Goal: Task Accomplishment & Management: Manage account settings

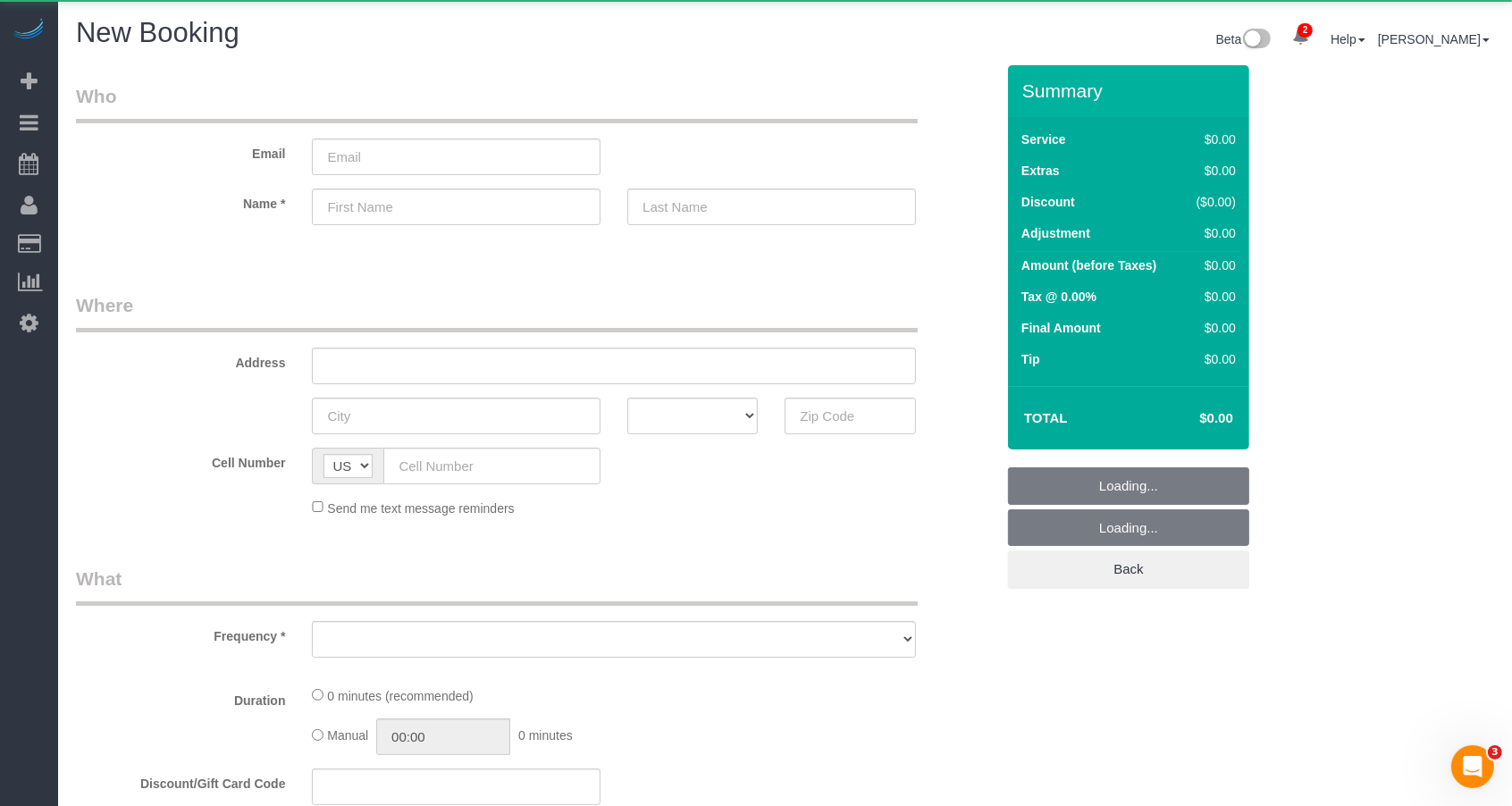
select select "object:1903"
select select "number:89"
select select "number:90"
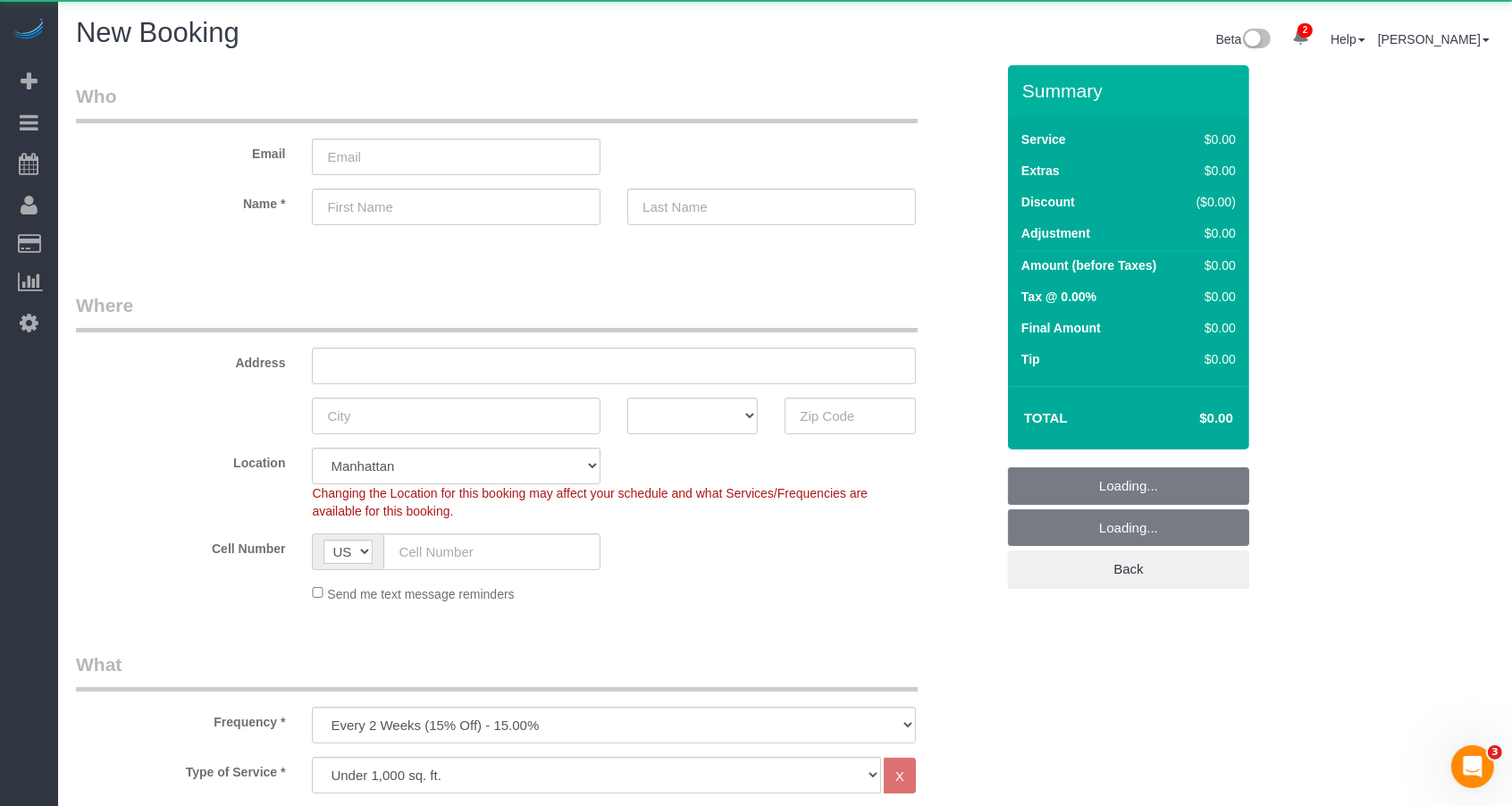
select select "object:2010"
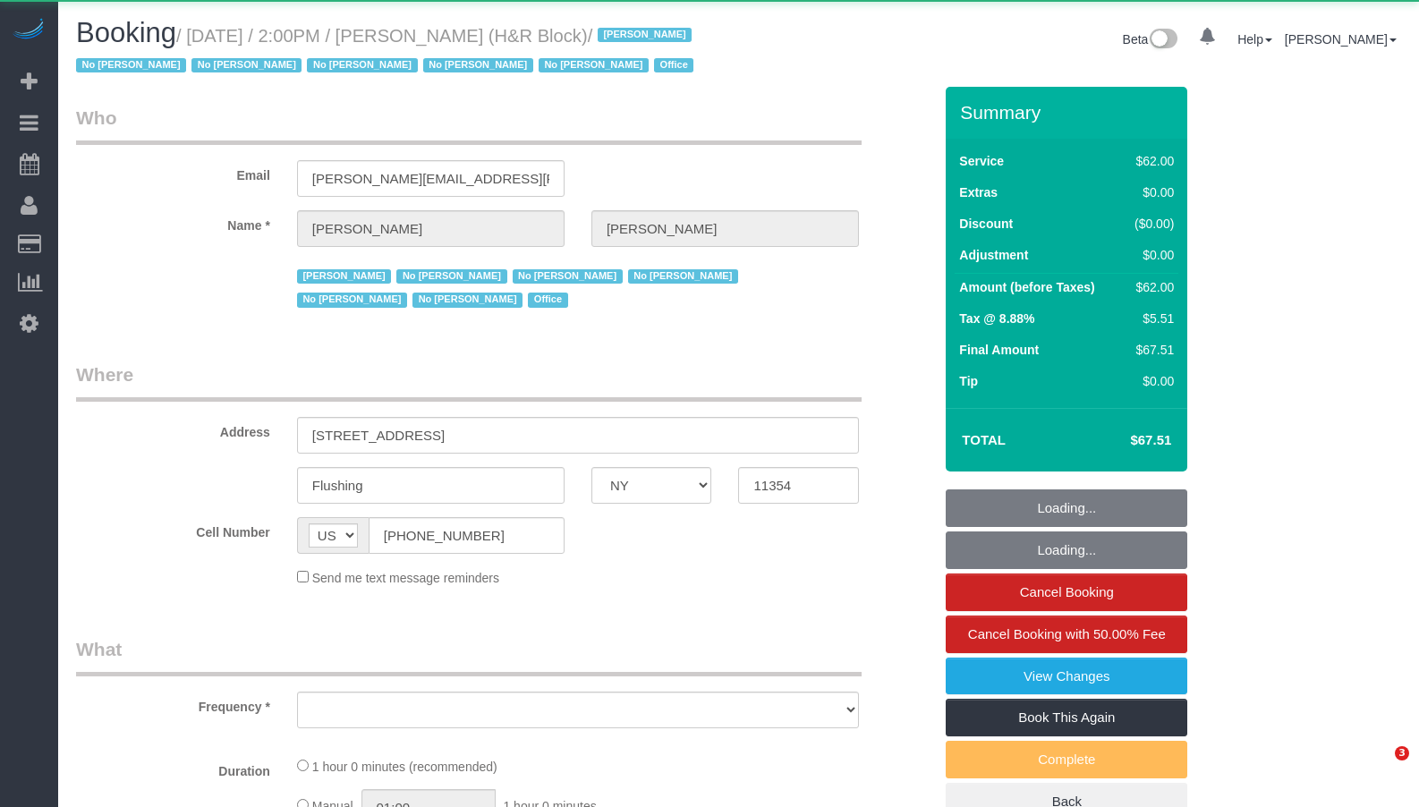
select select "NY"
select select "object:795"
select select "number:89"
select select "number:90"
select select "number:15"
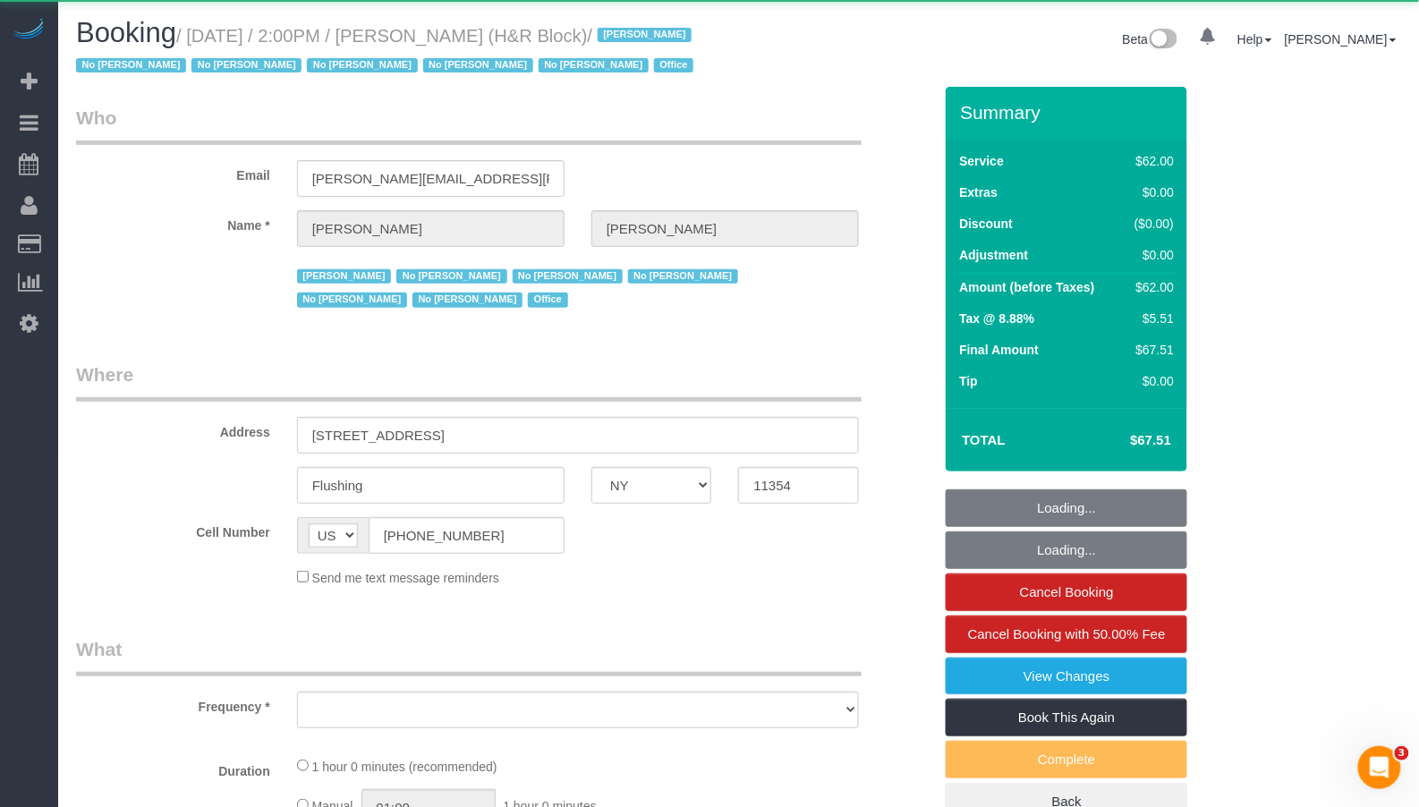
select select "number:7"
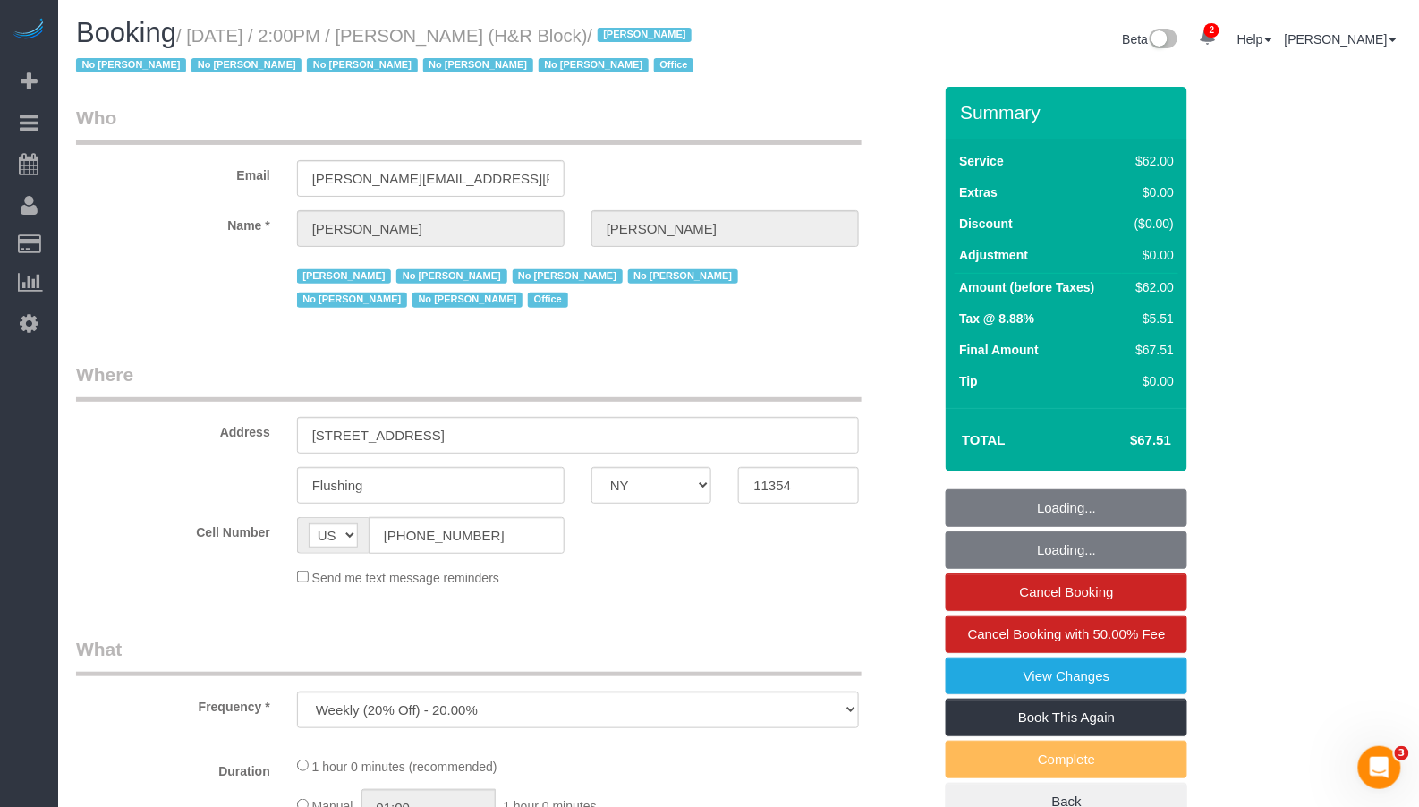
select select "object:878"
select select "spot1"
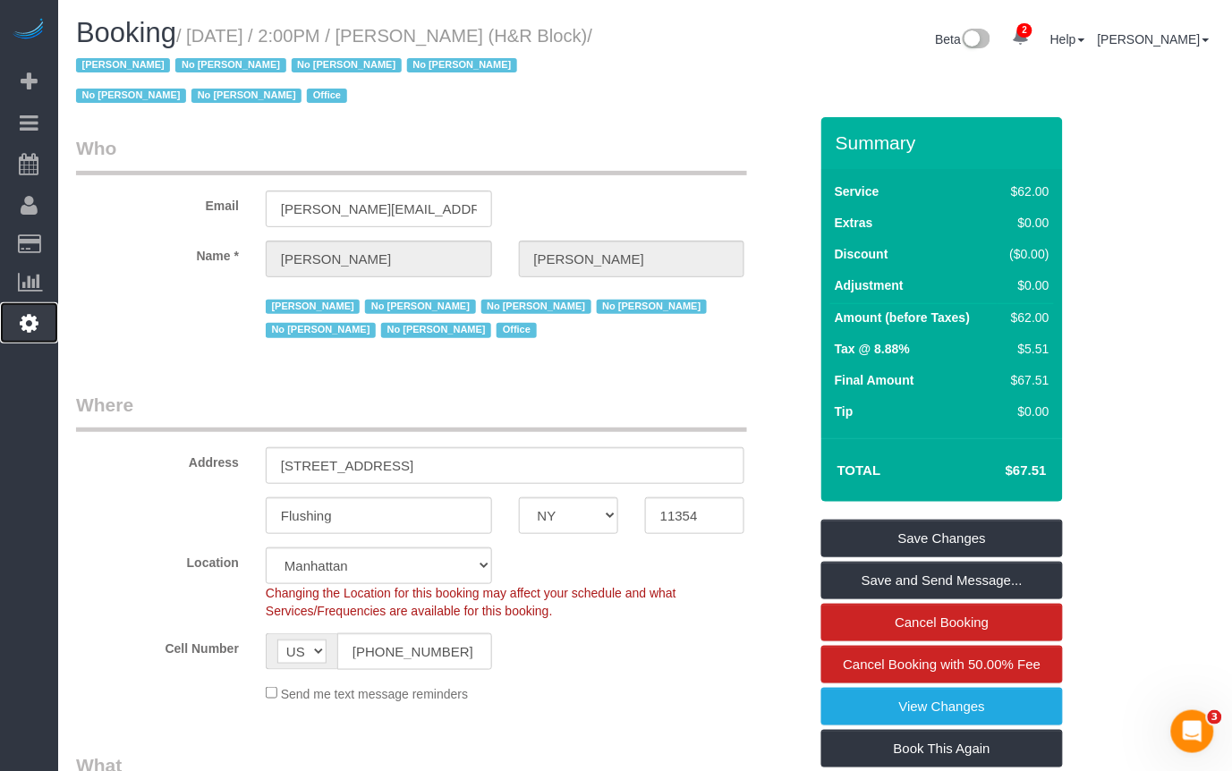
click at [33, 312] on icon at bounding box center [29, 322] width 19 height 21
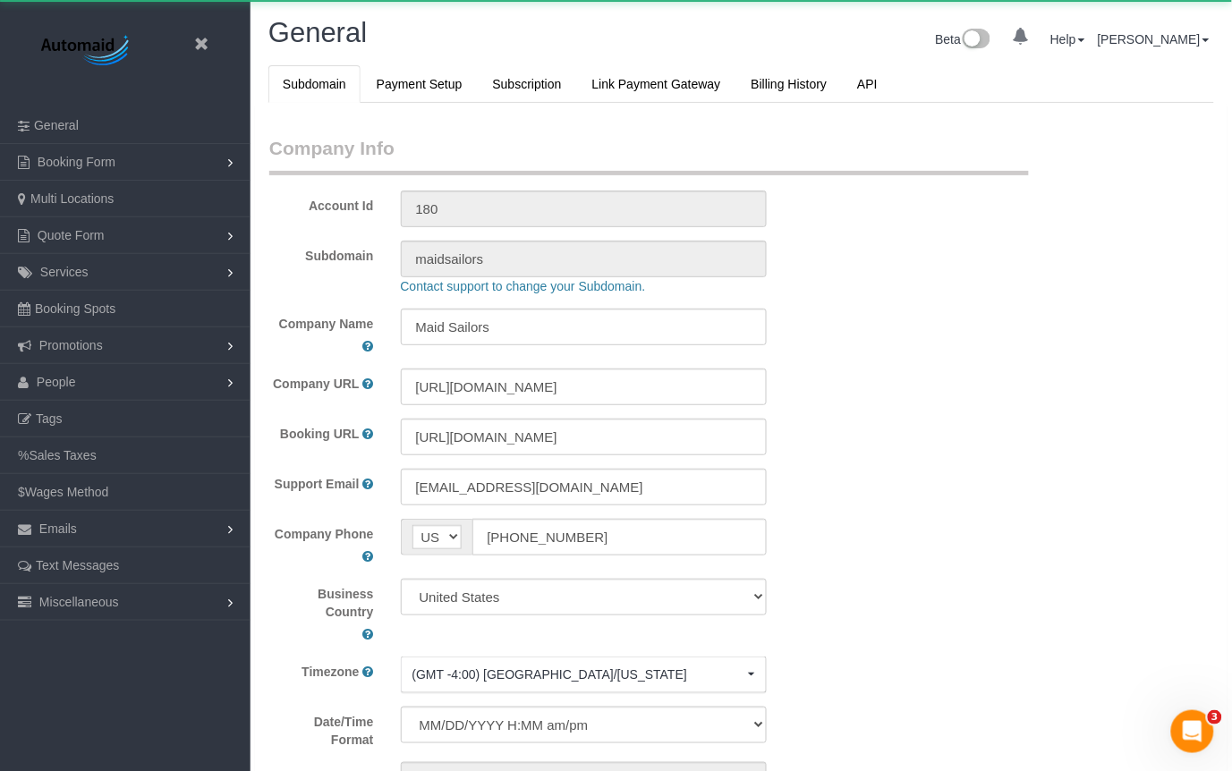
scroll to position [3938, 1232]
select select "425"
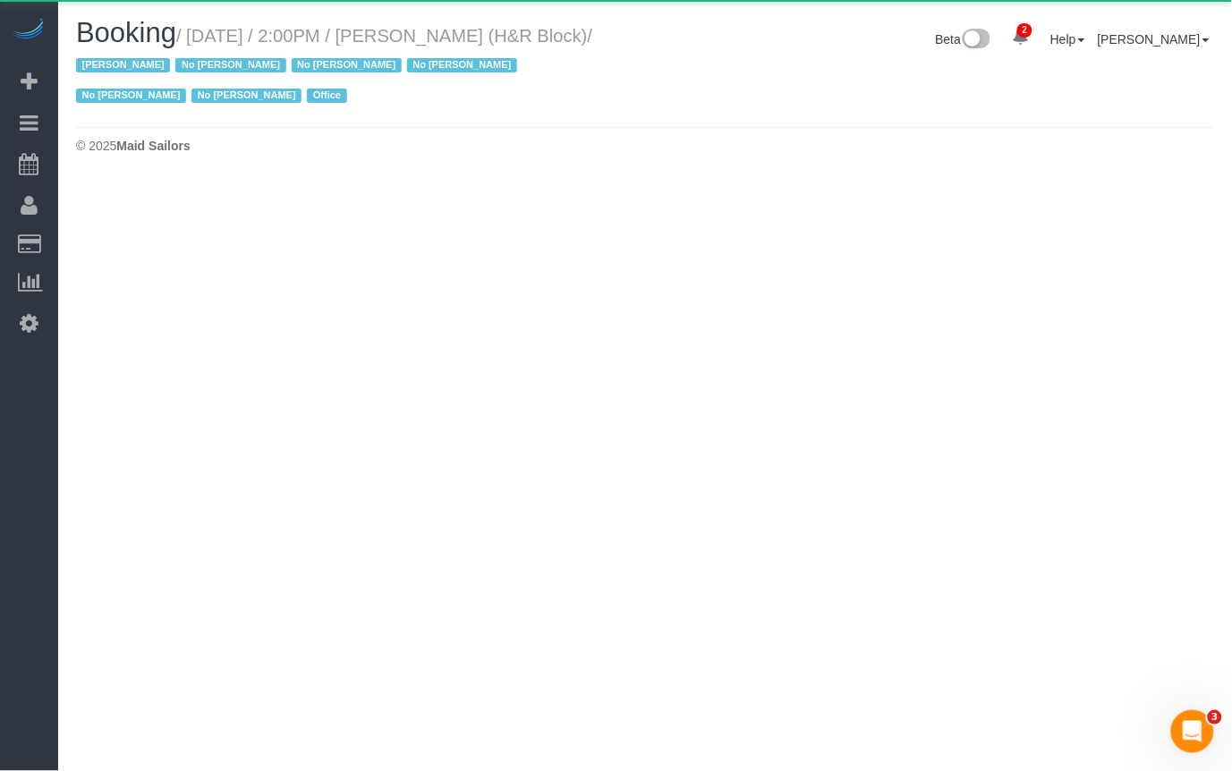
scroll to position [2179, 1232]
select select "NY"
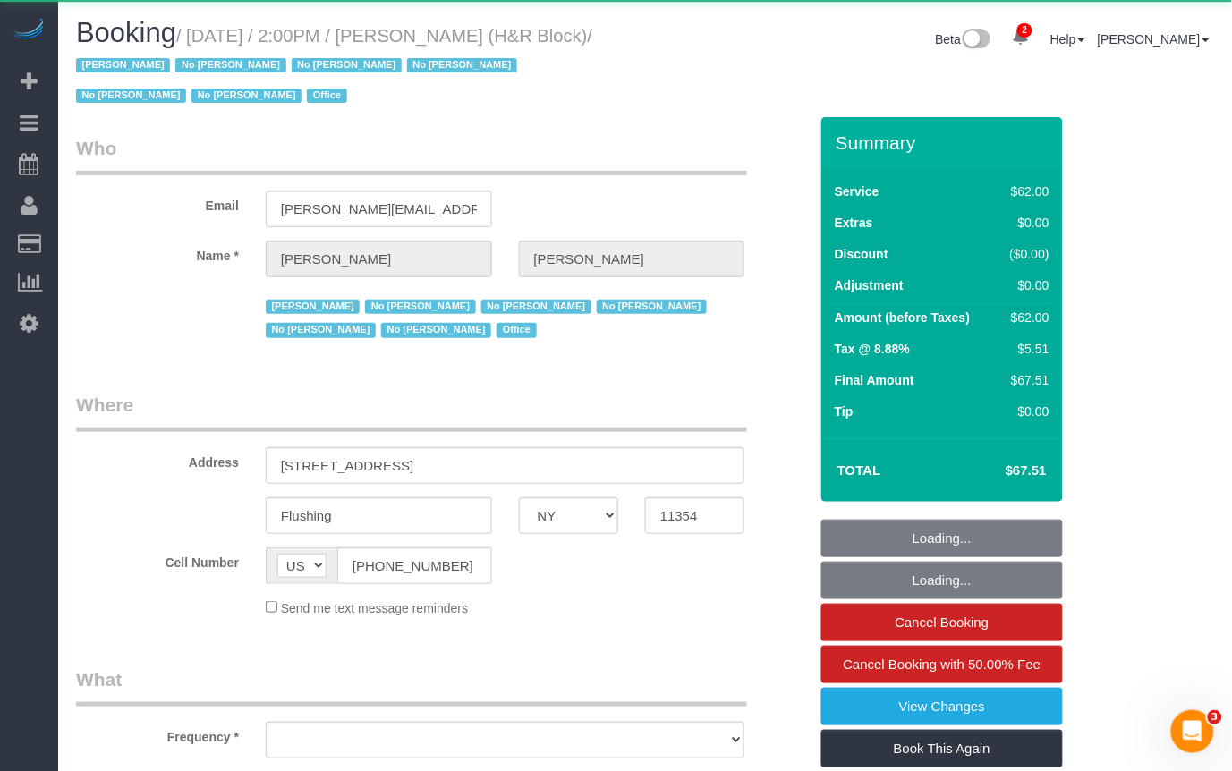
scroll to position [2908, 1232]
select select "object:3111"
select select "spot44"
select select "number:89"
select select "number:90"
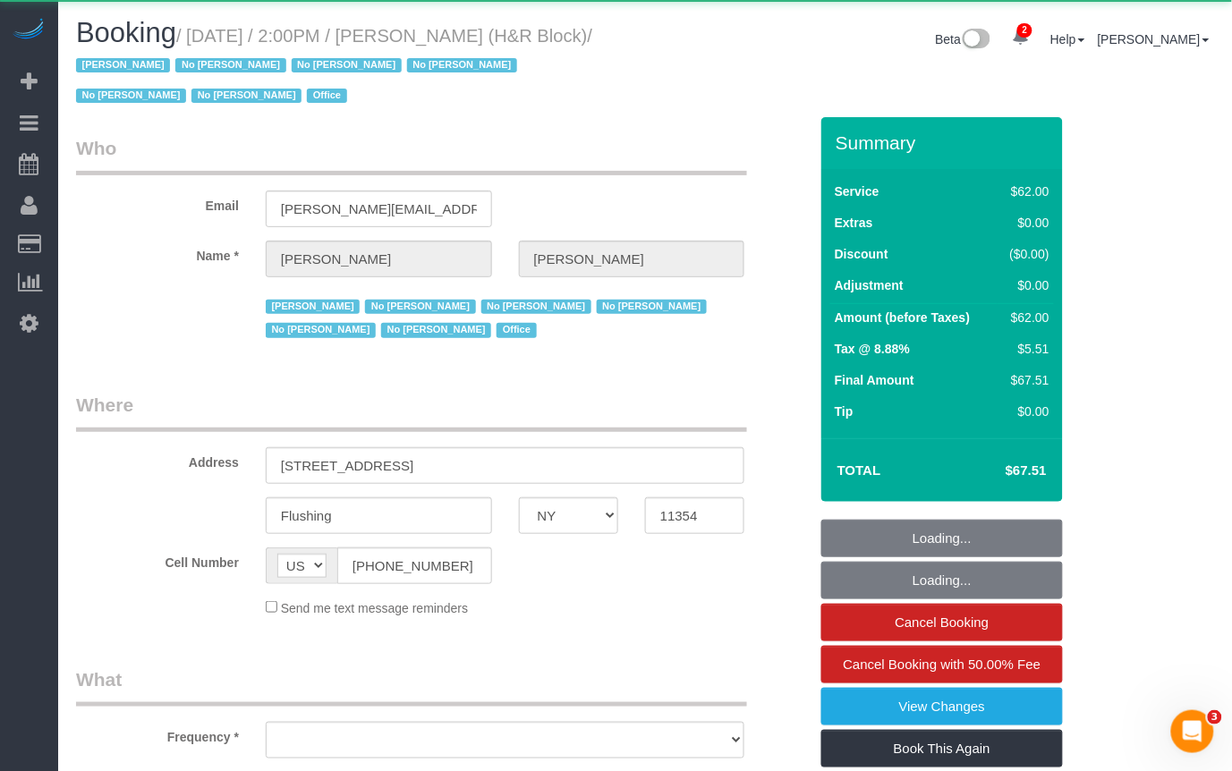
select select "number:15"
select select "number:7"
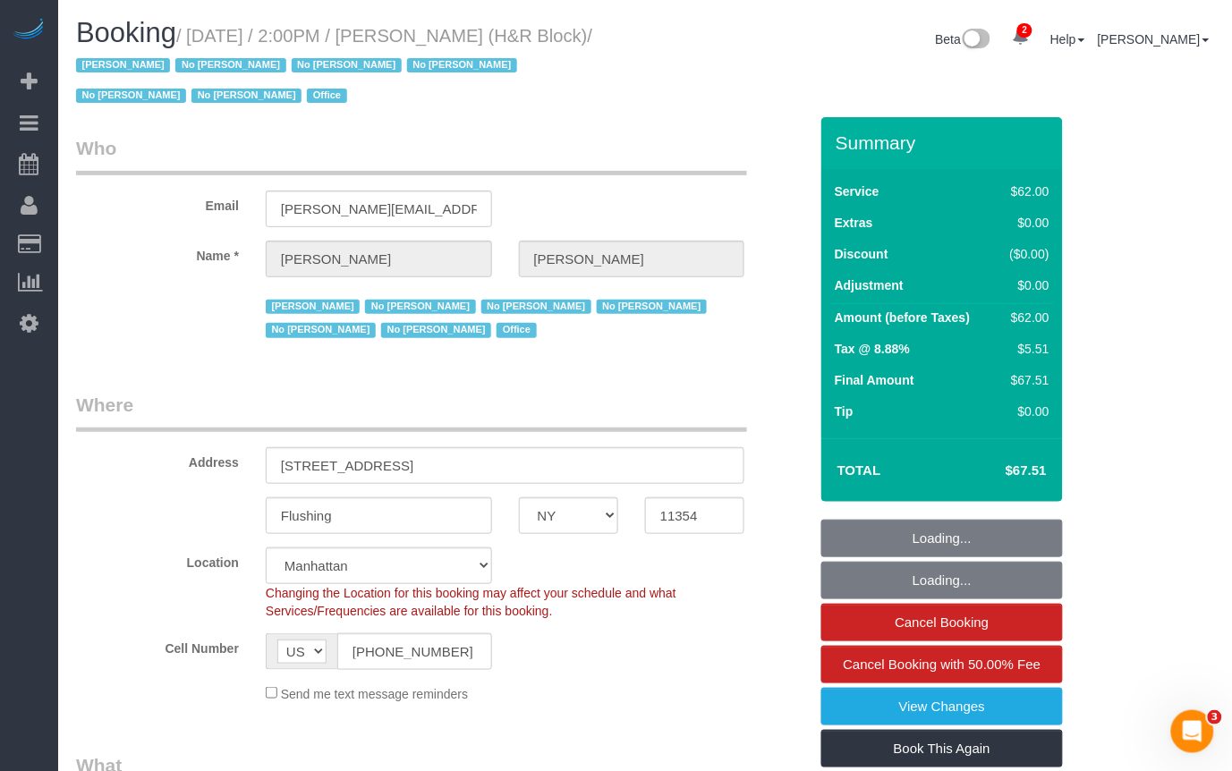
scroll to position [2957, 1232]
select select "object:3339"
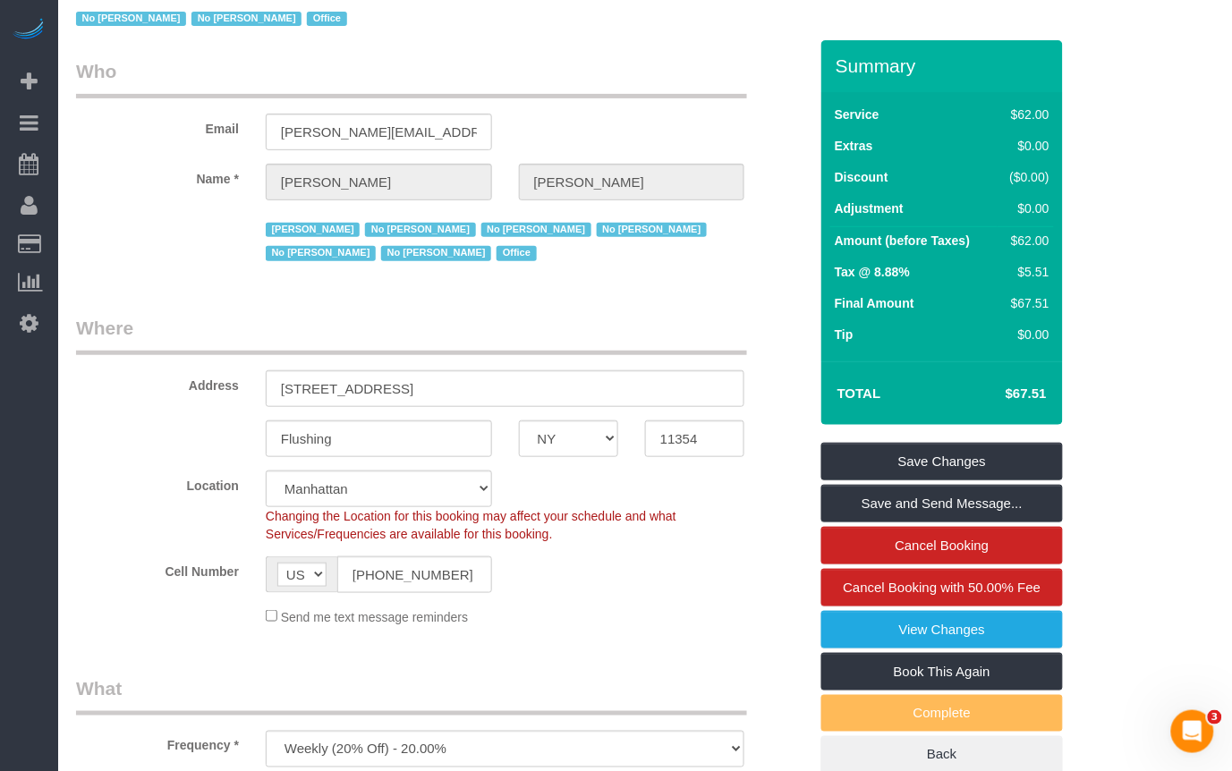
scroll to position [85, 0]
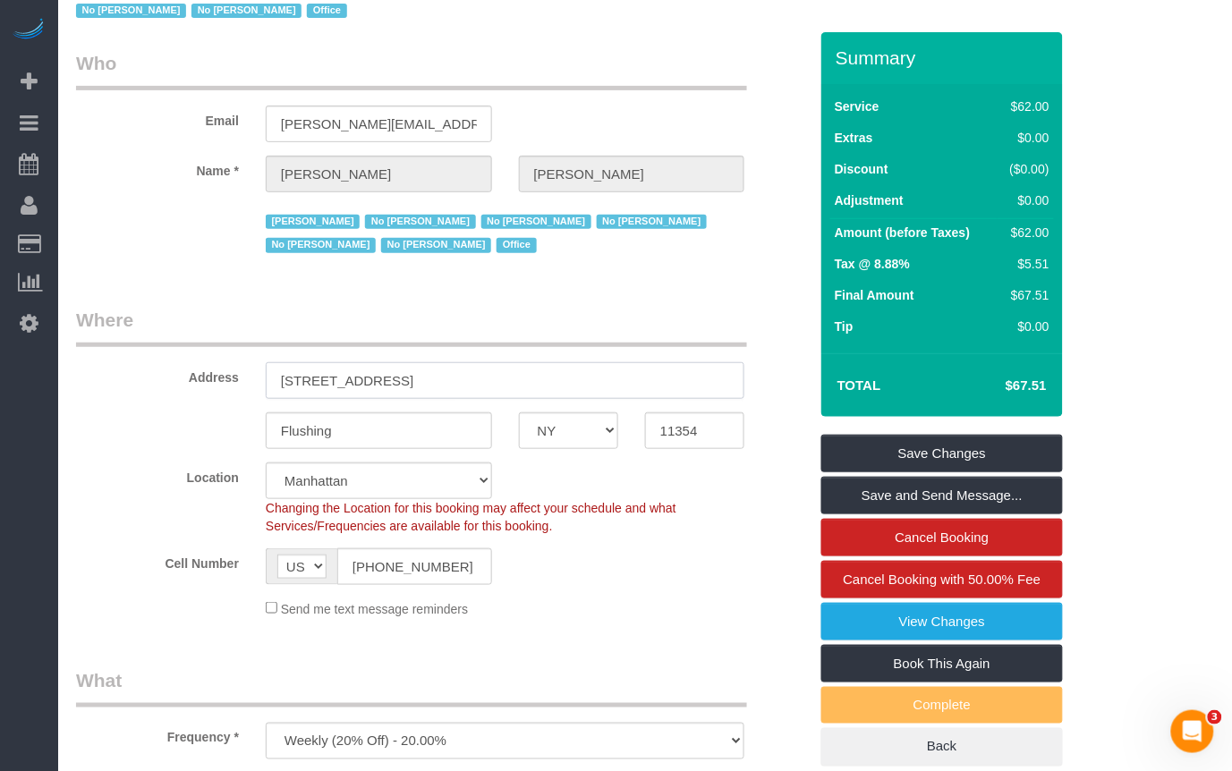
drag, startPoint x: 513, startPoint y: 389, endPoint x: 242, endPoint y: 377, distance: 271.3
click at [242, 377] on div "Address 39-20 Main Street, 2nd Floor" at bounding box center [442, 353] width 759 height 92
drag, startPoint x: 154, startPoint y: 225, endPoint x: 189, endPoint y: 174, distance: 61.8
click at [154, 225] on div "Jacky Xu No Daniela Silva No Monica Galarraga No Monica Villacis No Paula Avila…" at bounding box center [442, 232] width 759 height 52
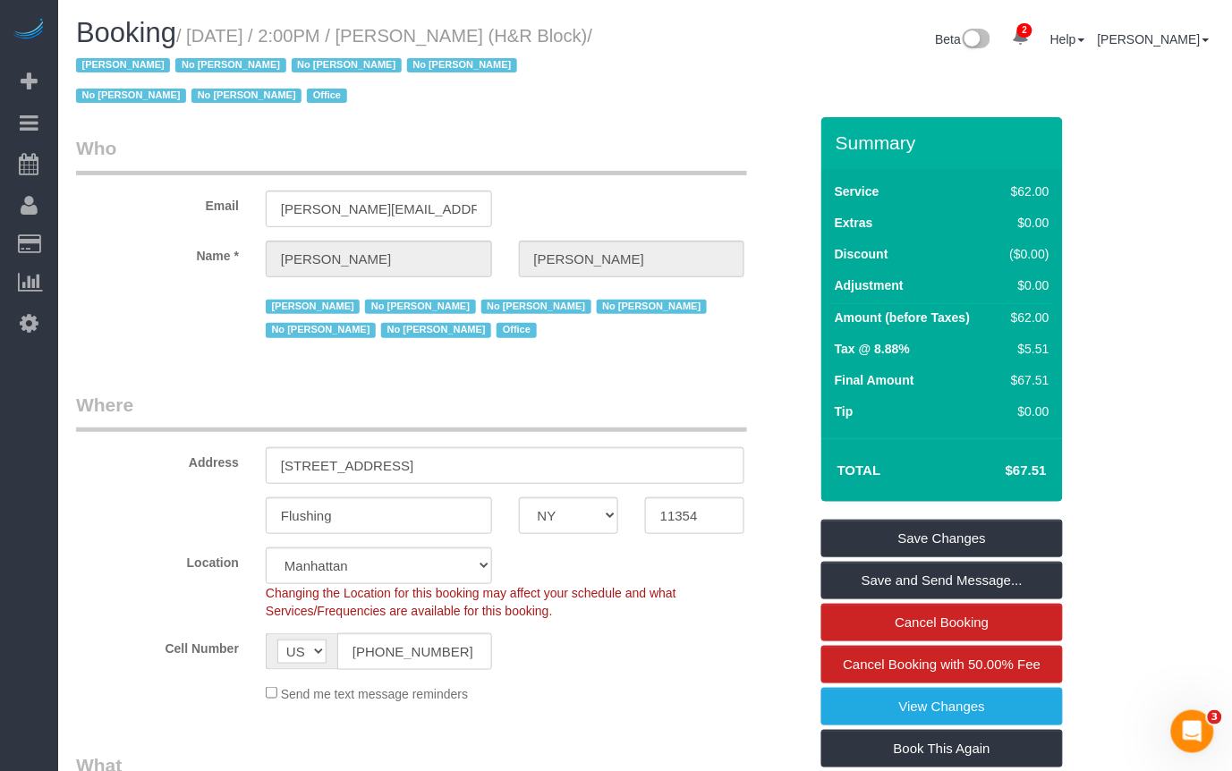
drag, startPoint x: 638, startPoint y: 38, endPoint x: 206, endPoint y: 37, distance: 432.1
click at [206, 37] on div "Booking / August 25, 2025 / 2:00PM / Tiffany Clark (H&R Block) / Jacky Xu No Da…" at bounding box center [354, 67] width 582 height 99
copy small "August 25, 2025 / 2:00PM / Tiffany Clark (H&R Block)"
click at [592, 30] on small "/ August 25, 2025 / 2:00PM / Tiffany Clark (H&R Block) / Jacky Xu No Daniela Si…" at bounding box center [334, 66] width 516 height 81
drag, startPoint x: 433, startPoint y: 38, endPoint x: 530, endPoint y: 40, distance: 97.5
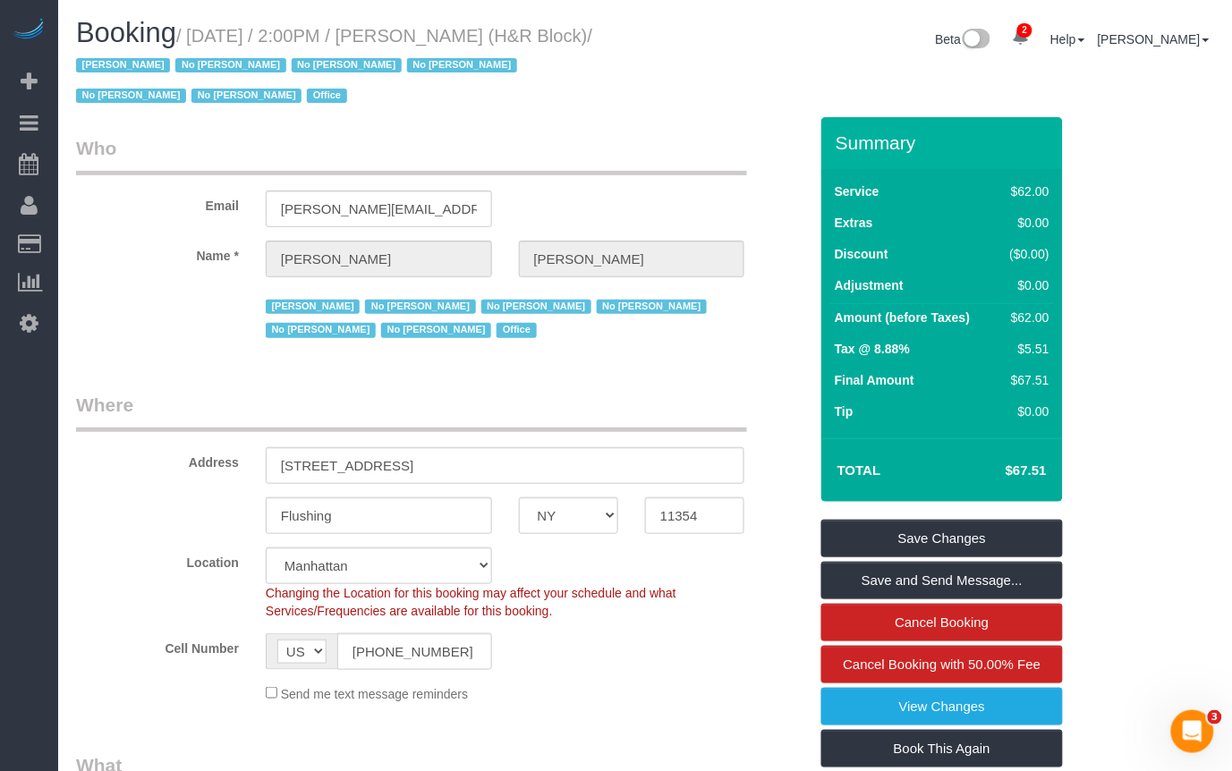
click at [542, 38] on small "/ August 25, 2025 / 2:00PM / Tiffany Clark (H&R Block) / Jacky Xu No Daniela Si…" at bounding box center [334, 66] width 516 height 81
drag, startPoint x: 527, startPoint y: 41, endPoint x: 430, endPoint y: 44, distance: 96.7
click at [430, 44] on small "/ August 25, 2025 / 2:00PM / Tiffany Clark (H&R Block) / Jacky Xu No Daniela Si…" at bounding box center [334, 66] width 516 height 81
copy small "Tiffany Clark"
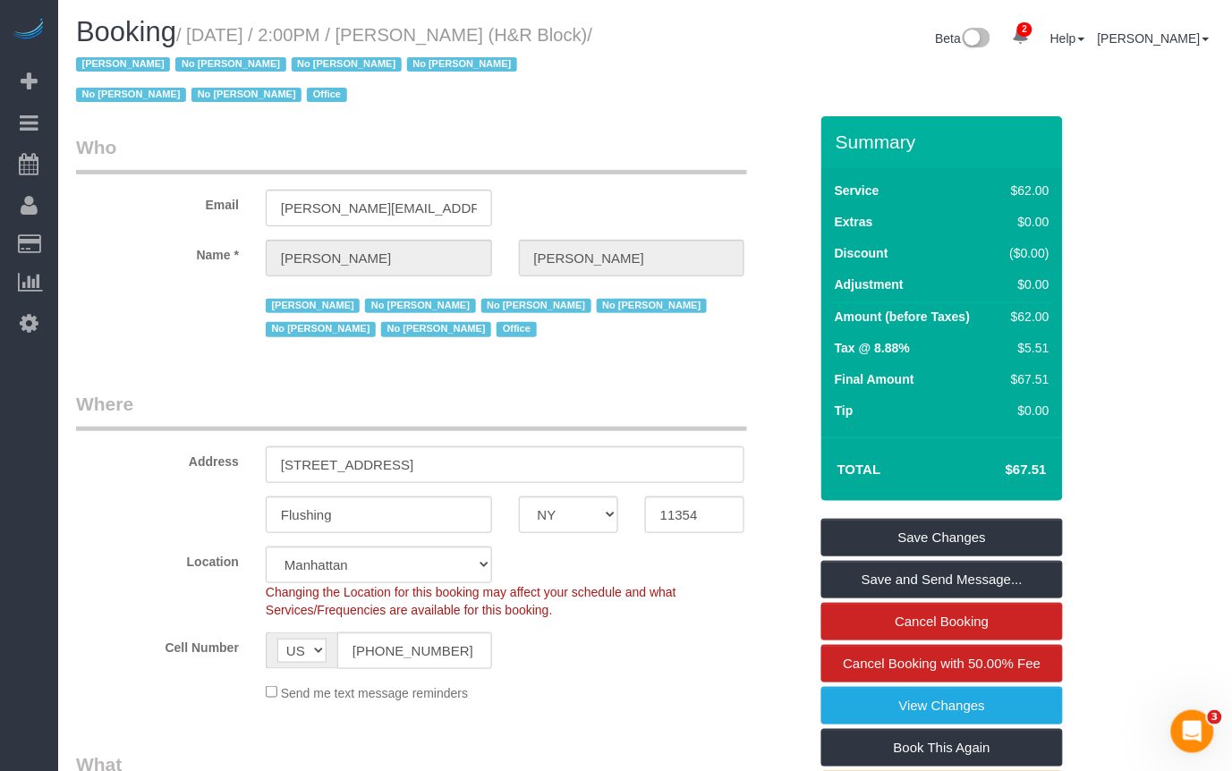
scroll to position [2, 0]
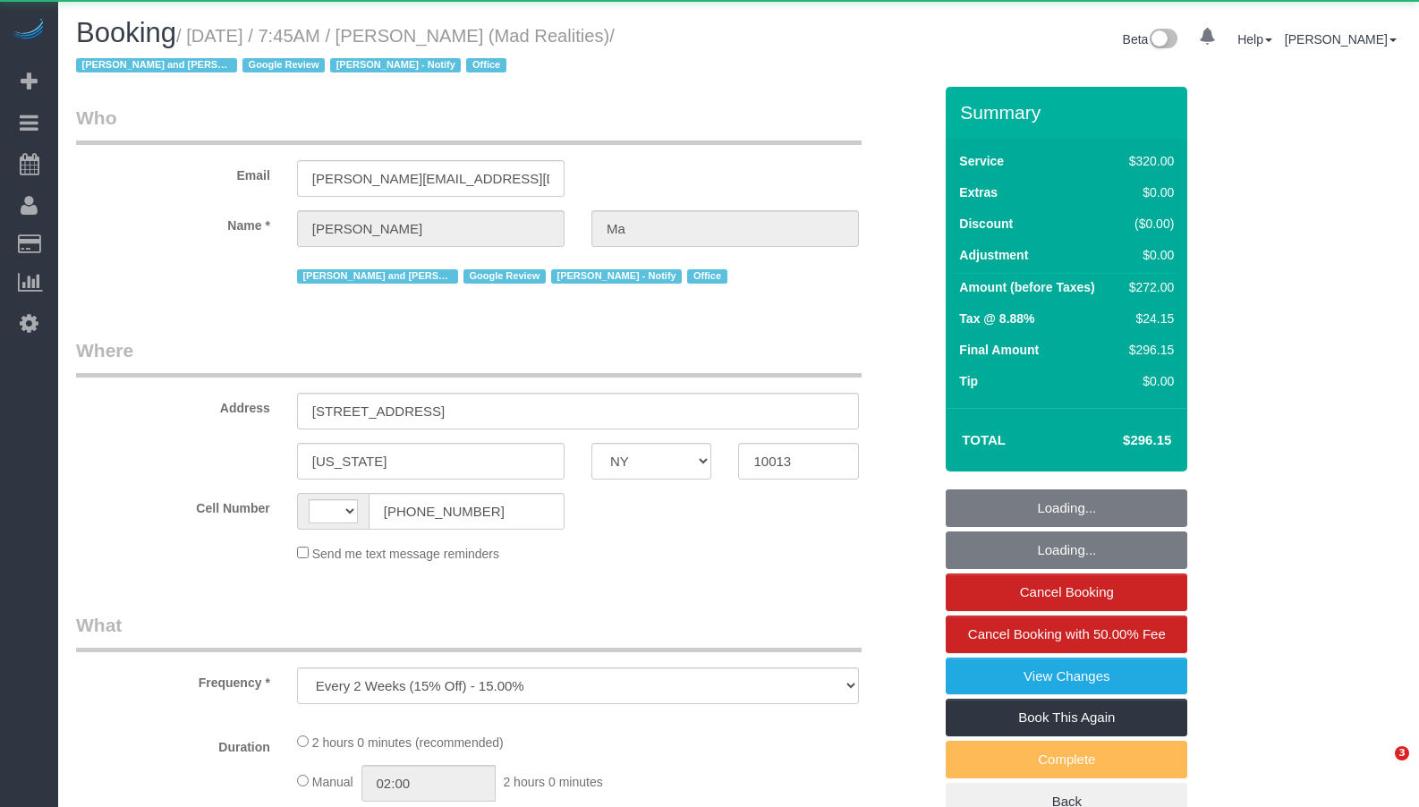
select select "NY"
select select "string:US"
select select "2"
select select "number:89"
select select "number:90"
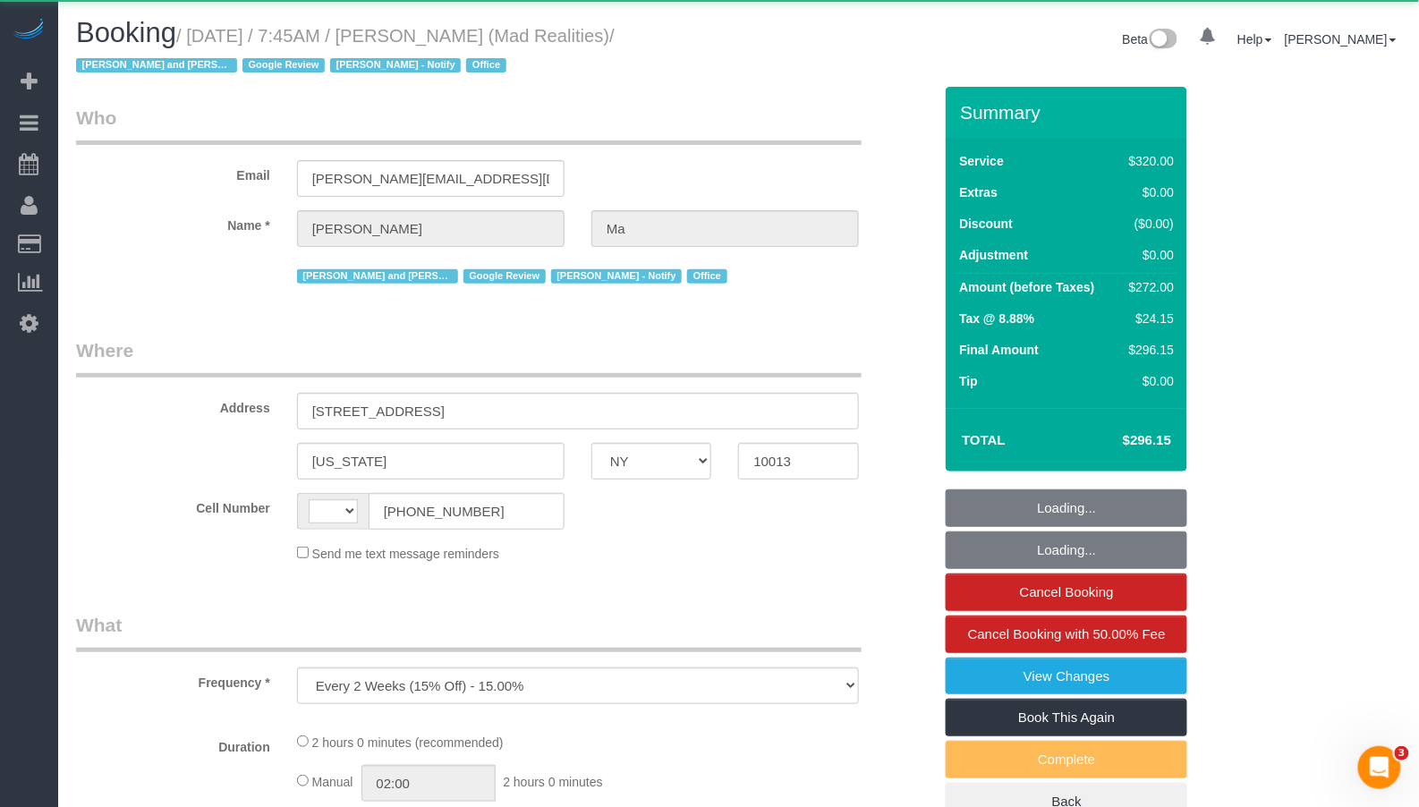
select select "number:15"
select select "number:7"
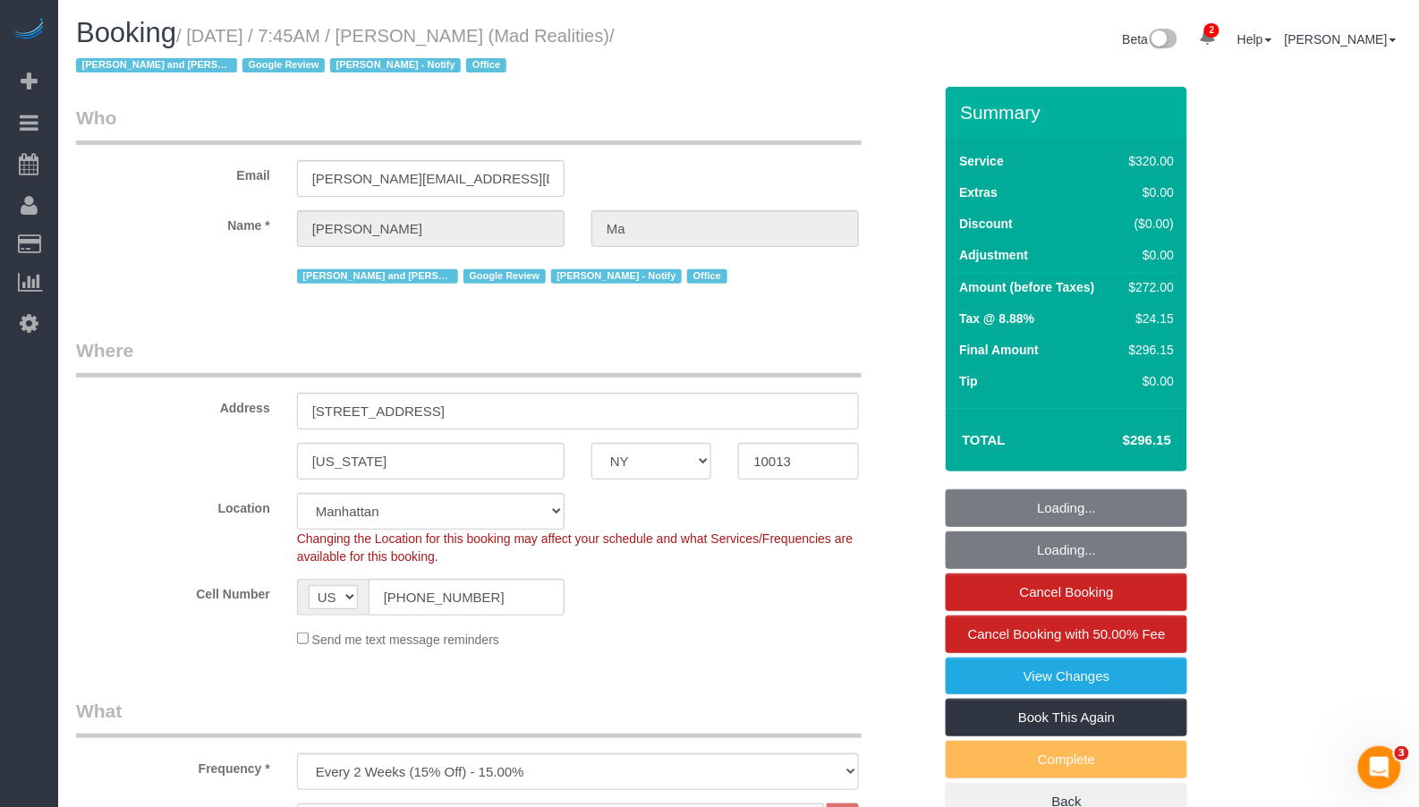
select select "object:893"
select select "string:stripe-pm_1PsB1j4VGloSiKo7cb06islp"
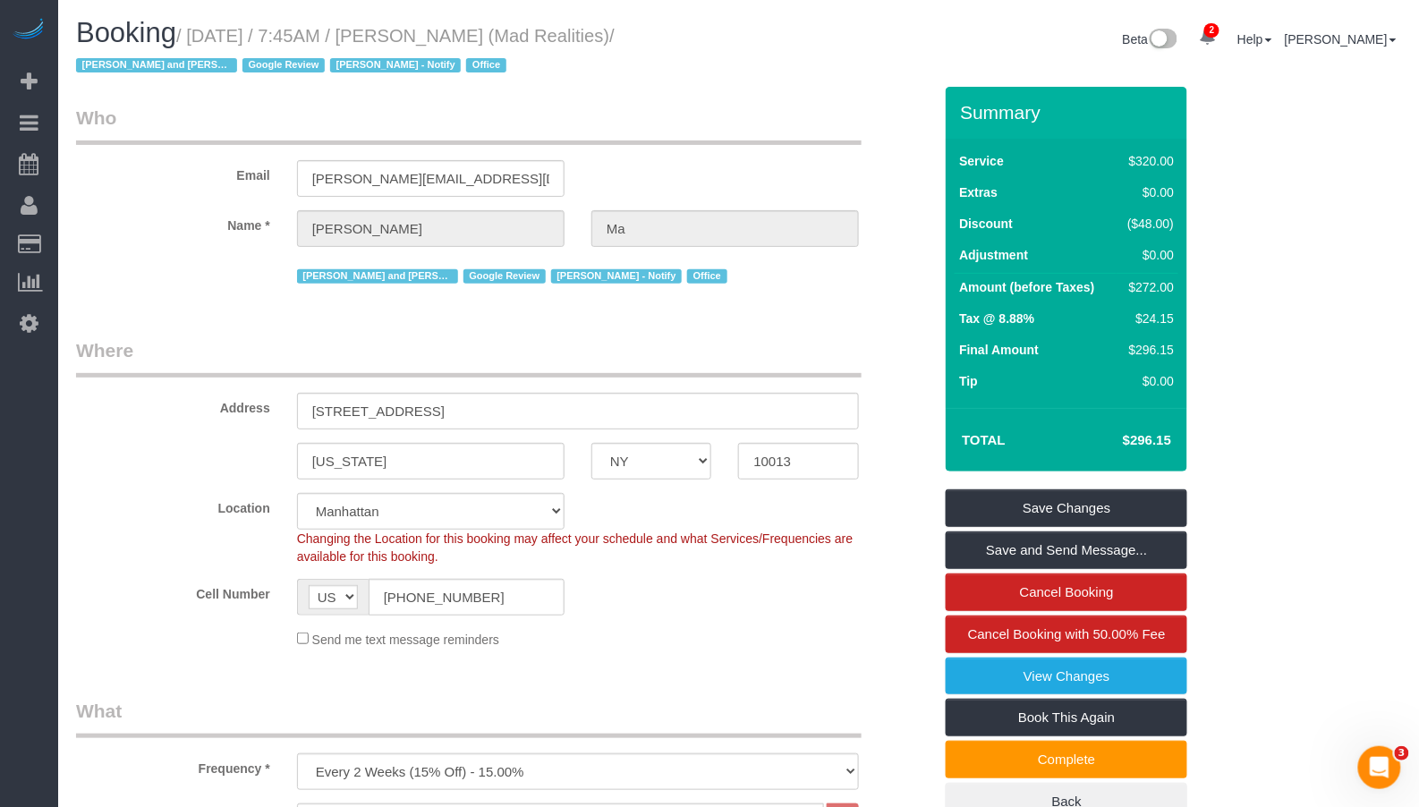
drag, startPoint x: 180, startPoint y: 236, endPoint x: 351, endPoint y: 76, distance: 234.2
click at [180, 236] on div "Name * Alice Ma" at bounding box center [504, 228] width 883 height 37
drag, startPoint x: 620, startPoint y: 35, endPoint x: 199, endPoint y: 33, distance: 420.5
click at [199, 33] on small "/ August 25, 2025 / 7:45AM / Alice Ma (Mad Realities) / Ana Rodriguez and Amida…" at bounding box center [345, 51] width 539 height 50
copy small "August 25, 2025 / 7:45AM / Alice Ma (Mad Realities)"
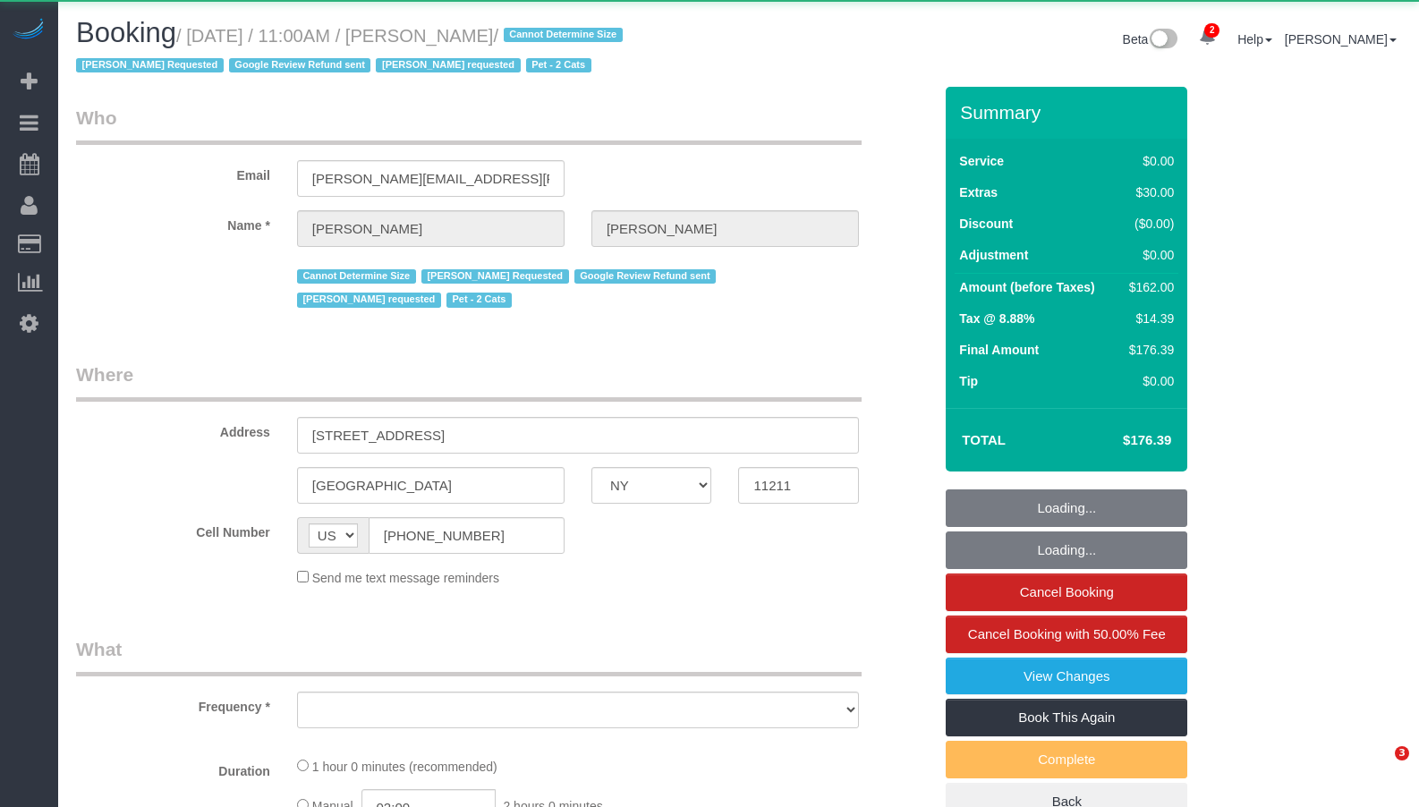
select select "NY"
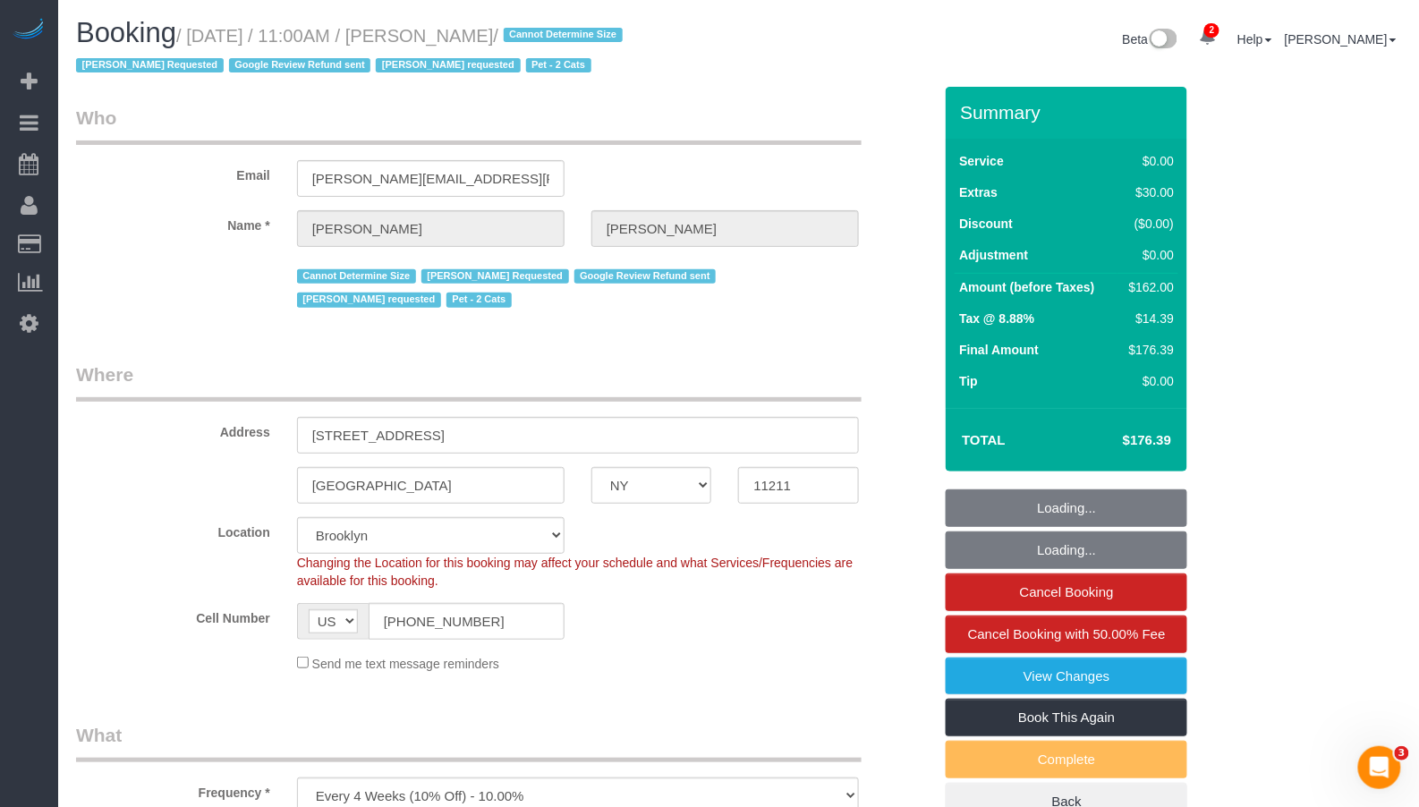
select select "object:809"
select select "string:stripe-pm_1R5RLV4VGloSiKo7DztC7hwd"
select select "spot1"
select select "number:89"
select select "number:90"
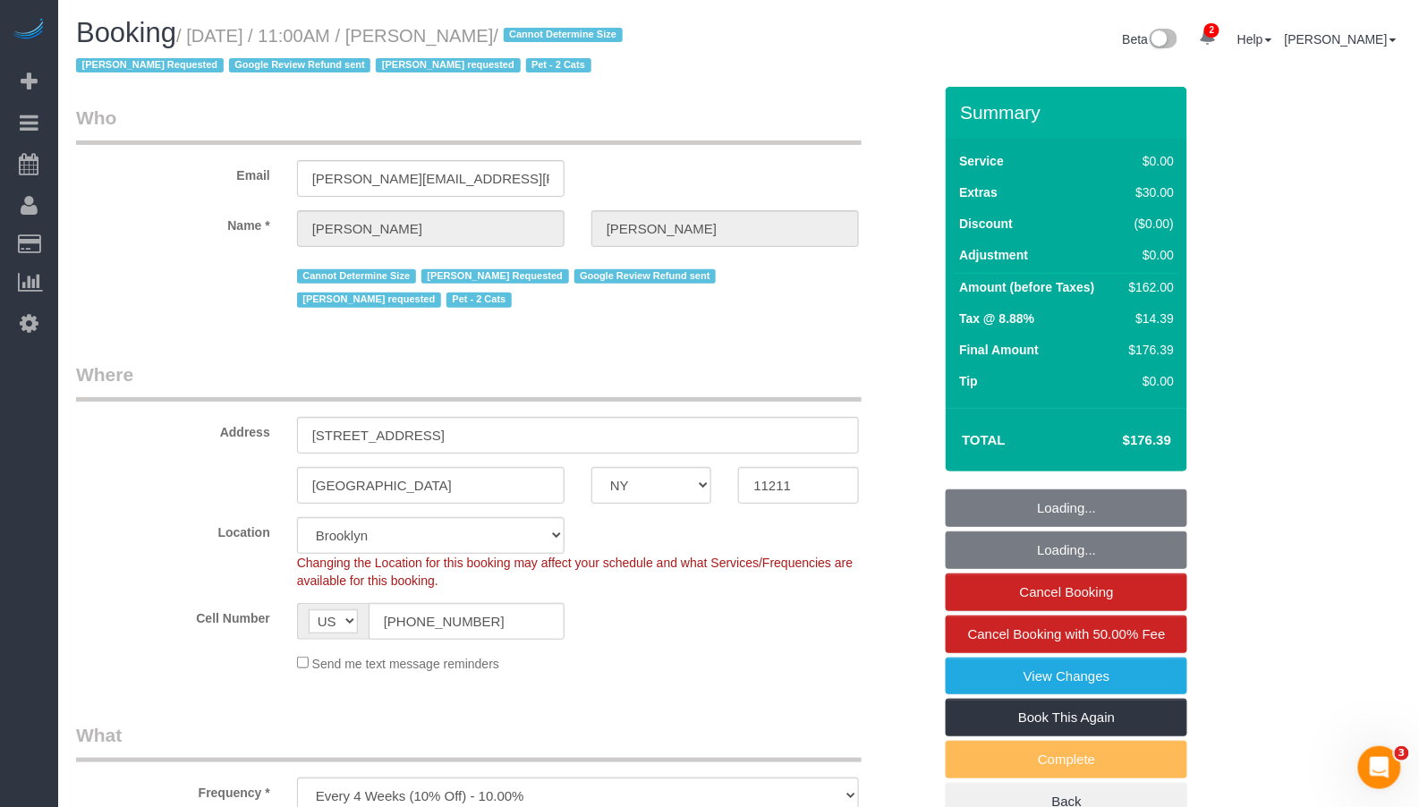
select select "number:14"
select select "number:5"
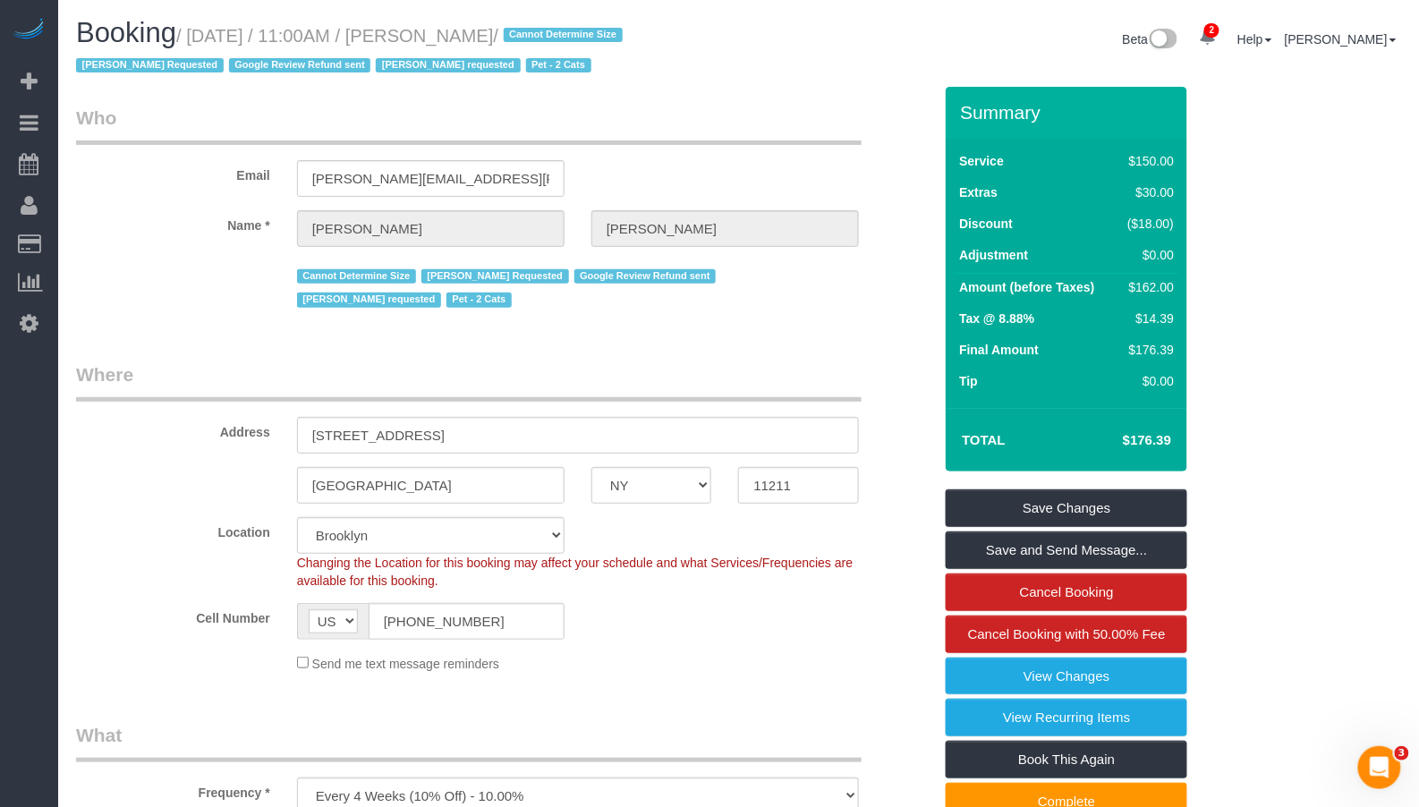
drag, startPoint x: 571, startPoint y: 33, endPoint x: 202, endPoint y: 45, distance: 368.8
click at [202, 45] on small "/ August 25, 2025 / 11:00AM / Laura Jacobson / Cannot Determine Size Emely Jime…" at bounding box center [352, 51] width 552 height 50
copy small "August 25, 2025 / 11:00AM / Laura Jacobson"
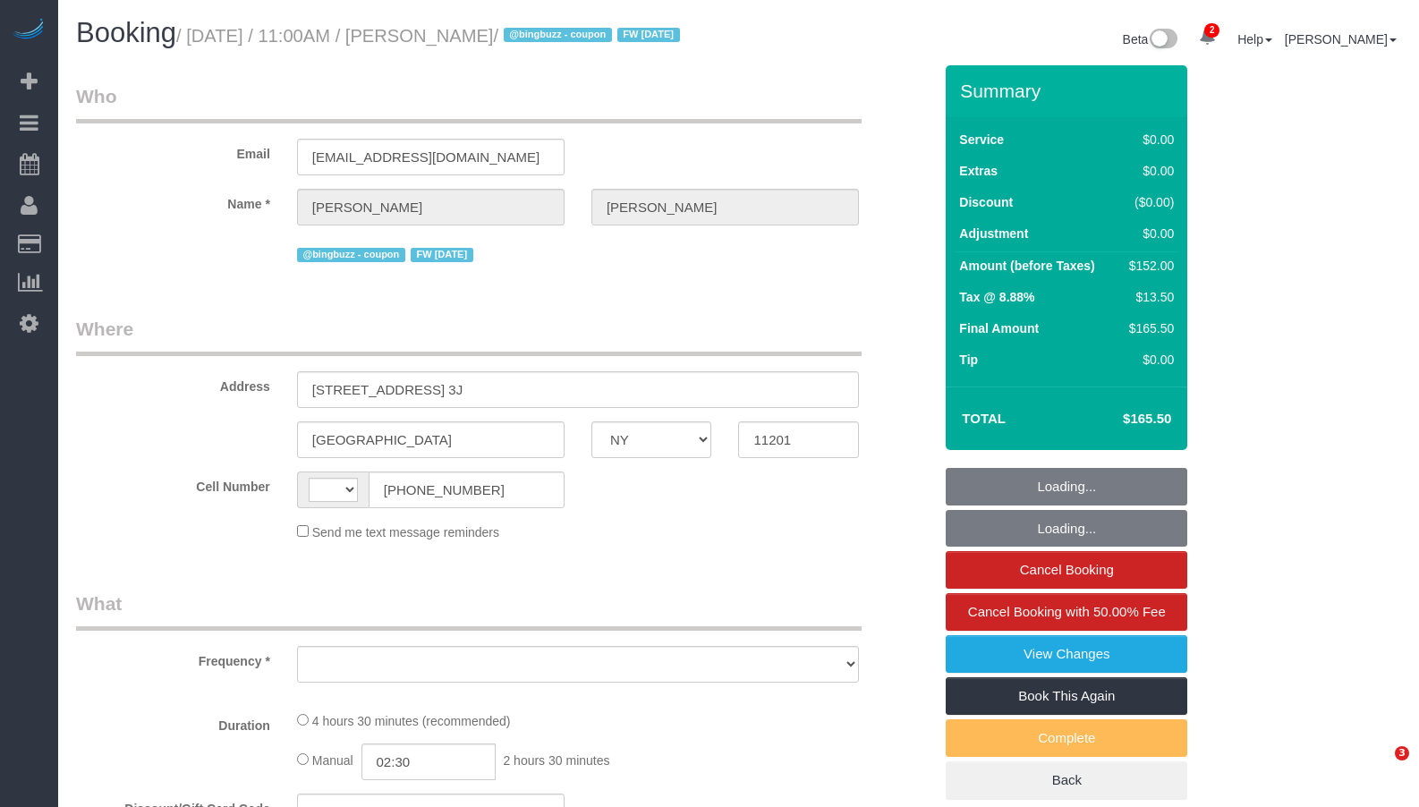
select select "NY"
select select "string:US"
select select "object:646"
select select "2"
select select "spot1"
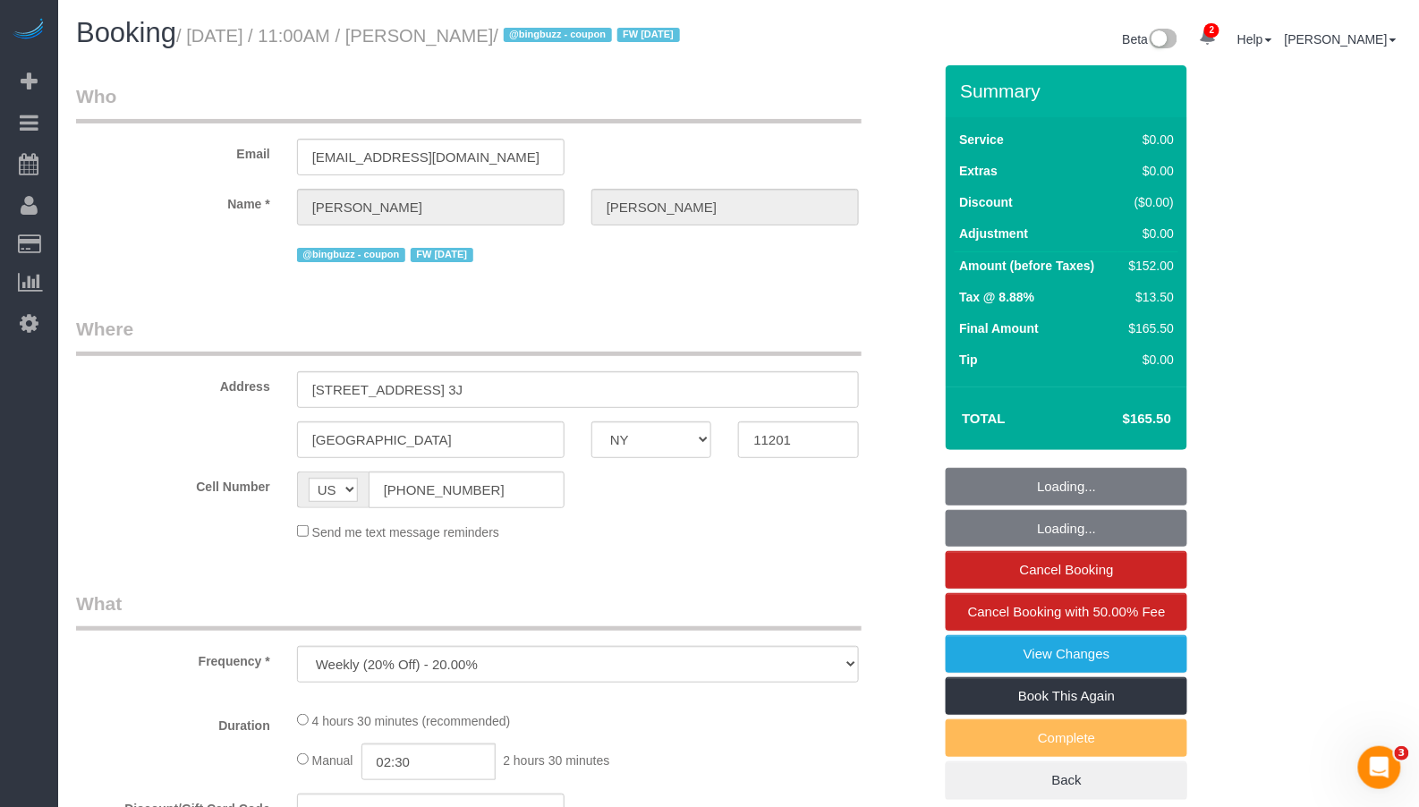
select select "number:89"
select select "number:90"
select select "number:15"
select select "number:6"
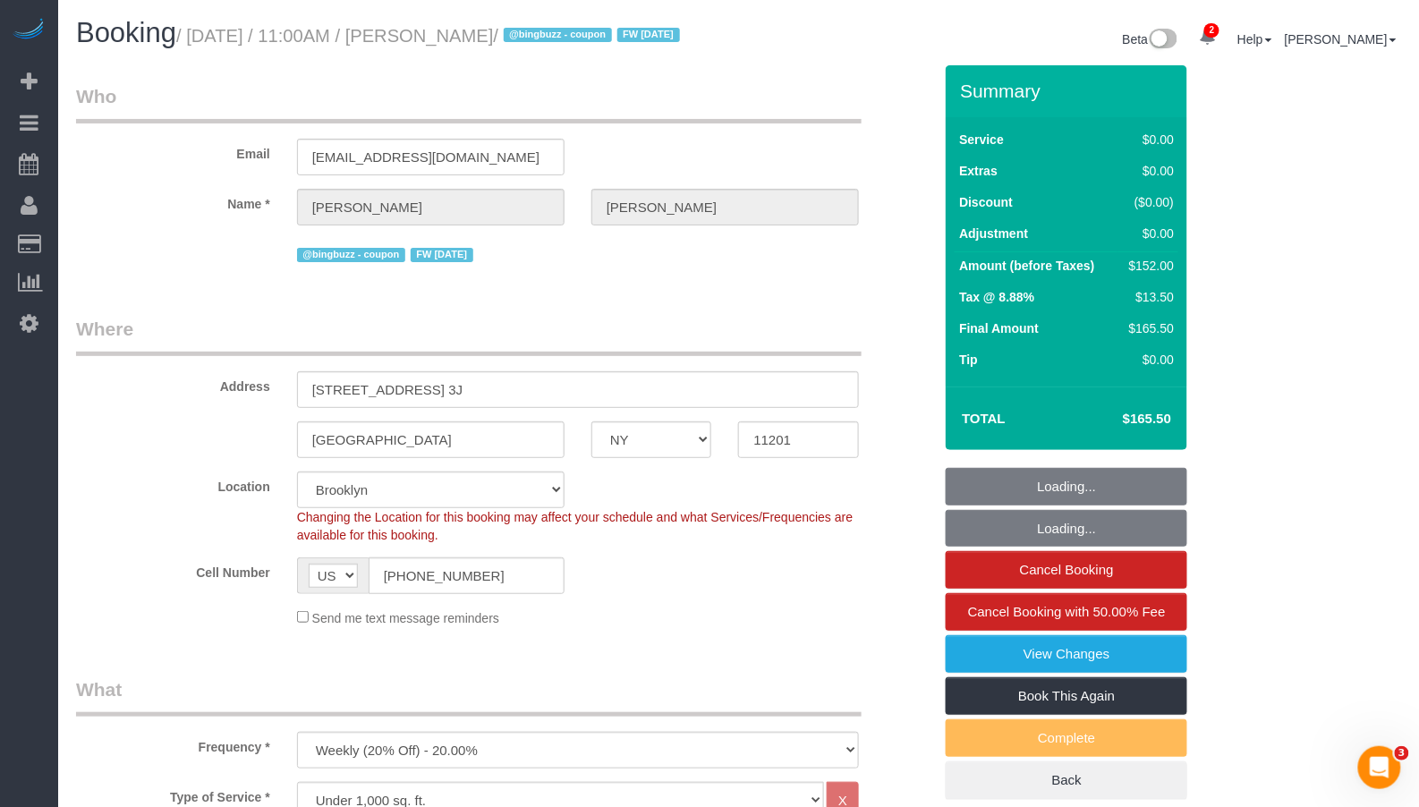
select select "string:stripe-pm_1QIB3I4VGloSiKo71y7zcdOm"
select select "2"
select select "object:1334"
drag, startPoint x: 540, startPoint y: 40, endPoint x: 211, endPoint y: 43, distance: 329.2
click at [211, 43] on small "/ August 25, 2025 / 11:00AM / Michael Hotz / @bingbuzz - coupon FW 01/20/25" at bounding box center [430, 36] width 509 height 20
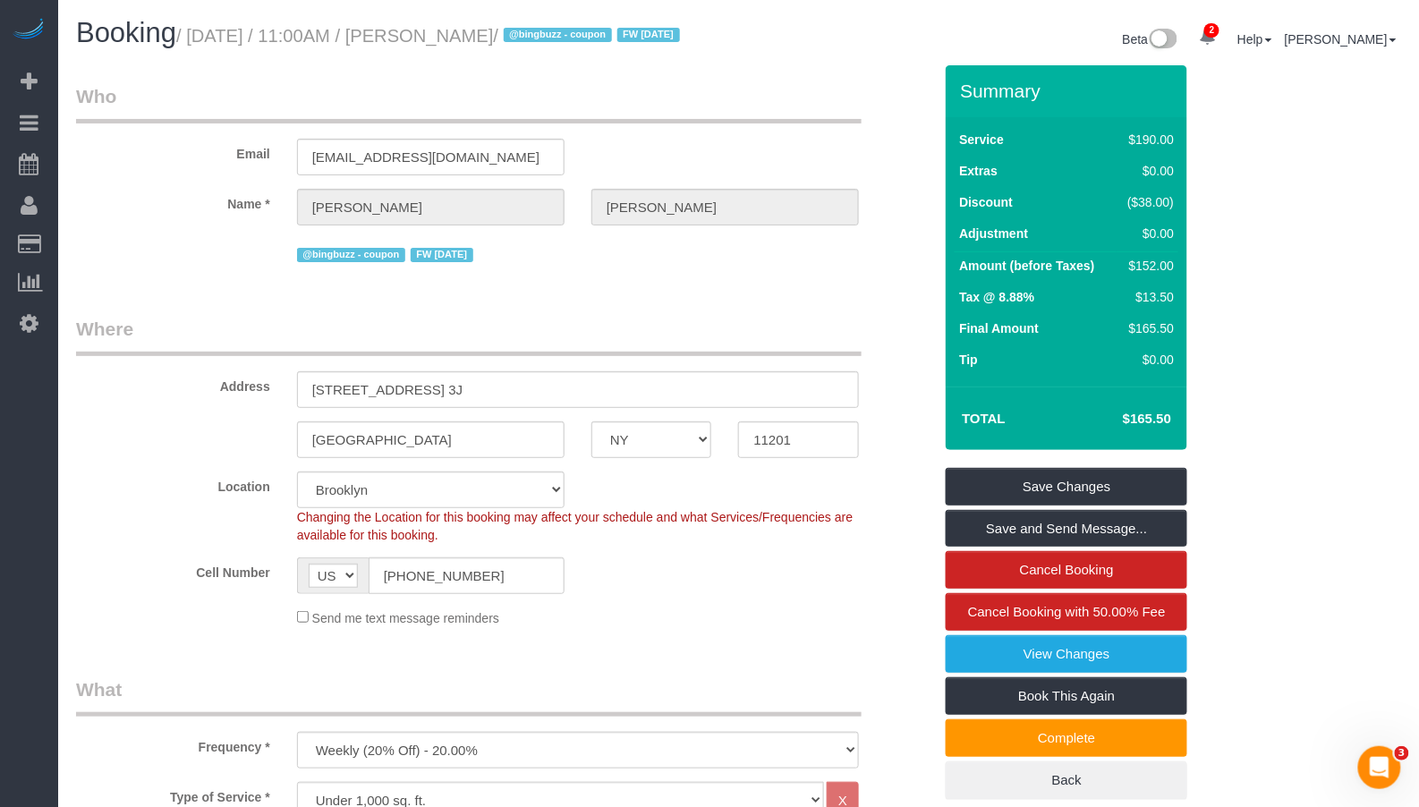
drag, startPoint x: 203, startPoint y: 41, endPoint x: 547, endPoint y: 46, distance: 344.4
click at [547, 46] on small "/ August 25, 2025 / 11:00AM / Michael Hotz / @bingbuzz - coupon FW 01/20/25" at bounding box center [430, 36] width 509 height 20
copy small "August 25, 2025 / 11:00AM / Michael Hotz"
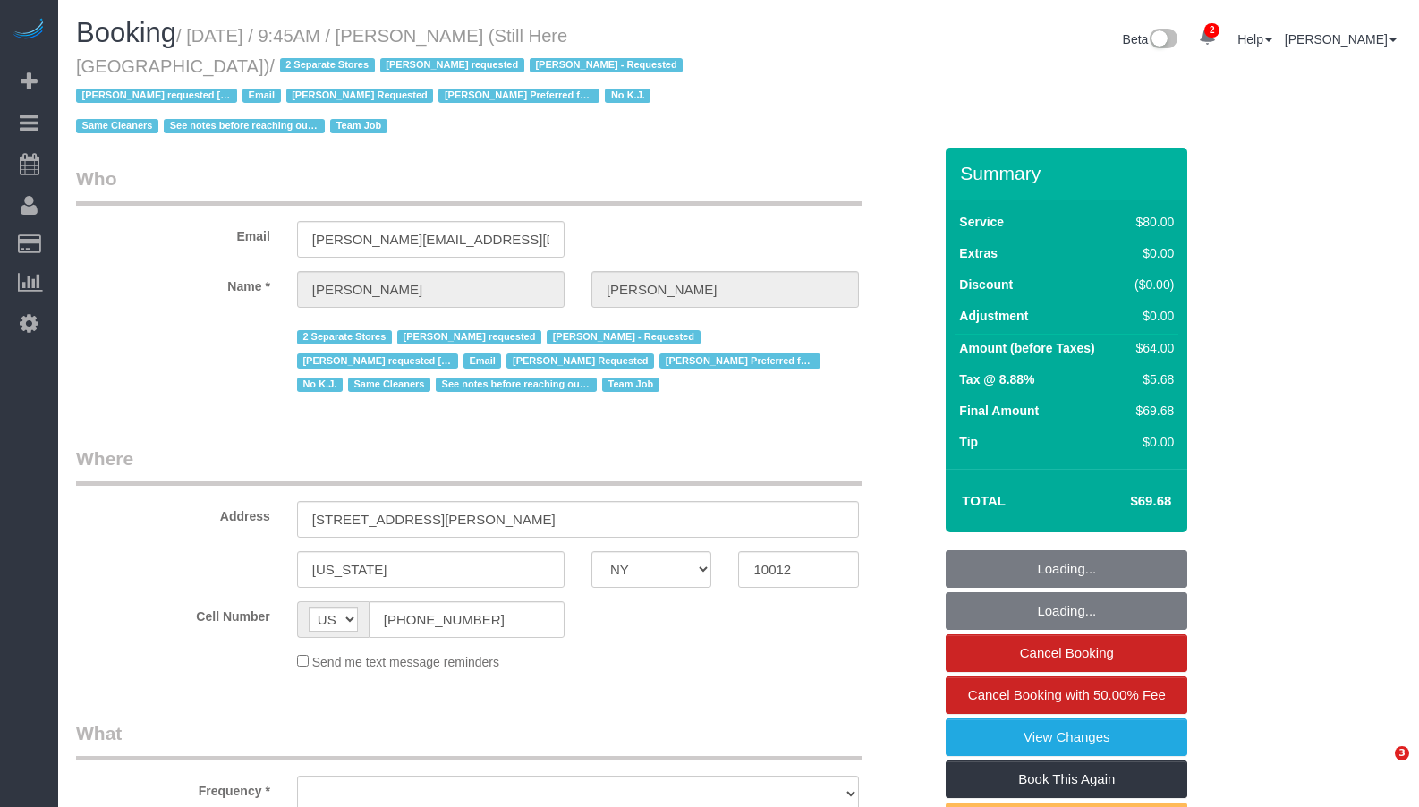
select select "NY"
select select "object:682"
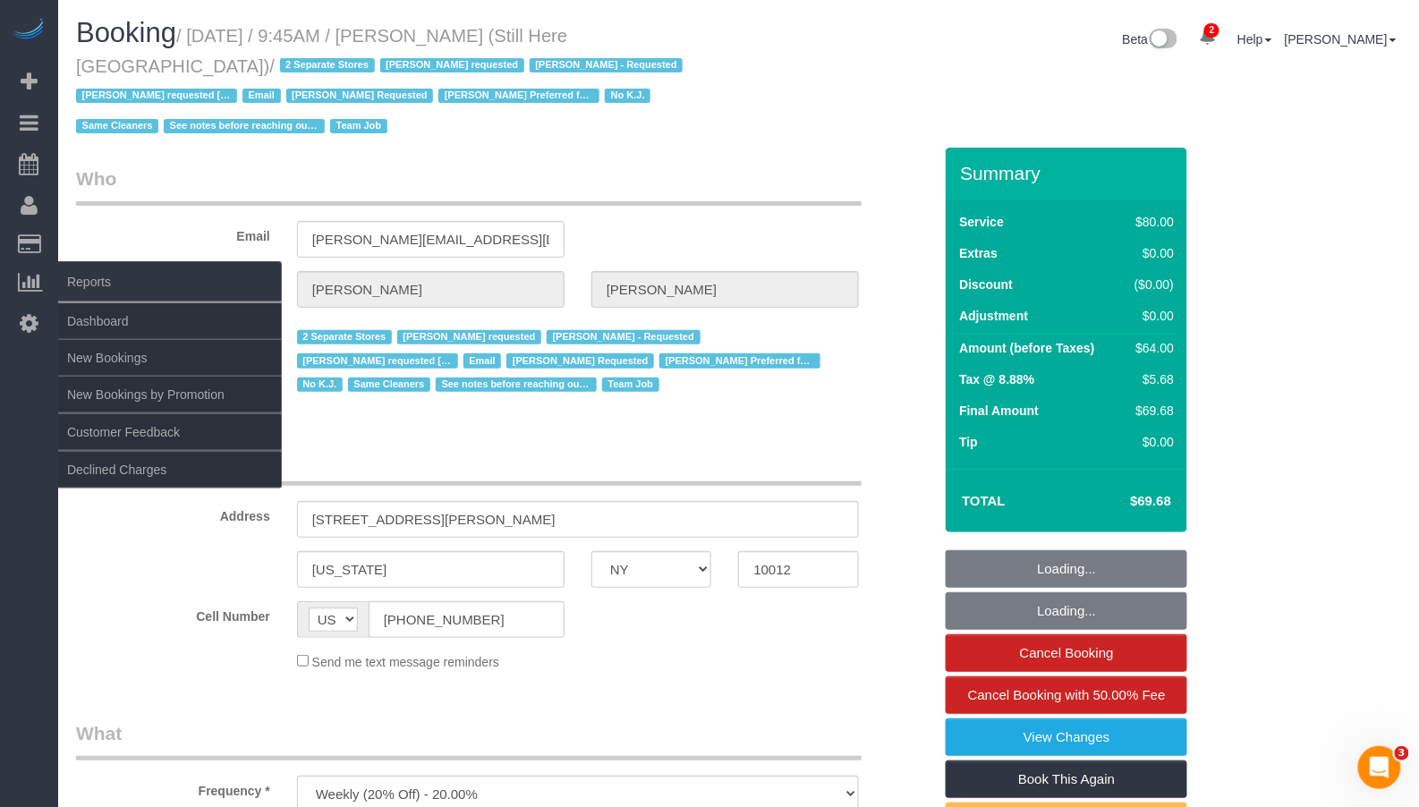
select select "number:89"
select select "number:90"
select select "number:15"
select select "number:5"
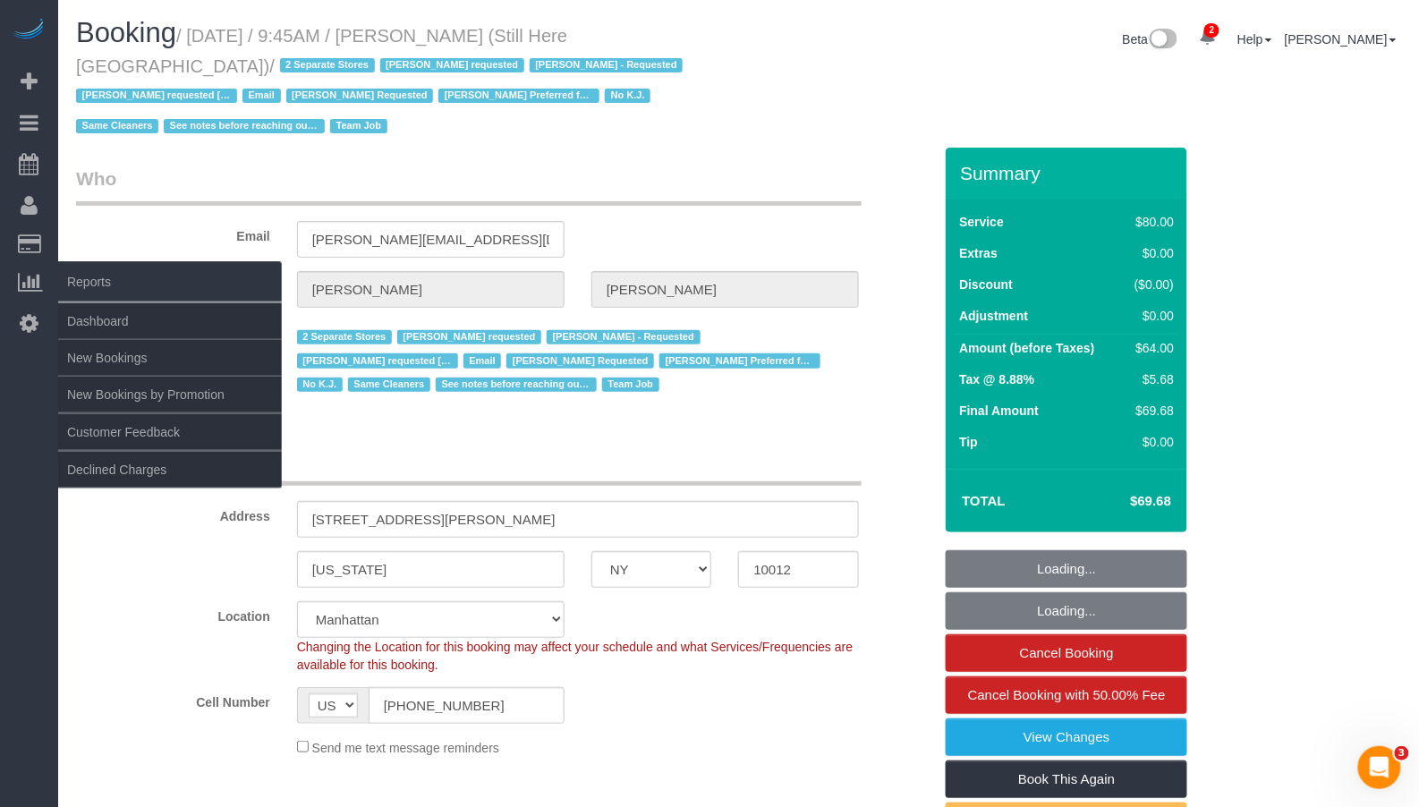
select select "object:1410"
select select "string:stripe-pm_1Oyz8t4VGloSiKo71skqOF54"
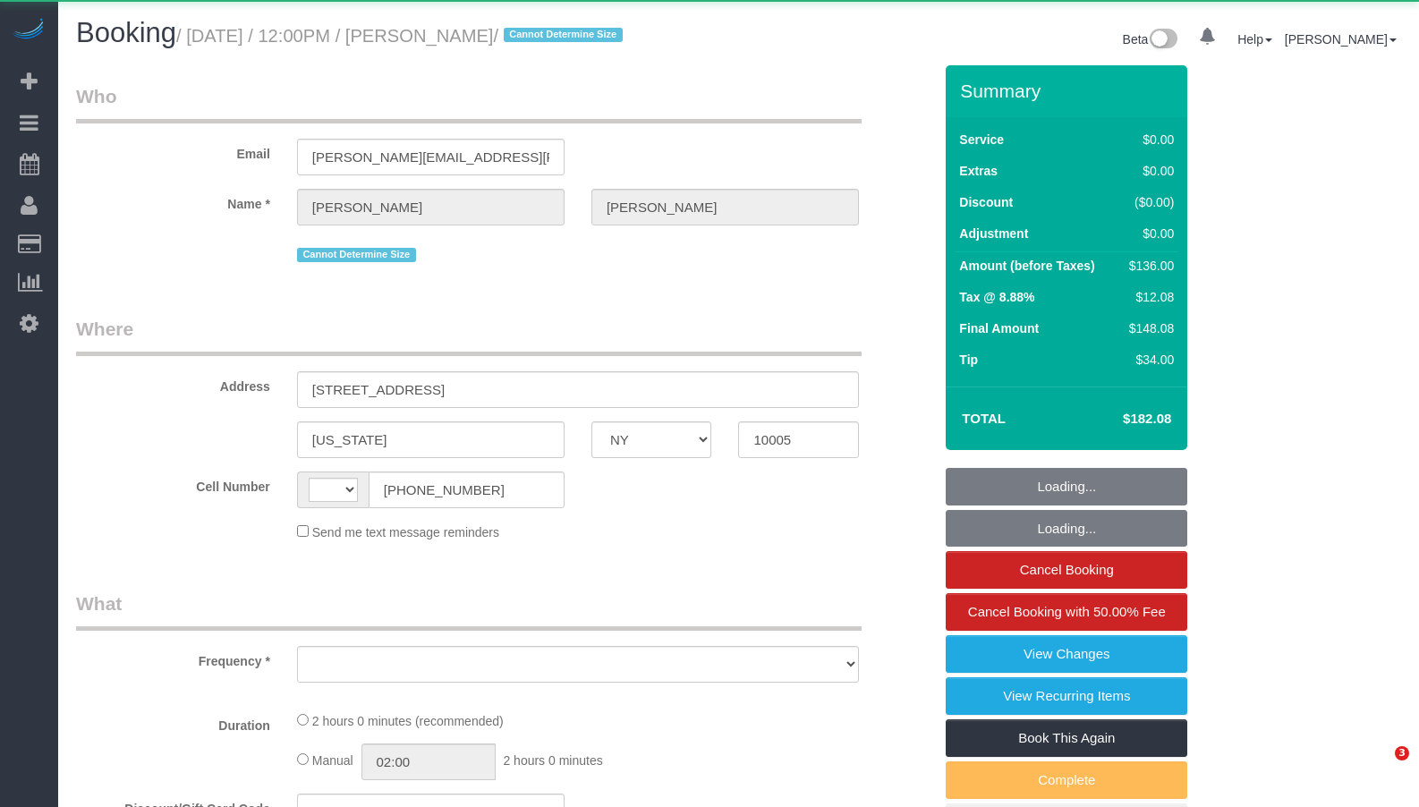
select select "NY"
select select "string:[GEOGRAPHIC_DATA]"
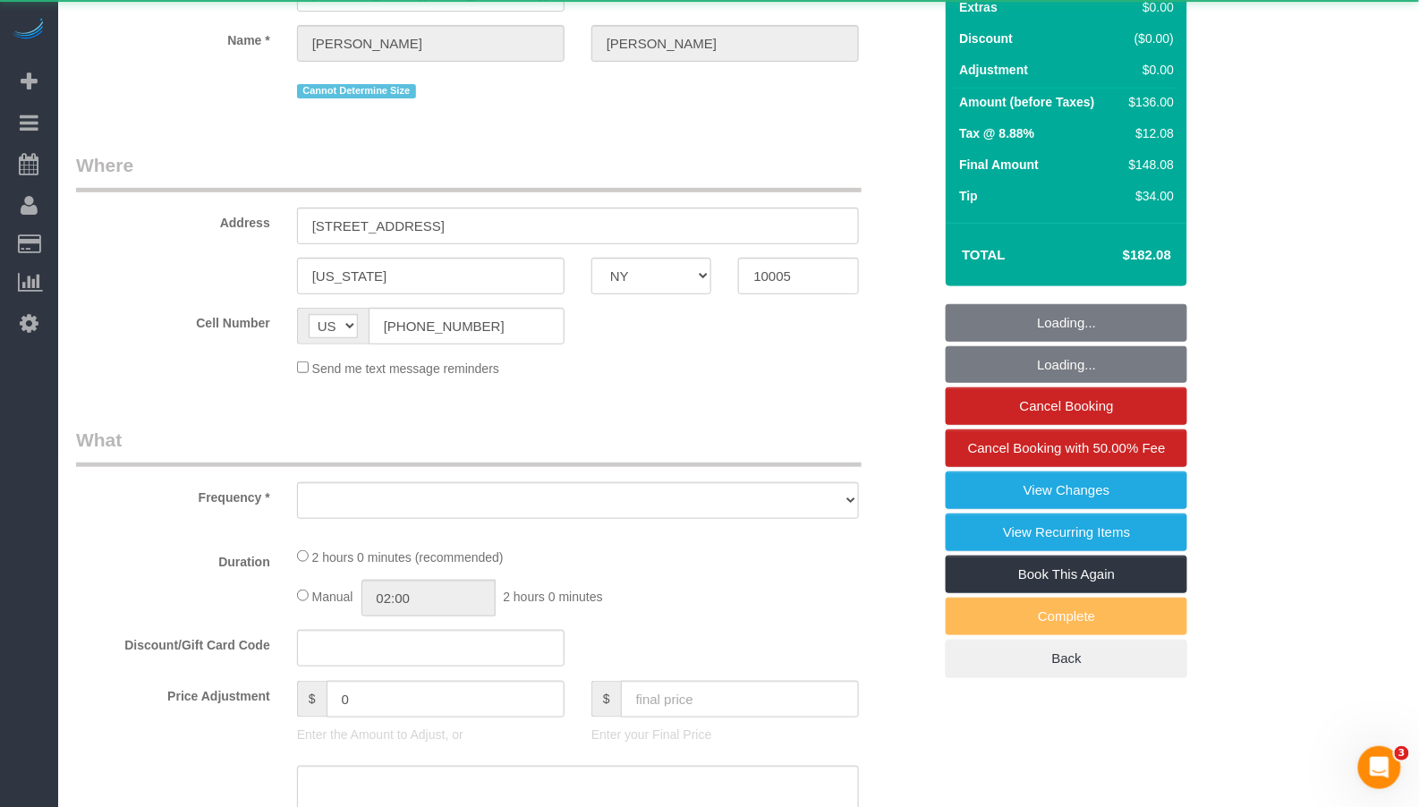
select select "object:644"
select select "1"
select select "number:56"
select select "number:79"
select select "number:15"
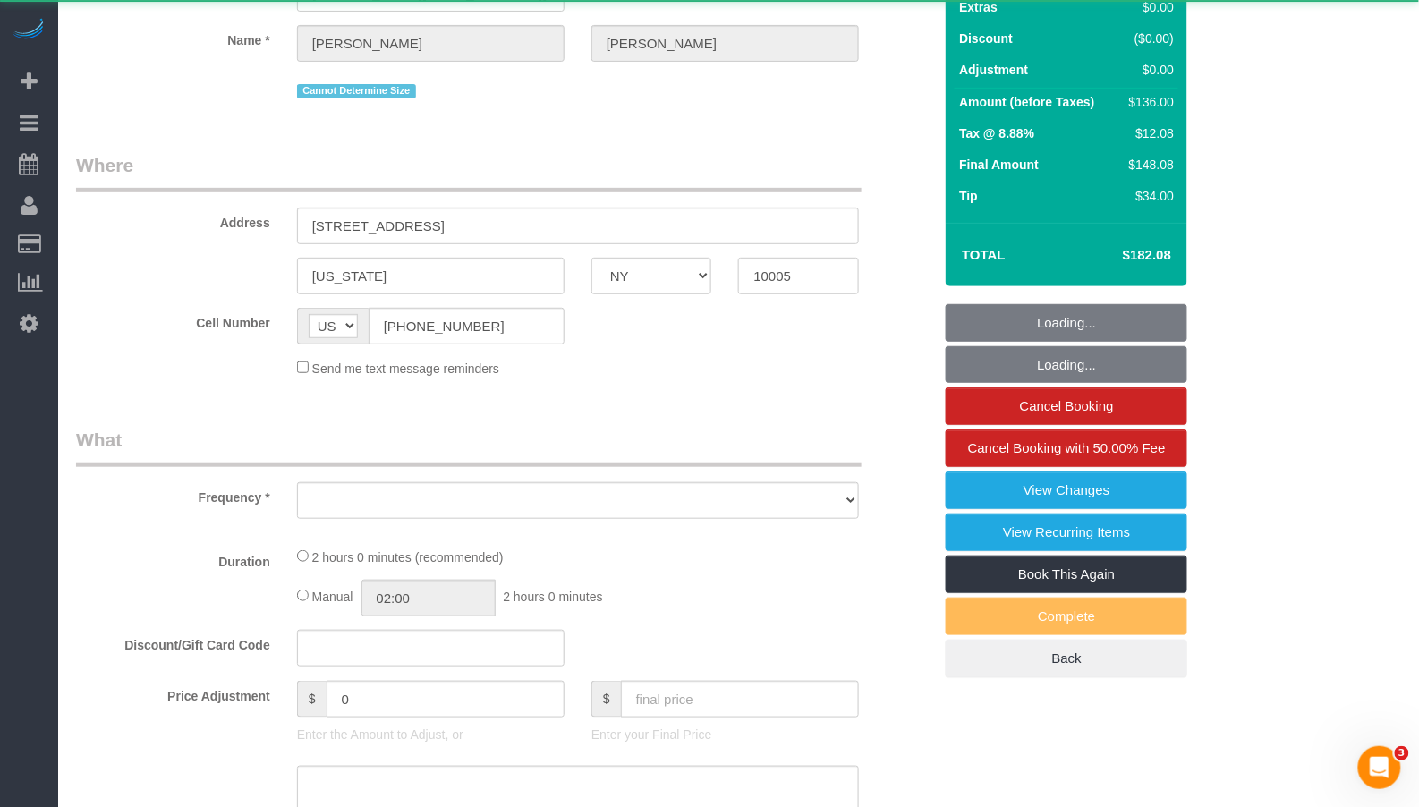
select select "number:6"
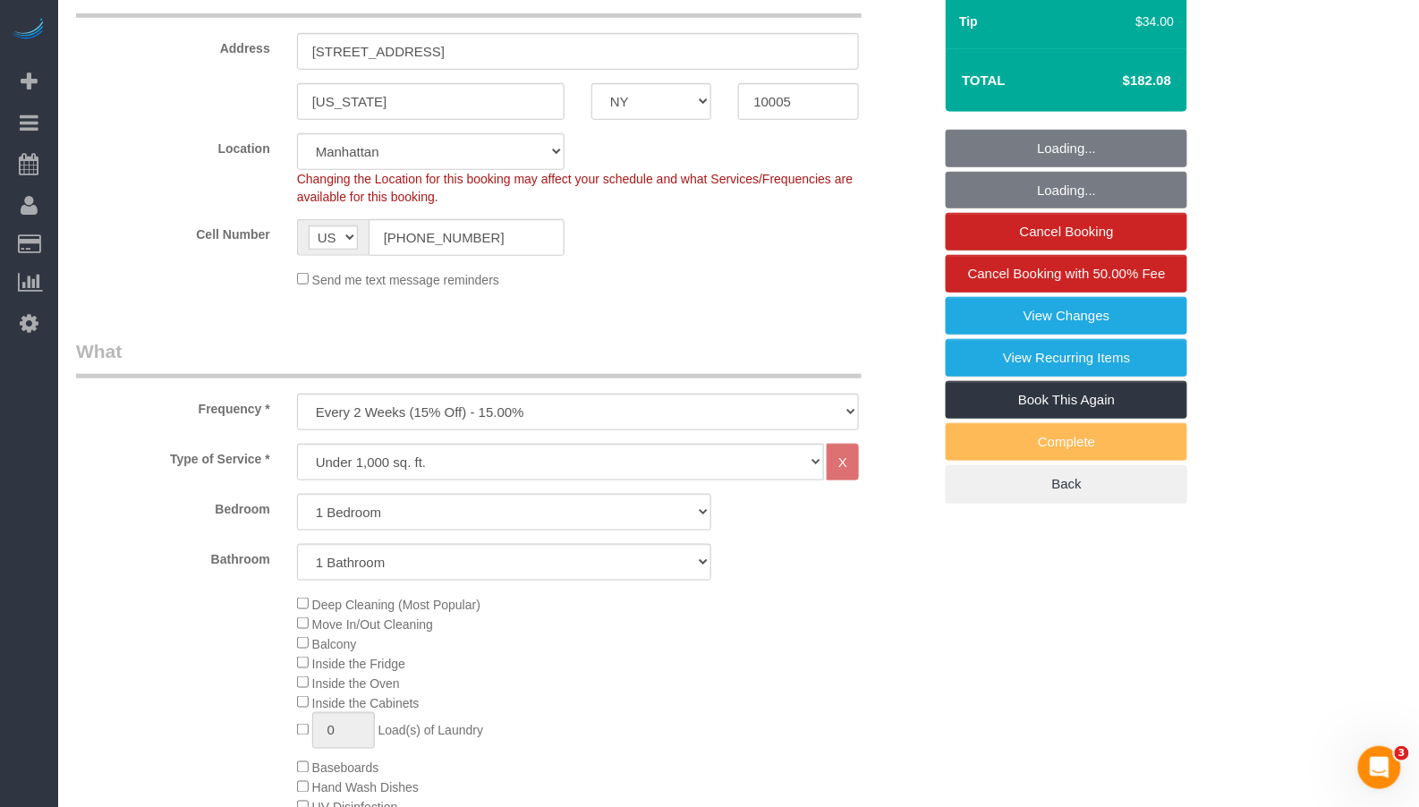
select select "object:898"
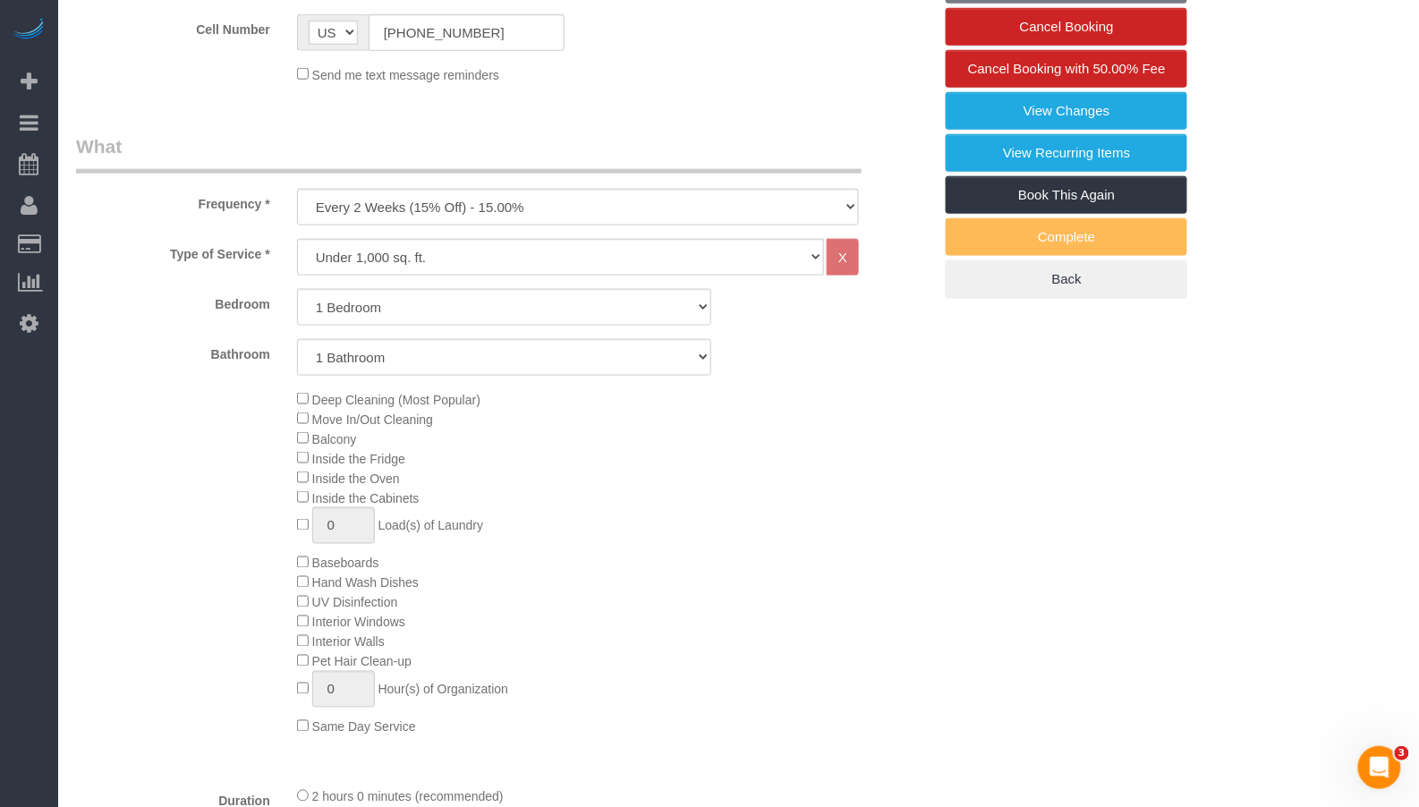
select select "string:stripe-pm_1Nvu914VGloSiKo7EAOxICRX"
select select "spot1"
select select "1"
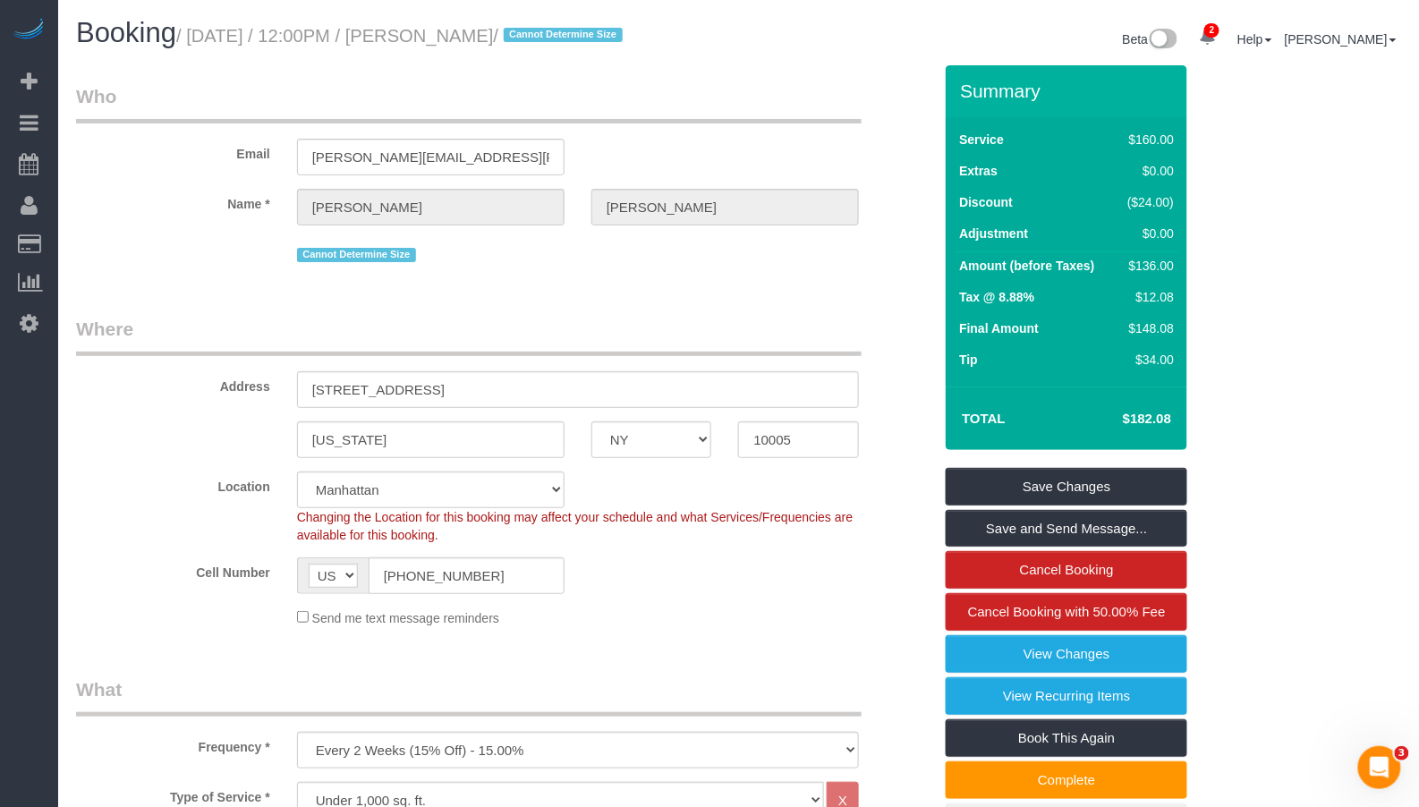
drag, startPoint x: 531, startPoint y: 36, endPoint x: 199, endPoint y: 47, distance: 332.1
click at [199, 47] on h1 "Booking / August 25, 2025 / 12:00PM / Emily Annis / Cannot Determine Size" at bounding box center [400, 33] width 649 height 30
copy small "August 25, 2025 / 12:00PM / Emily Annis"
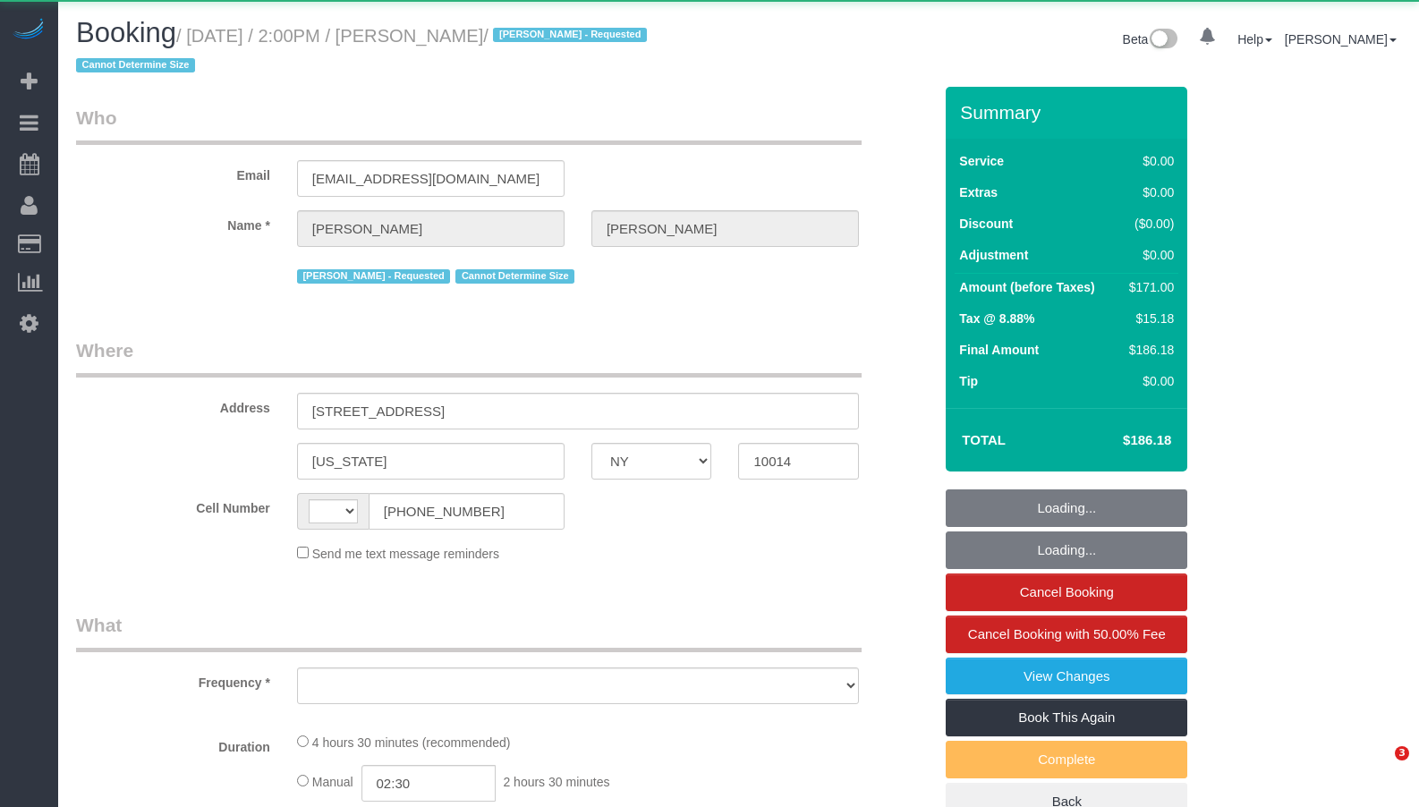
select select "NY"
select select "string:[GEOGRAPHIC_DATA]"
select select "object:393"
select select "2"
select select "number:58"
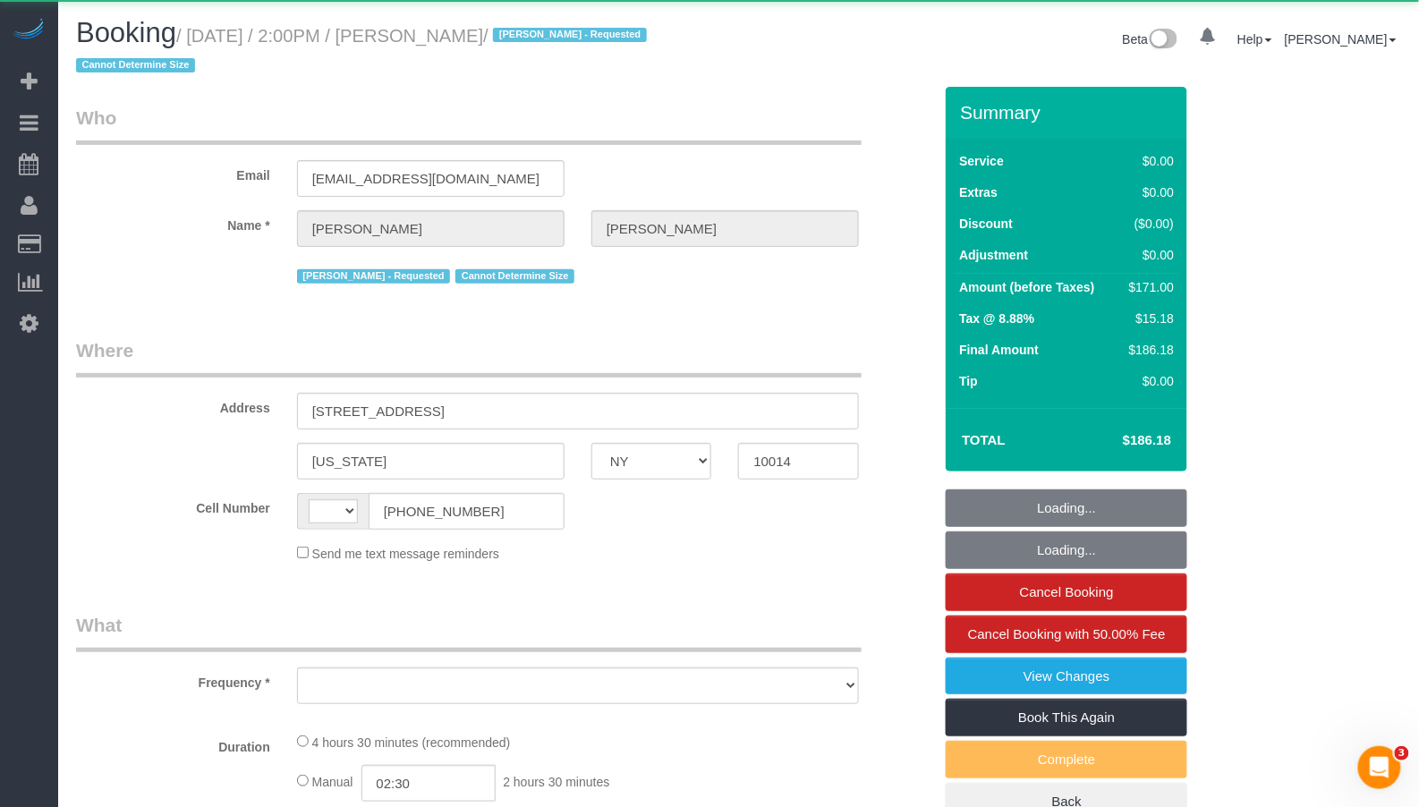
select select "number:72"
select select "number:15"
select select "number:6"
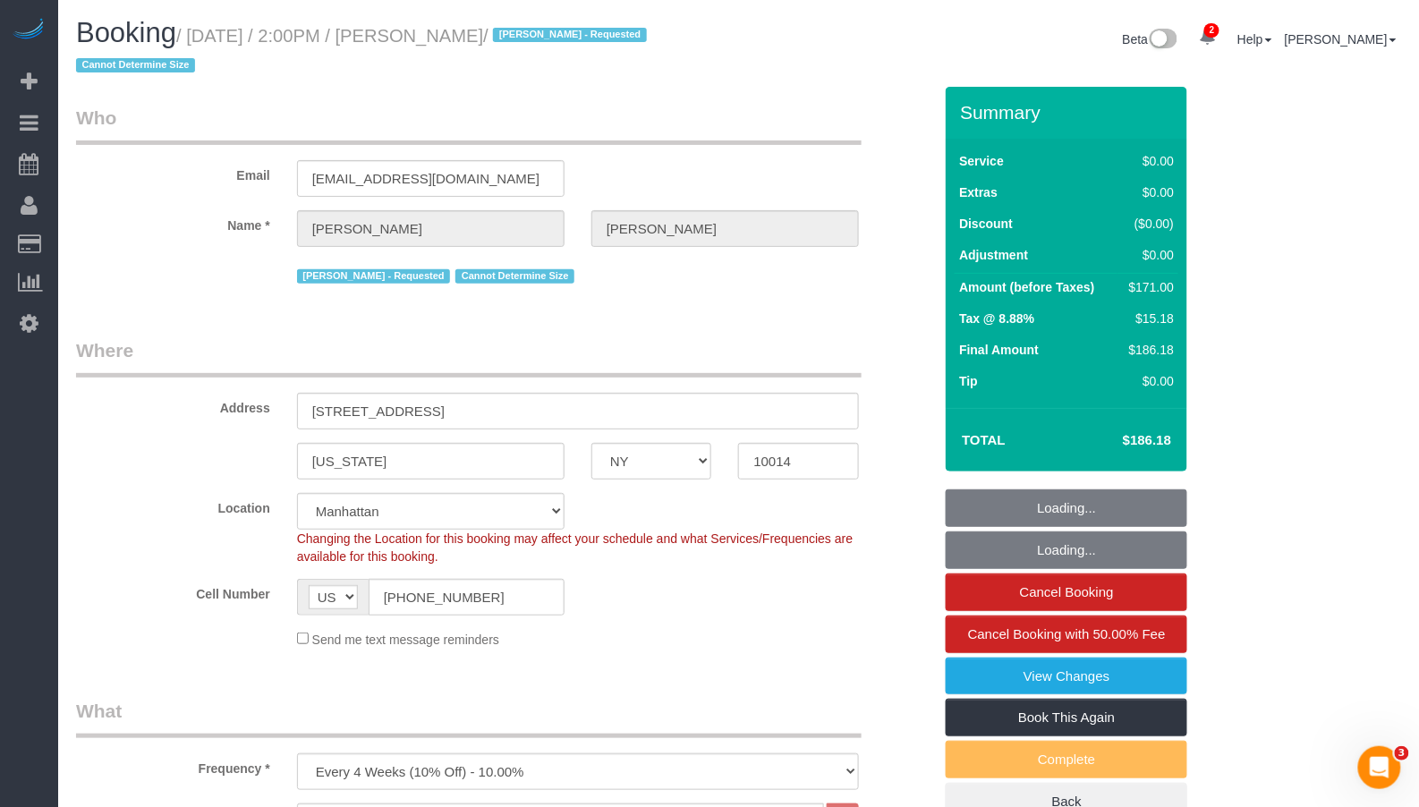
select select "object:902"
select select "string:stripe-pm_1Rh9oP4VGloSiKo7FuGIGsGr"
select select "spot1"
select select "2"
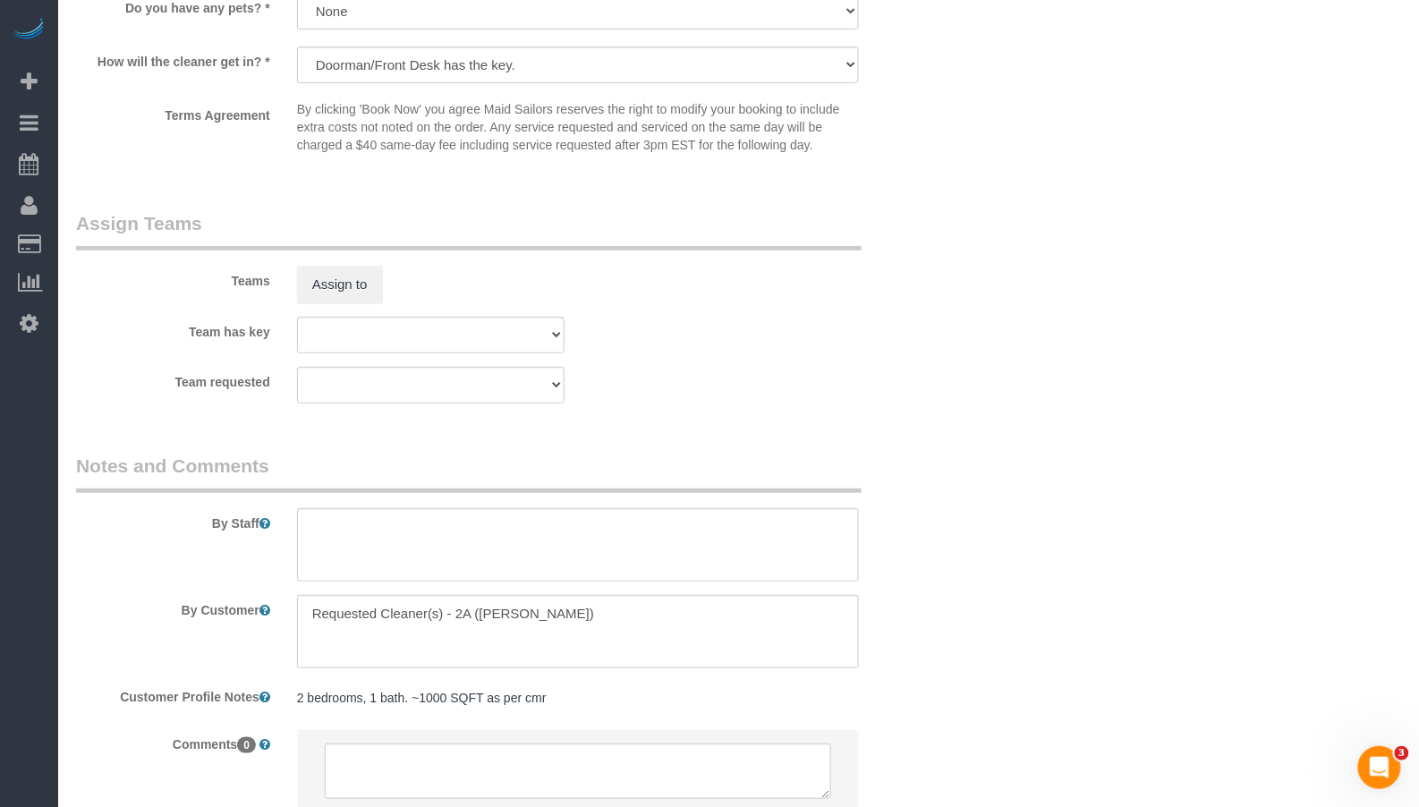
scroll to position [2215, 0]
click at [369, 300] on button "Assign to" at bounding box center [340, 283] width 86 height 38
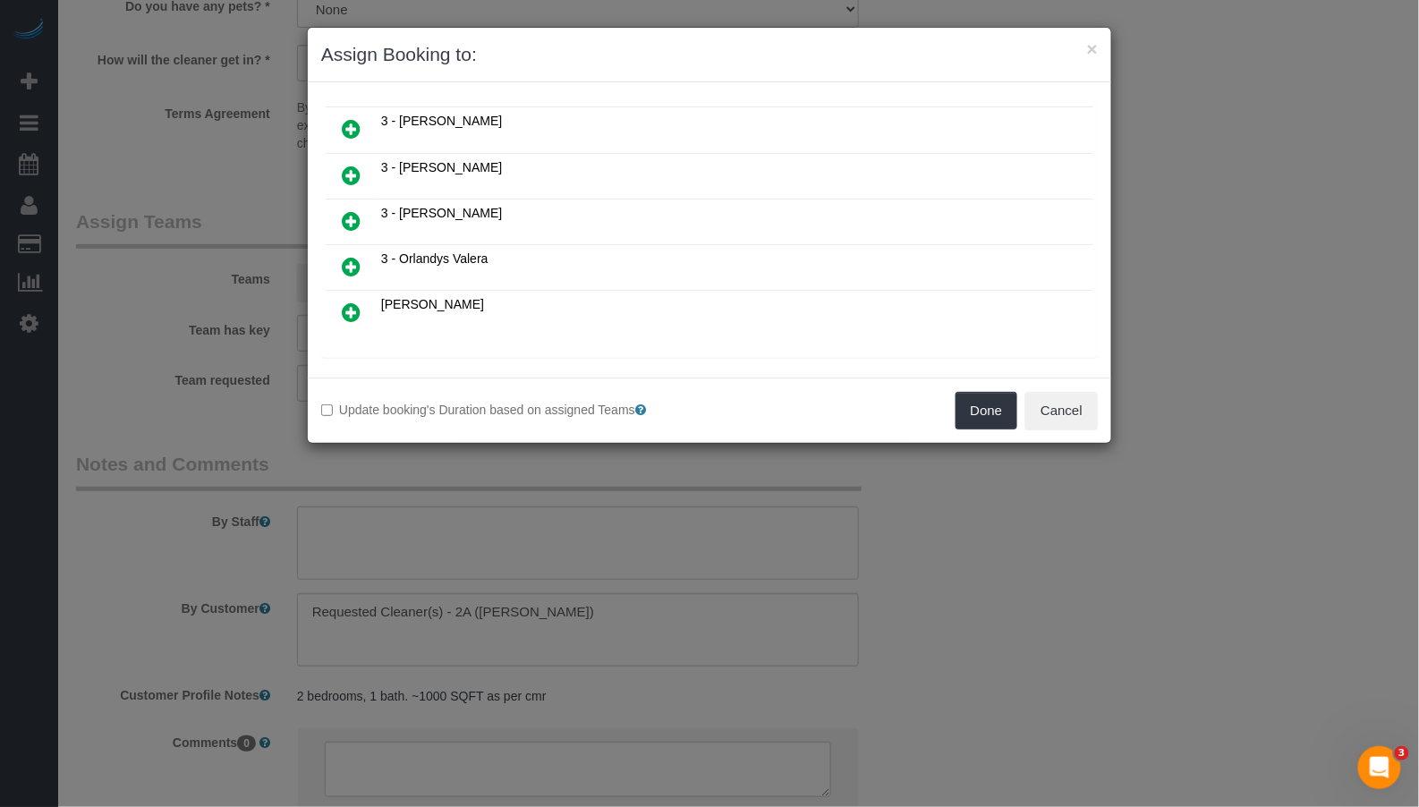
scroll to position [895, 0]
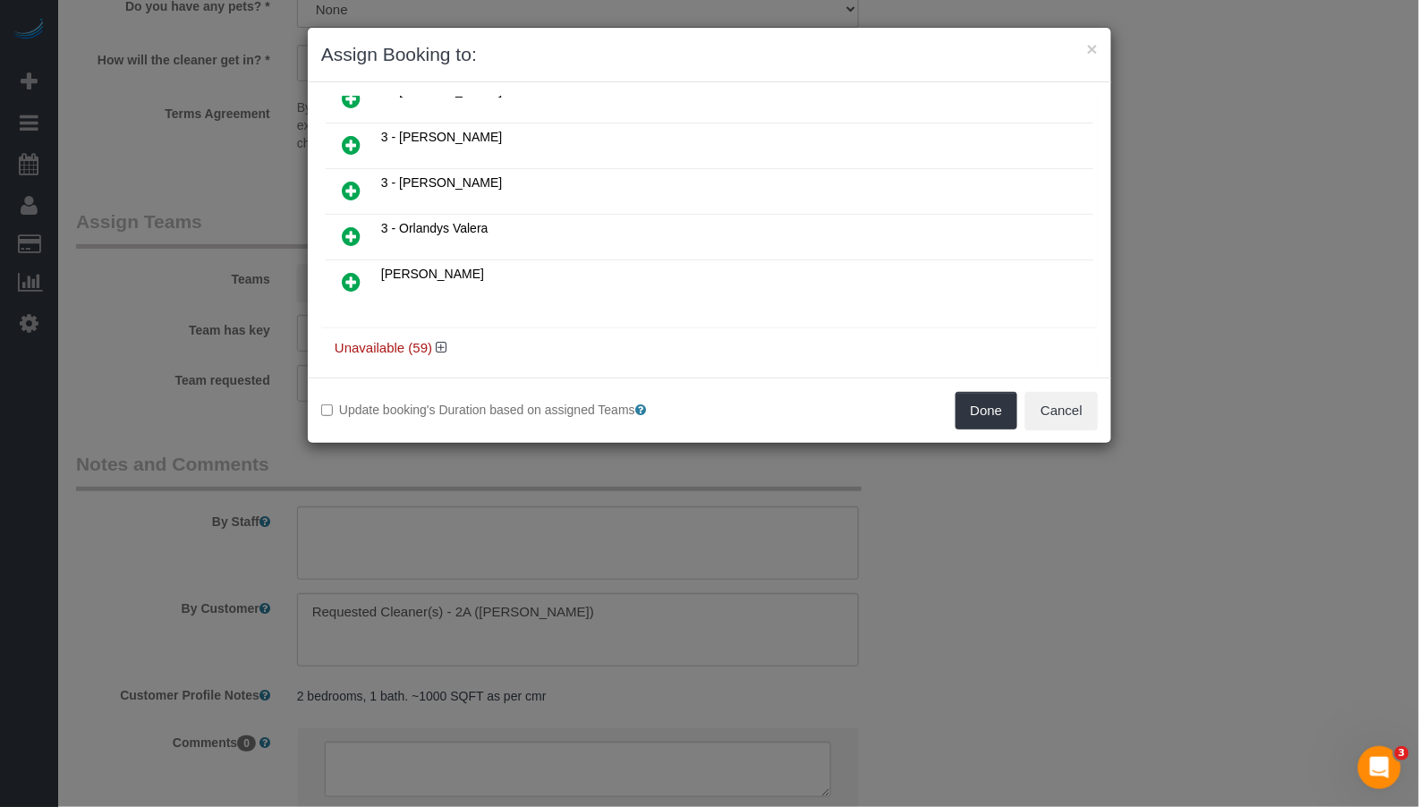
click at [380, 341] on h4 "Unavailable (59)" at bounding box center [710, 348] width 750 height 15
click at [402, 341] on h4 "Unavailable (59)" at bounding box center [710, 348] width 750 height 15
click at [447, 341] on h4 "Unavailable (59)" at bounding box center [710, 348] width 750 height 15
click at [439, 341] on icon at bounding box center [441, 347] width 11 height 13
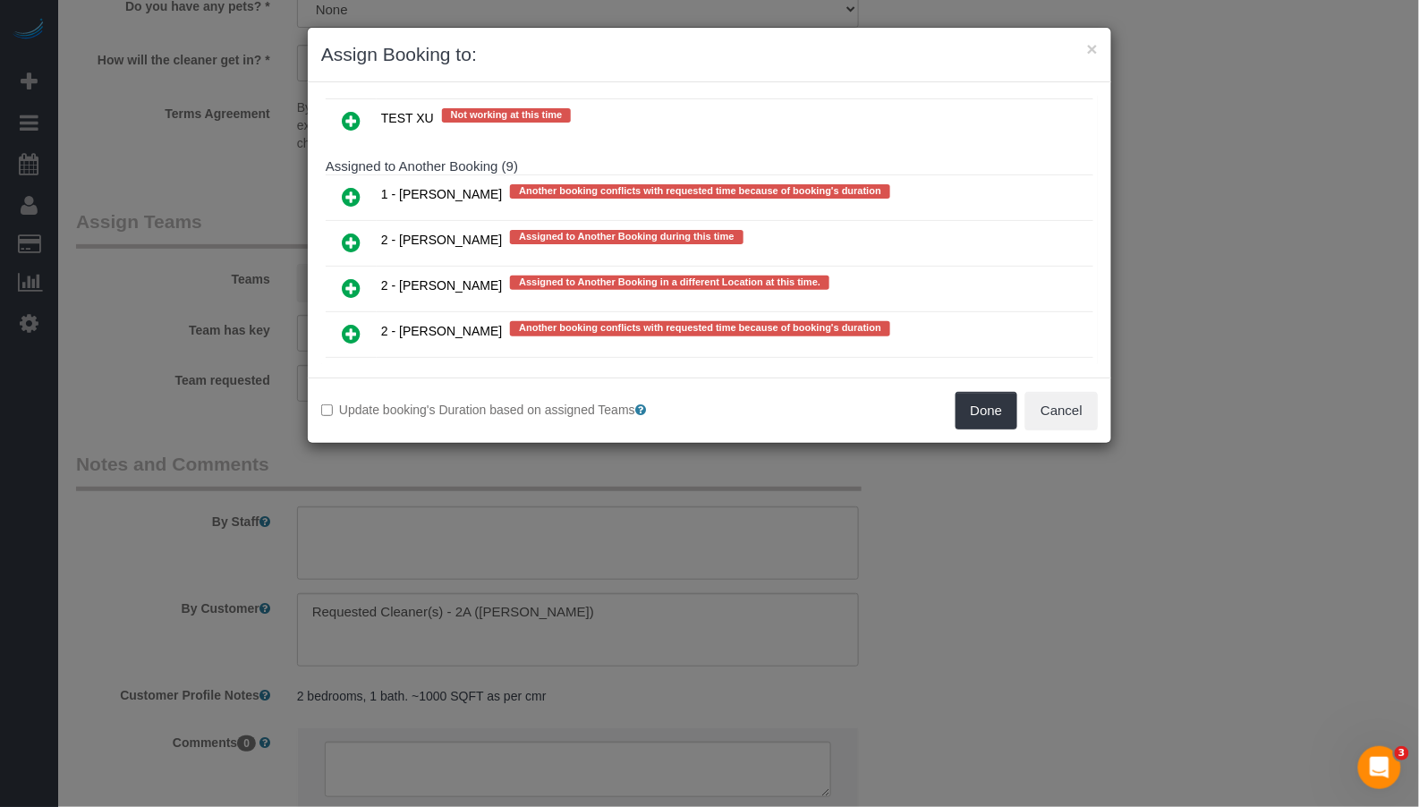
scroll to position [3414, 0]
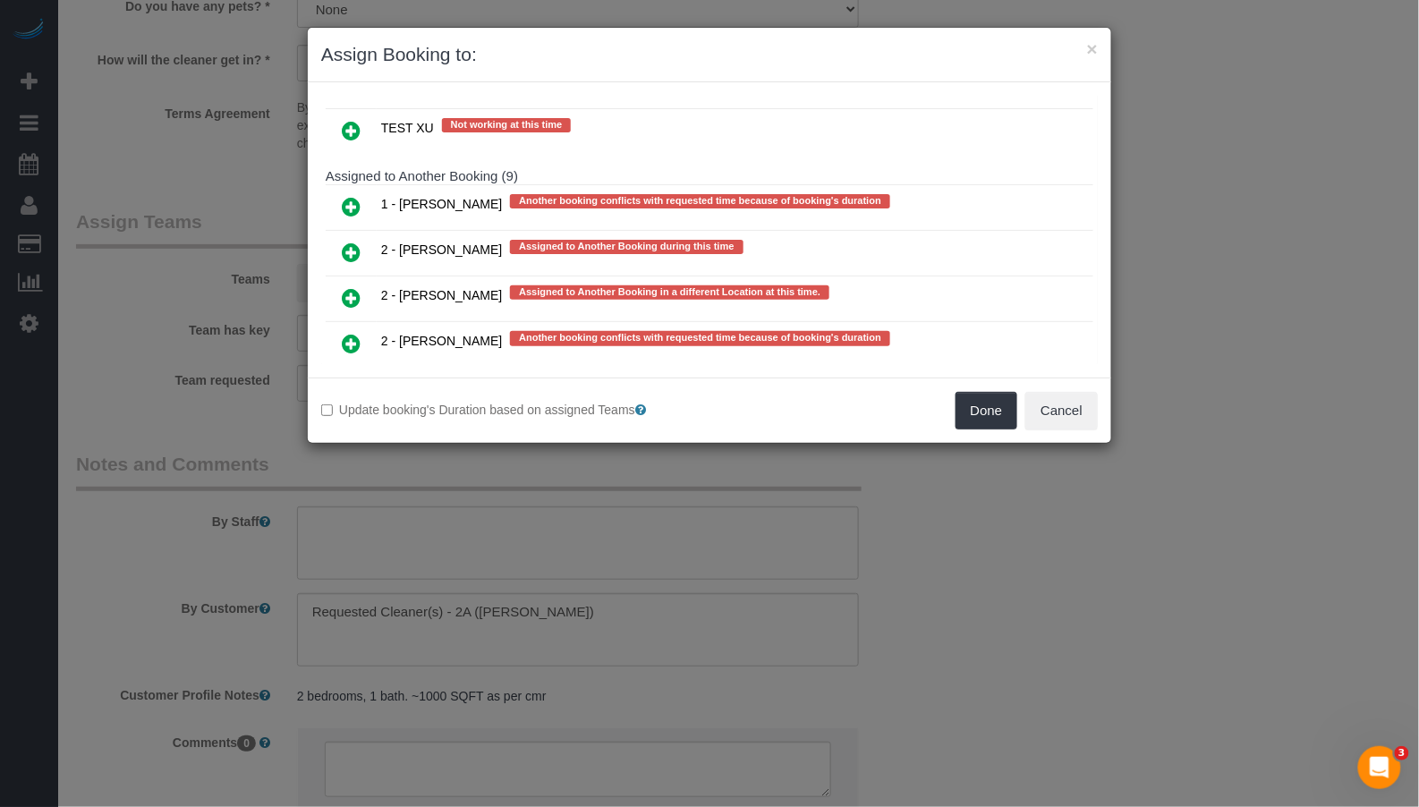
click at [355, 242] on icon at bounding box center [351, 252] width 19 height 21
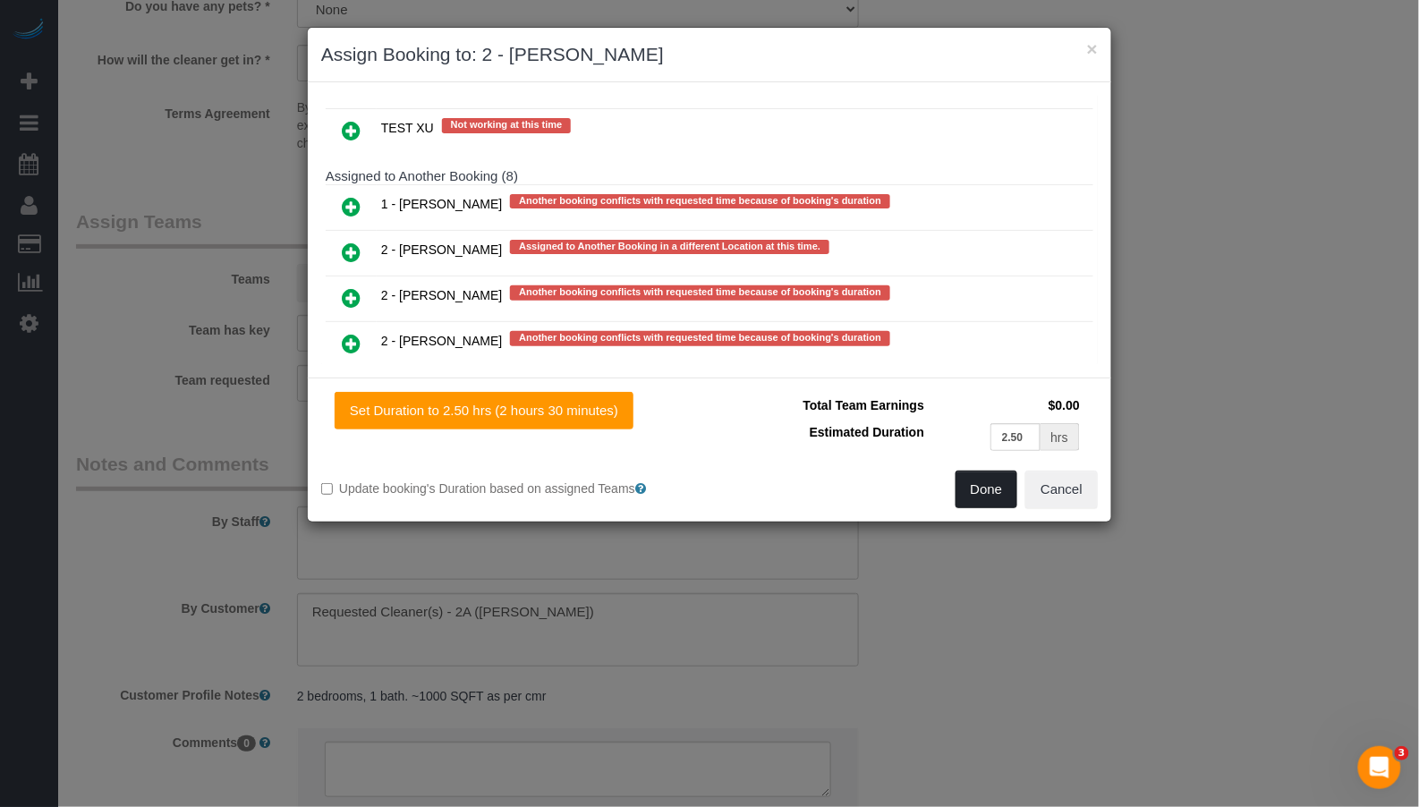
click at [983, 496] on button "Done" at bounding box center [986, 490] width 63 height 38
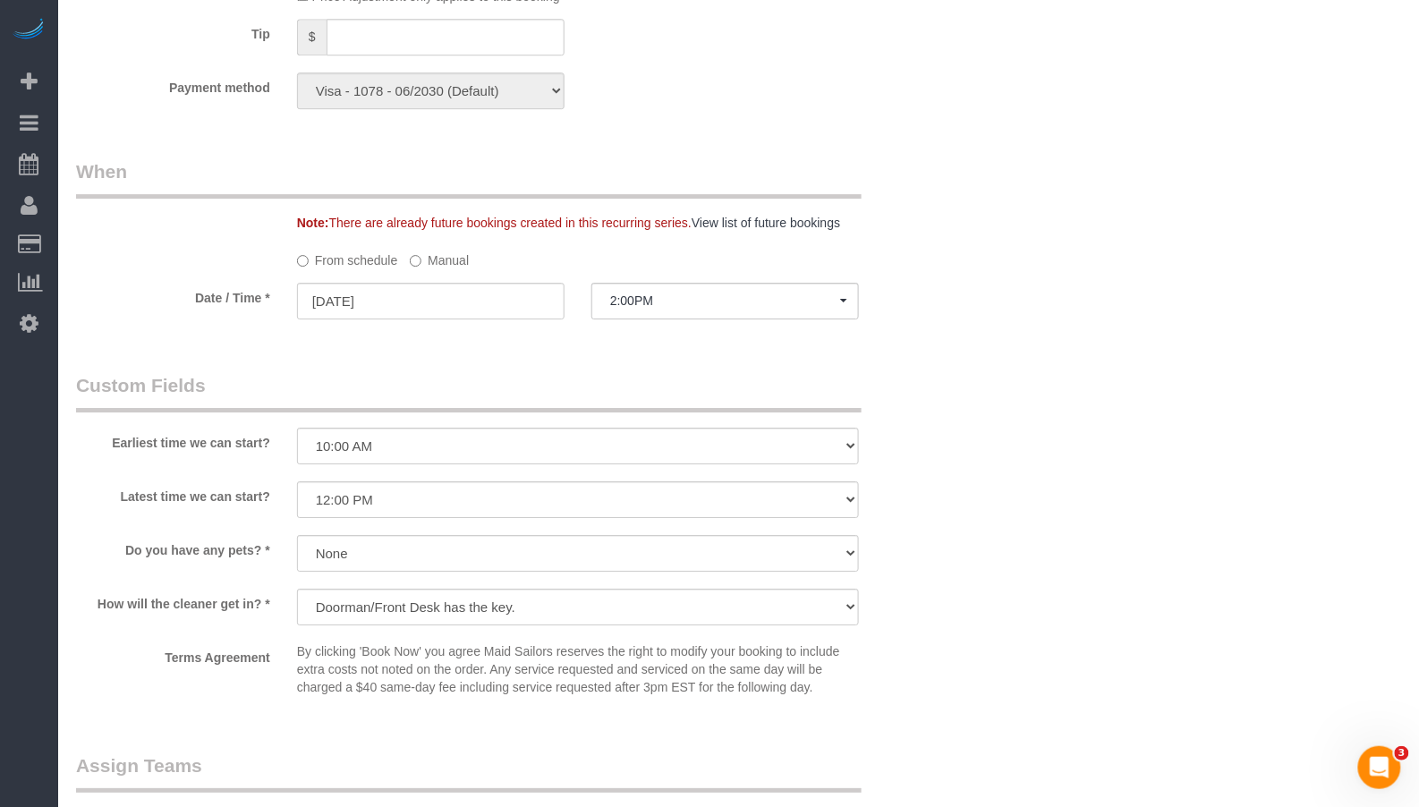
scroll to position [1693, 0]
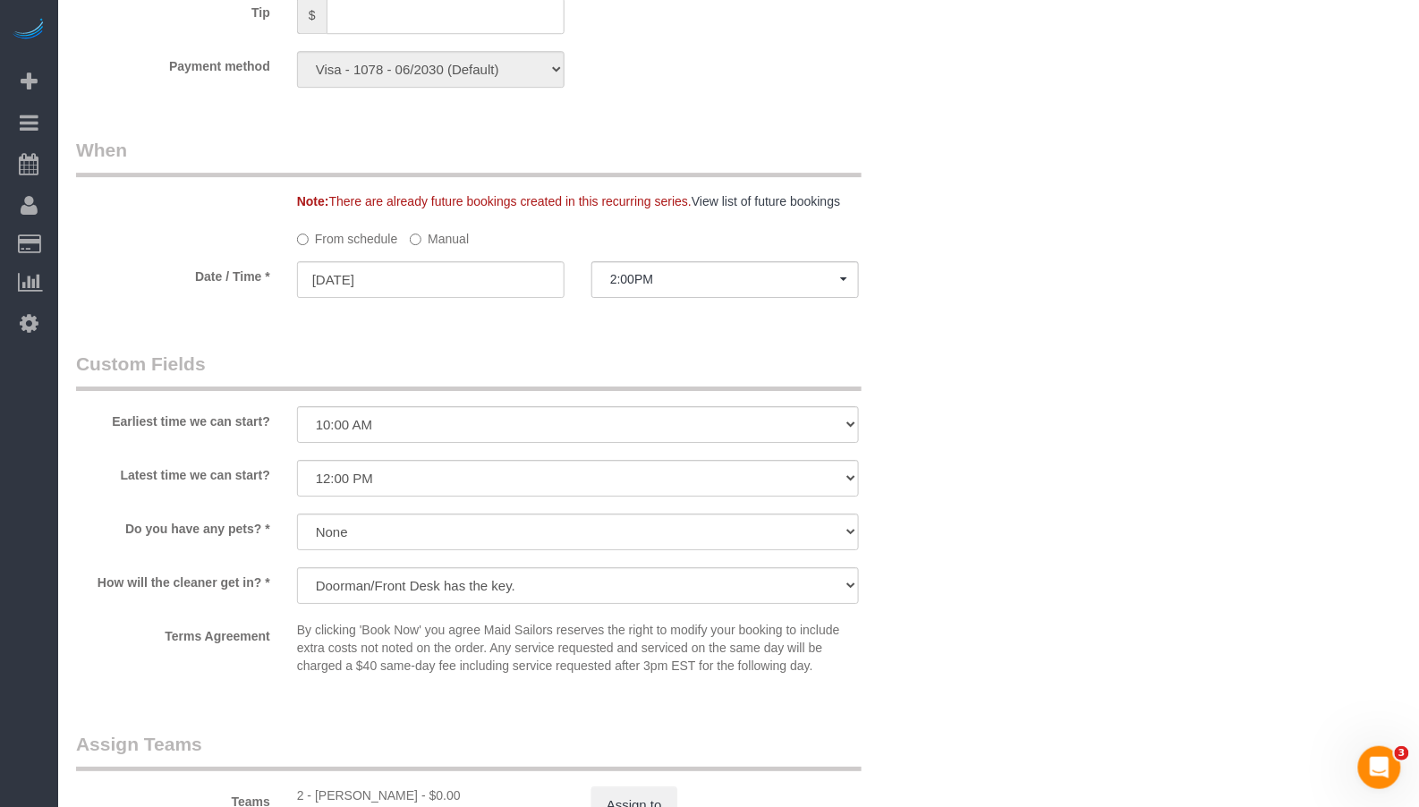
click at [421, 244] on label "Manual" at bounding box center [439, 236] width 59 height 24
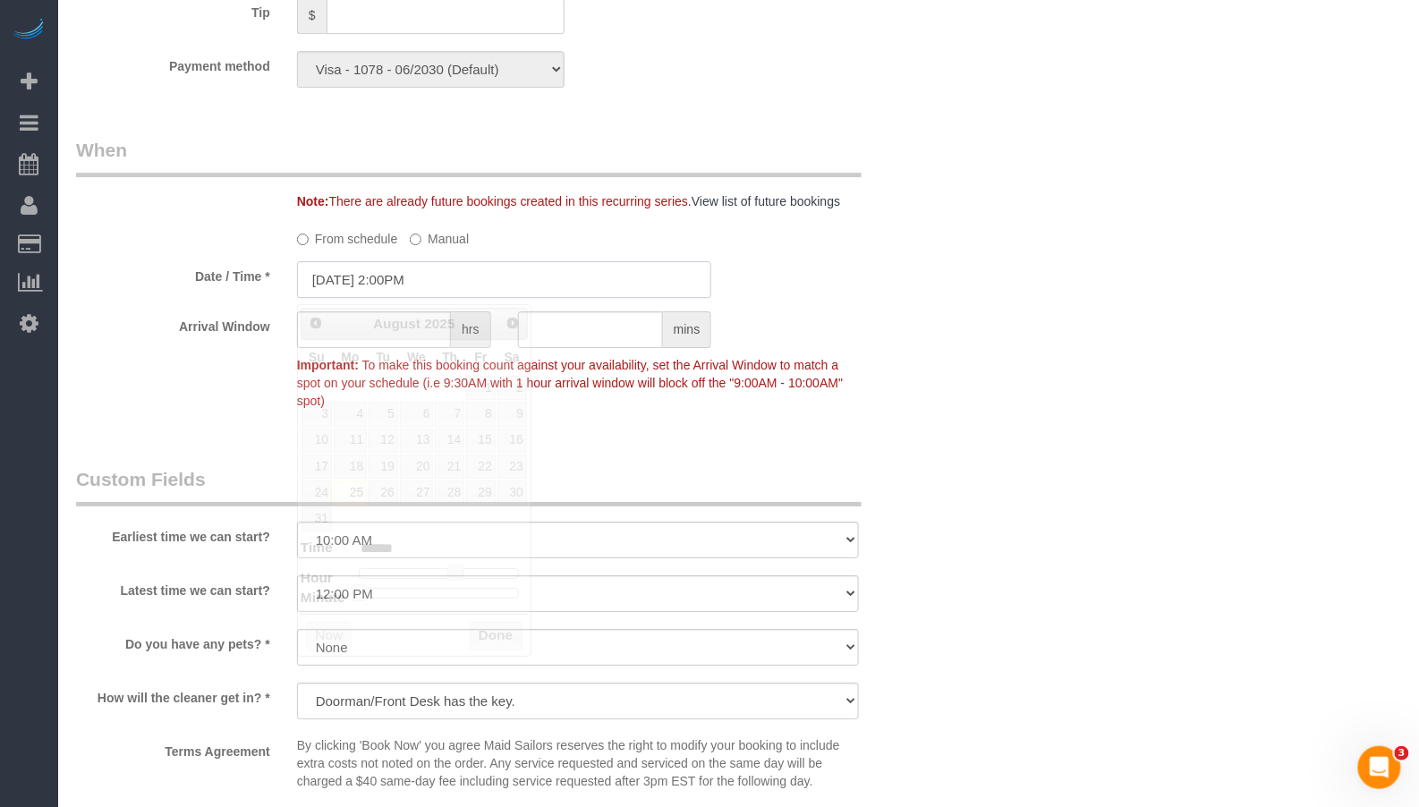
click at [403, 285] on input "08/25/2025 2:00PM" at bounding box center [504, 279] width 415 height 37
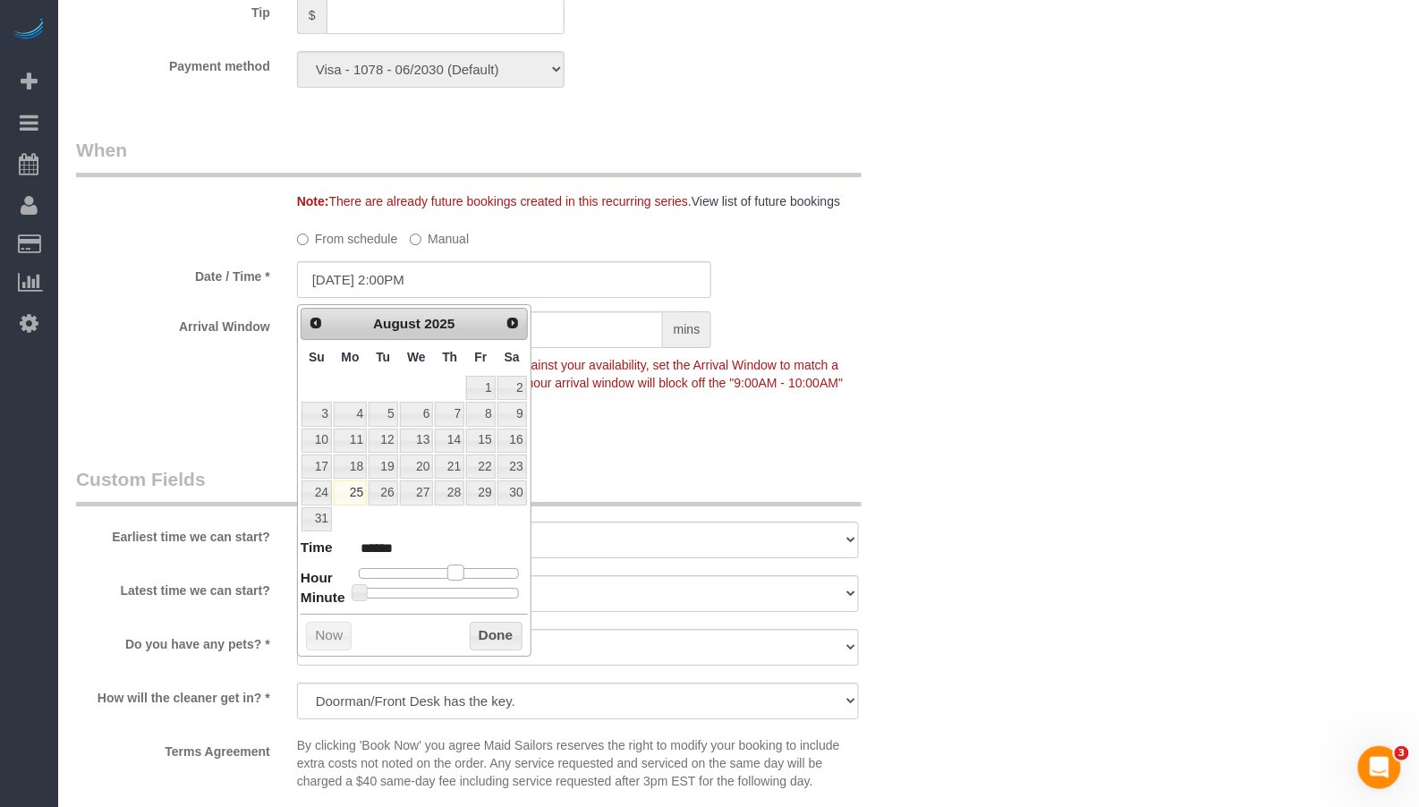
type input "08/25/2025 3:00PM"
type input "******"
type input "08/25/2025 4:00PM"
type input "******"
type input "08/25/2025 5:00PM"
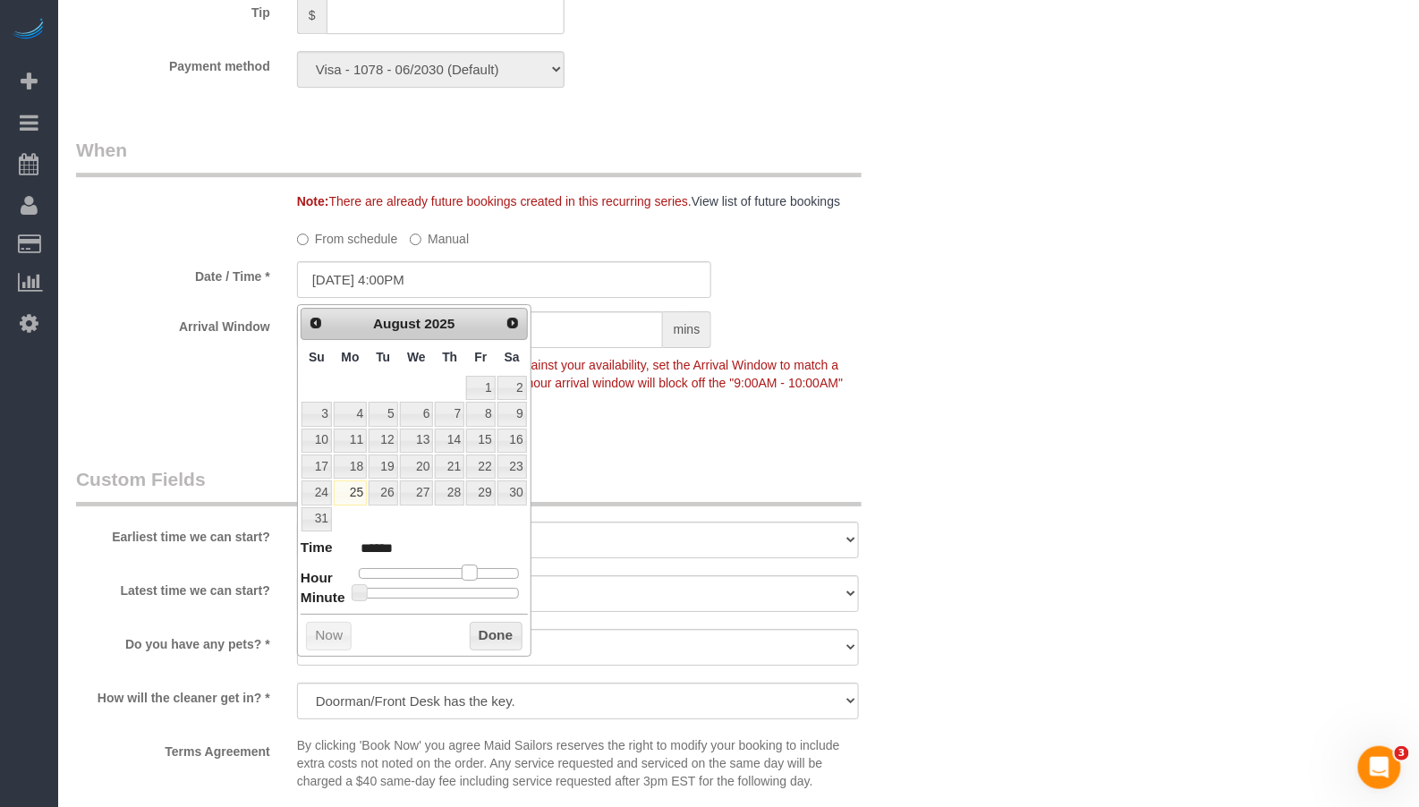
type input "******"
type input "08/25/2025 6:00PM"
type input "******"
type input "08/25/2025 5:00PM"
type input "******"
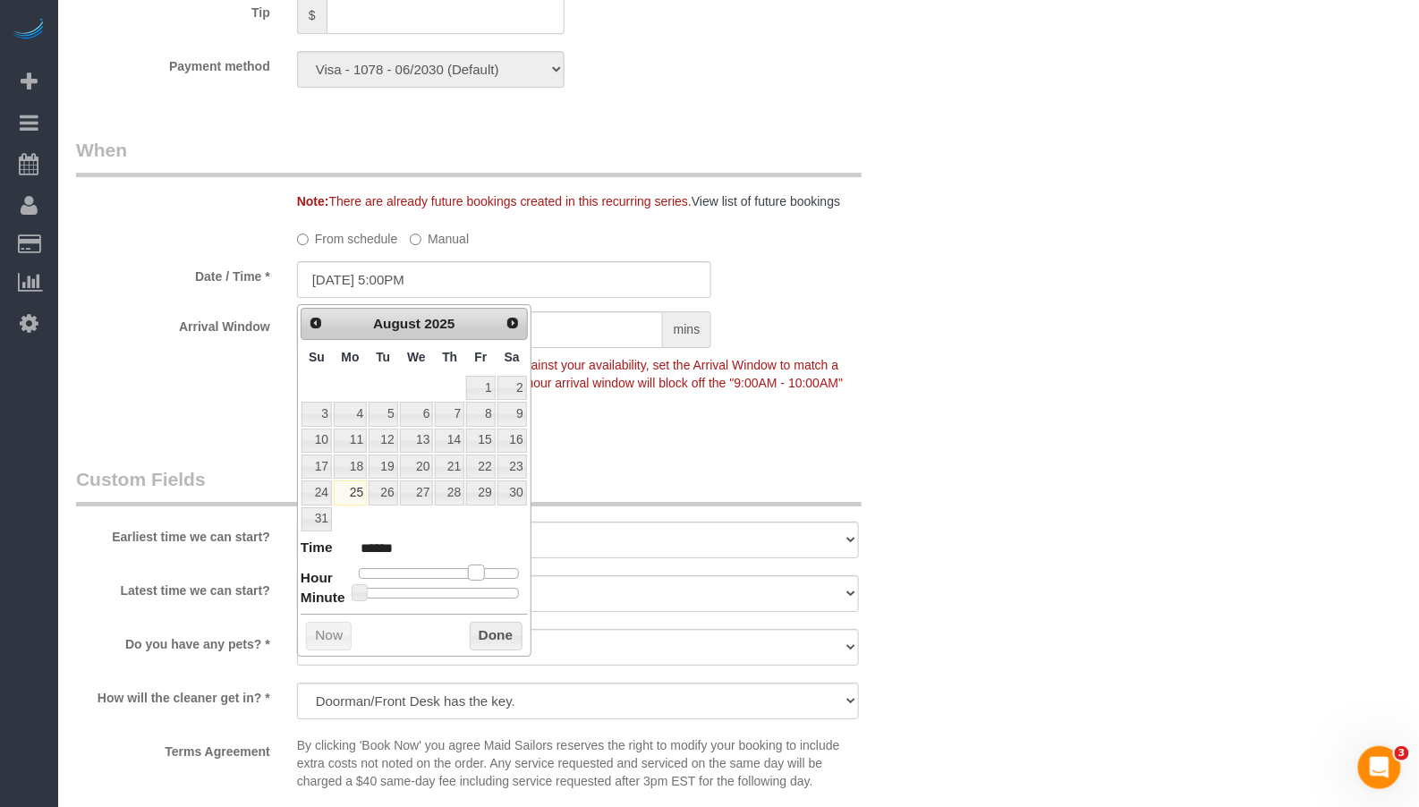
drag, startPoint x: 460, startPoint y: 578, endPoint x: 481, endPoint y: 576, distance: 21.5
click at [481, 576] on span at bounding box center [476, 572] width 16 height 16
type input "08/25/2025 5:05PM"
type input "******"
type input "08/25/2025 5:10PM"
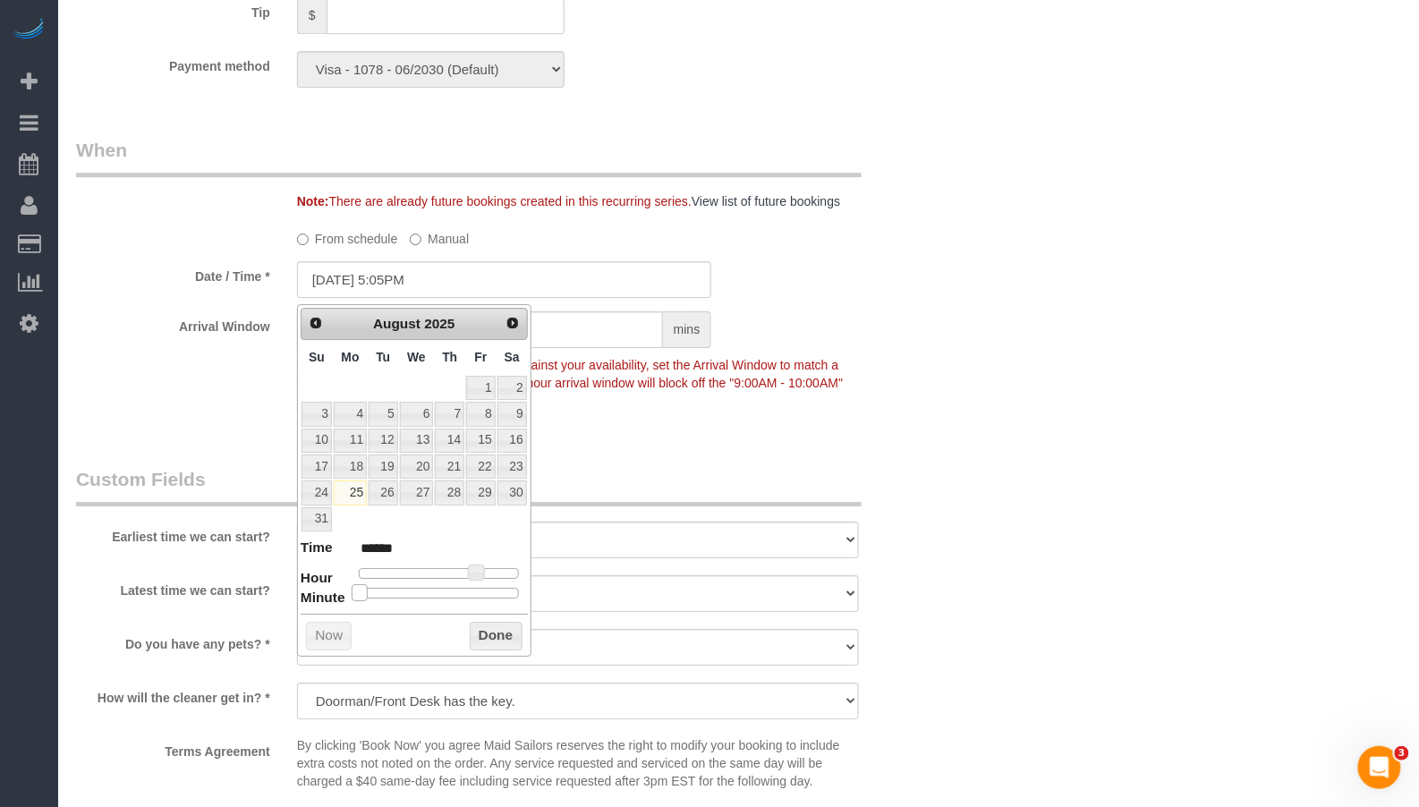
type input "******"
type input "08/25/2025 5:15PM"
type input "******"
type input "08/25/2025 5:20PM"
type input "******"
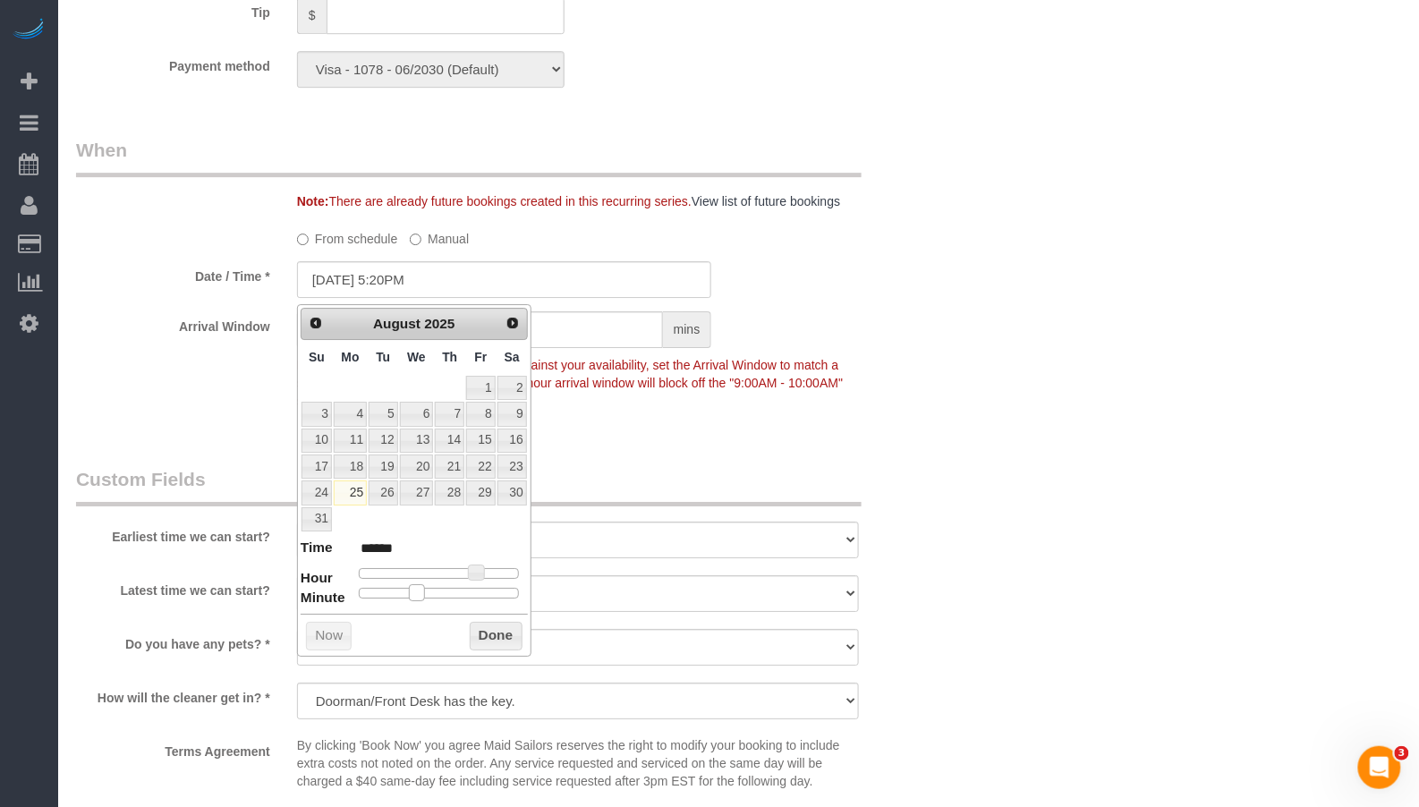
type input "08/25/2025 5:25PM"
type input "******"
type input "08/25/2025 5:30PM"
type input "******"
drag, startPoint x: 361, startPoint y: 592, endPoint x: 445, endPoint y: 592, distance: 83.2
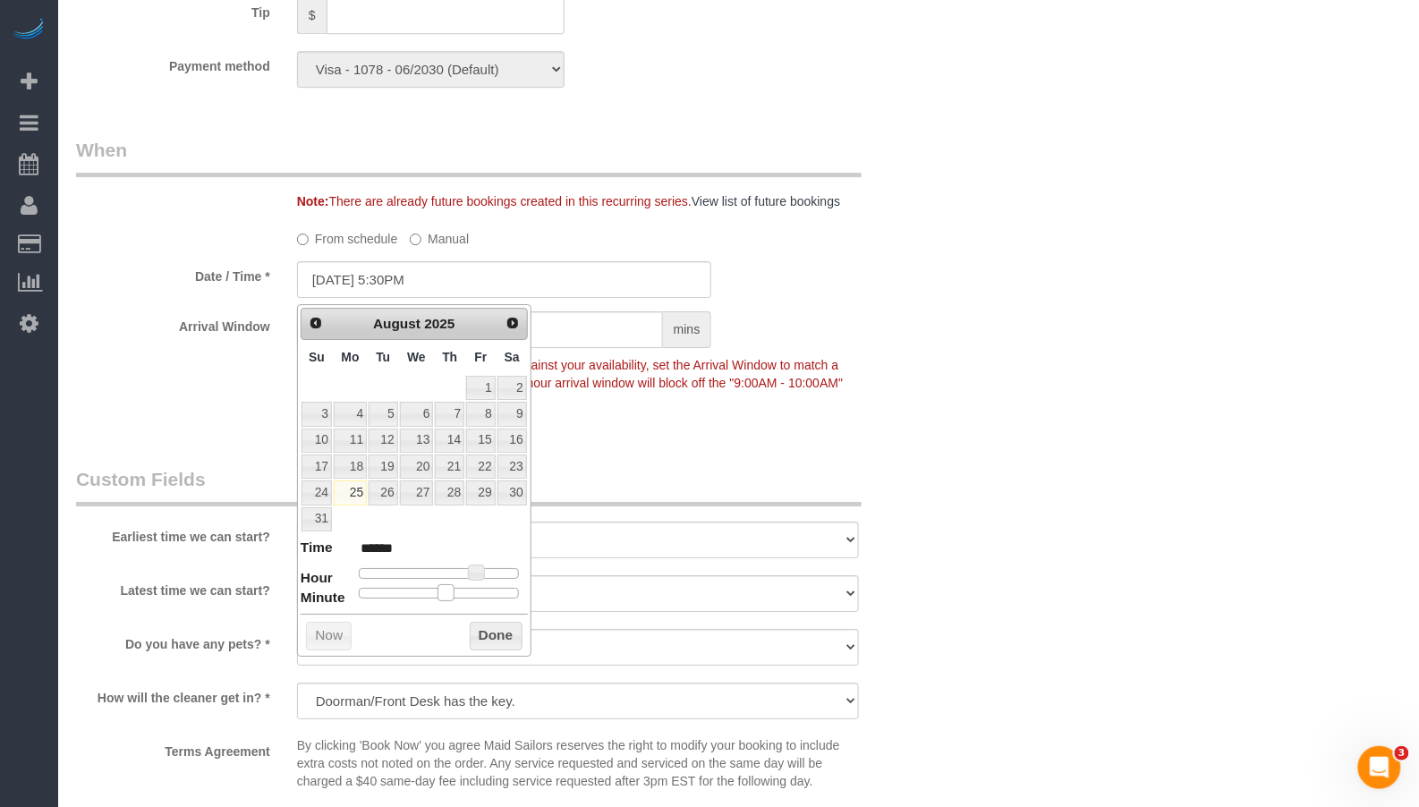
click at [445, 592] on span at bounding box center [445, 592] width 16 height 16
click at [476, 626] on button "Done" at bounding box center [496, 636] width 53 height 29
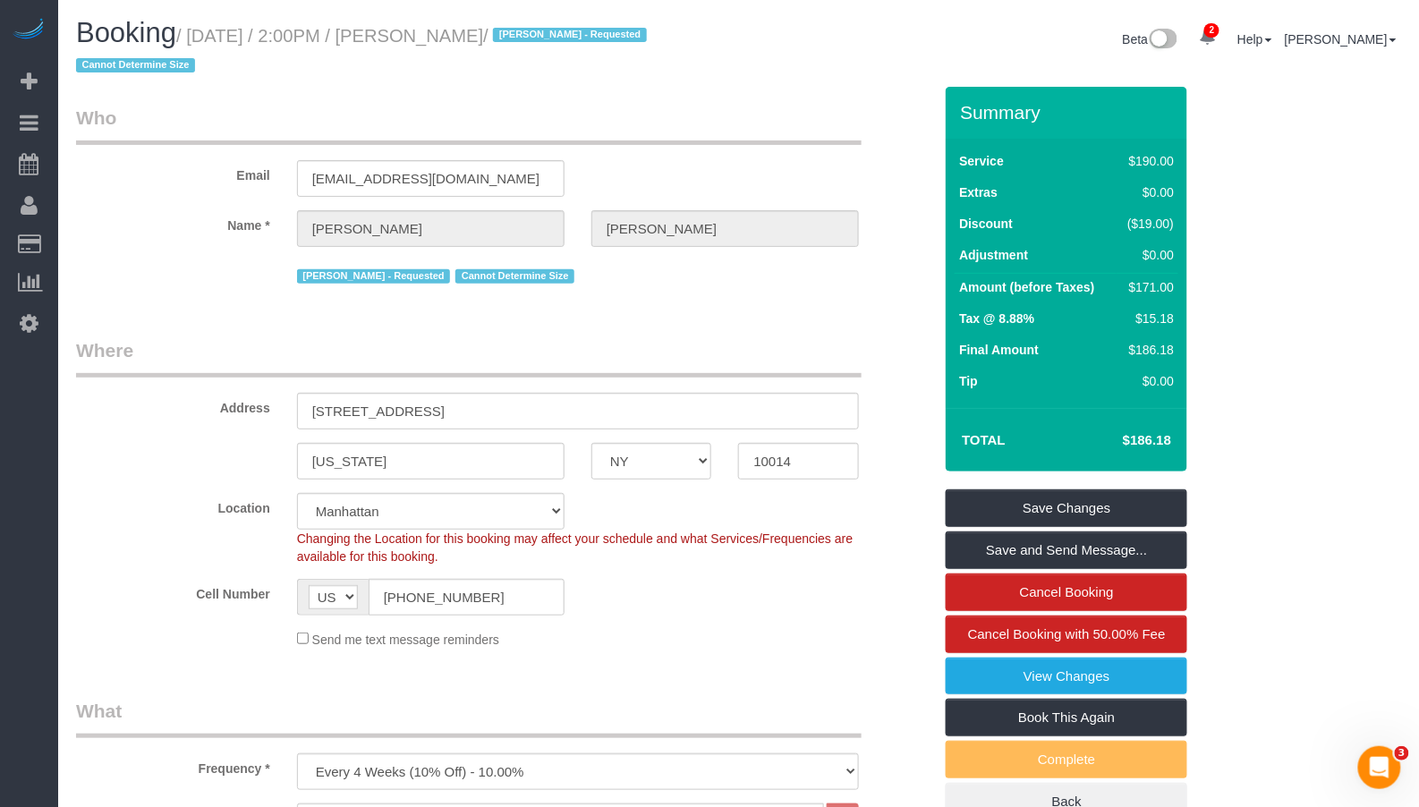
scroll to position [105, 0]
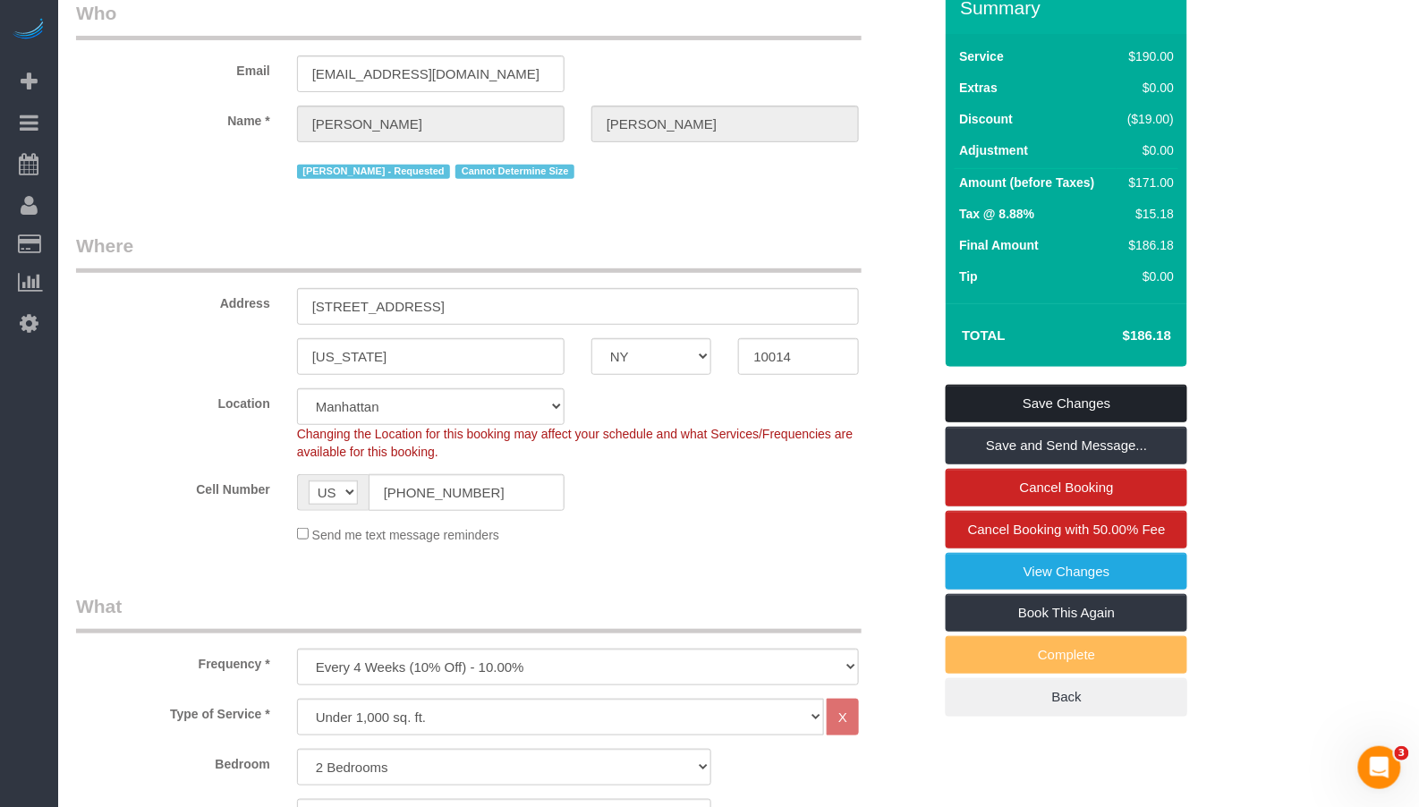
click at [981, 407] on link "Save Changes" at bounding box center [1067, 404] width 242 height 38
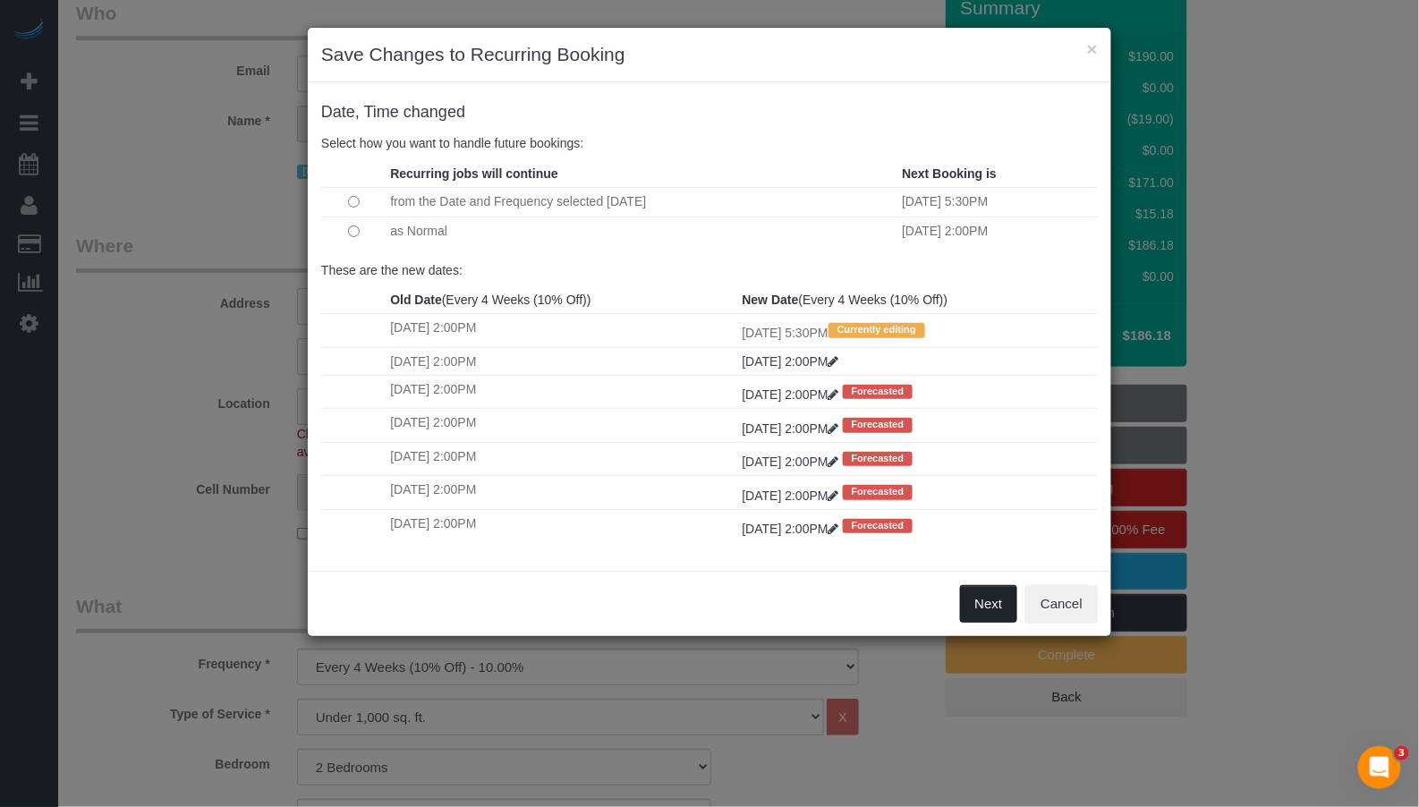
click at [968, 611] on button "Next" at bounding box center [989, 604] width 58 height 38
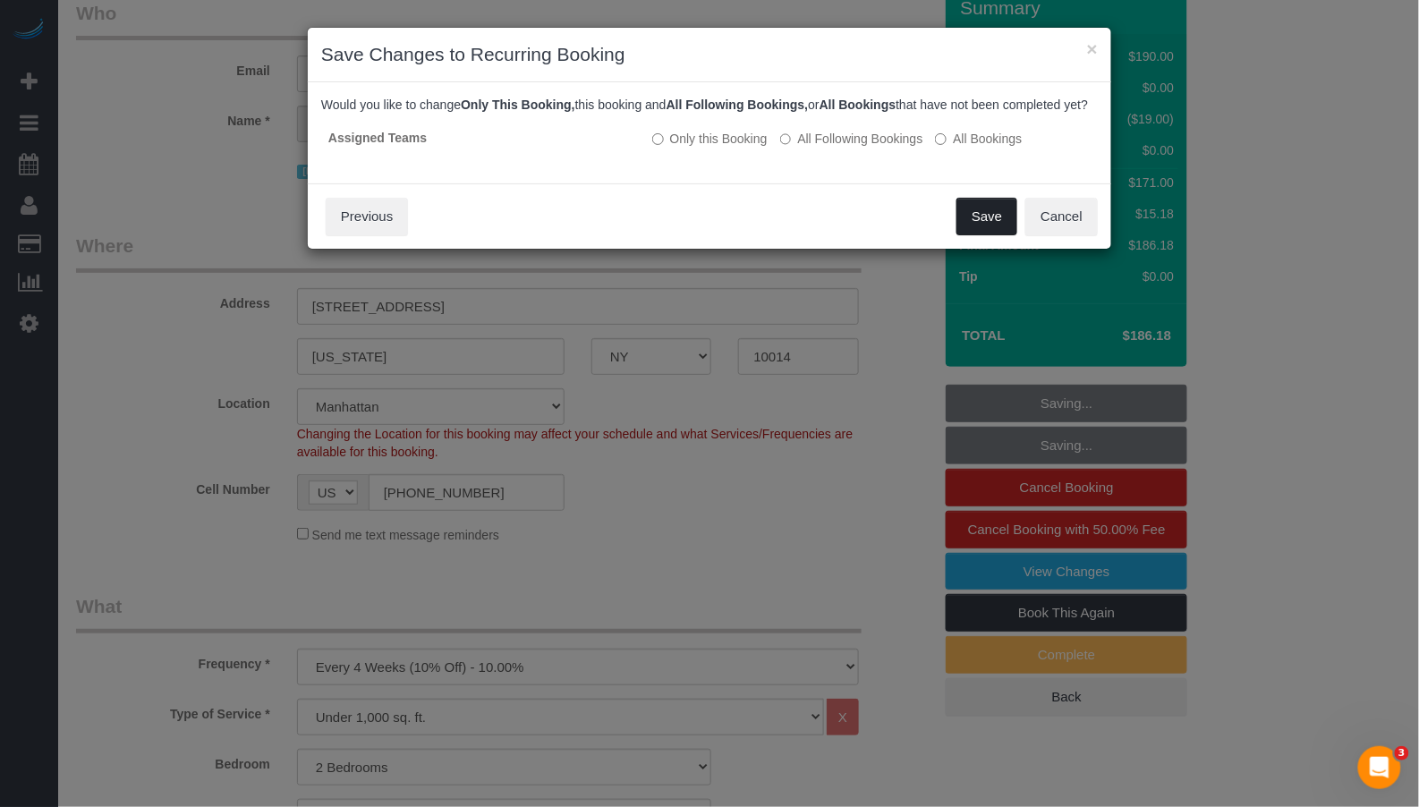
click at [977, 230] on button "Save" at bounding box center [986, 217] width 61 height 38
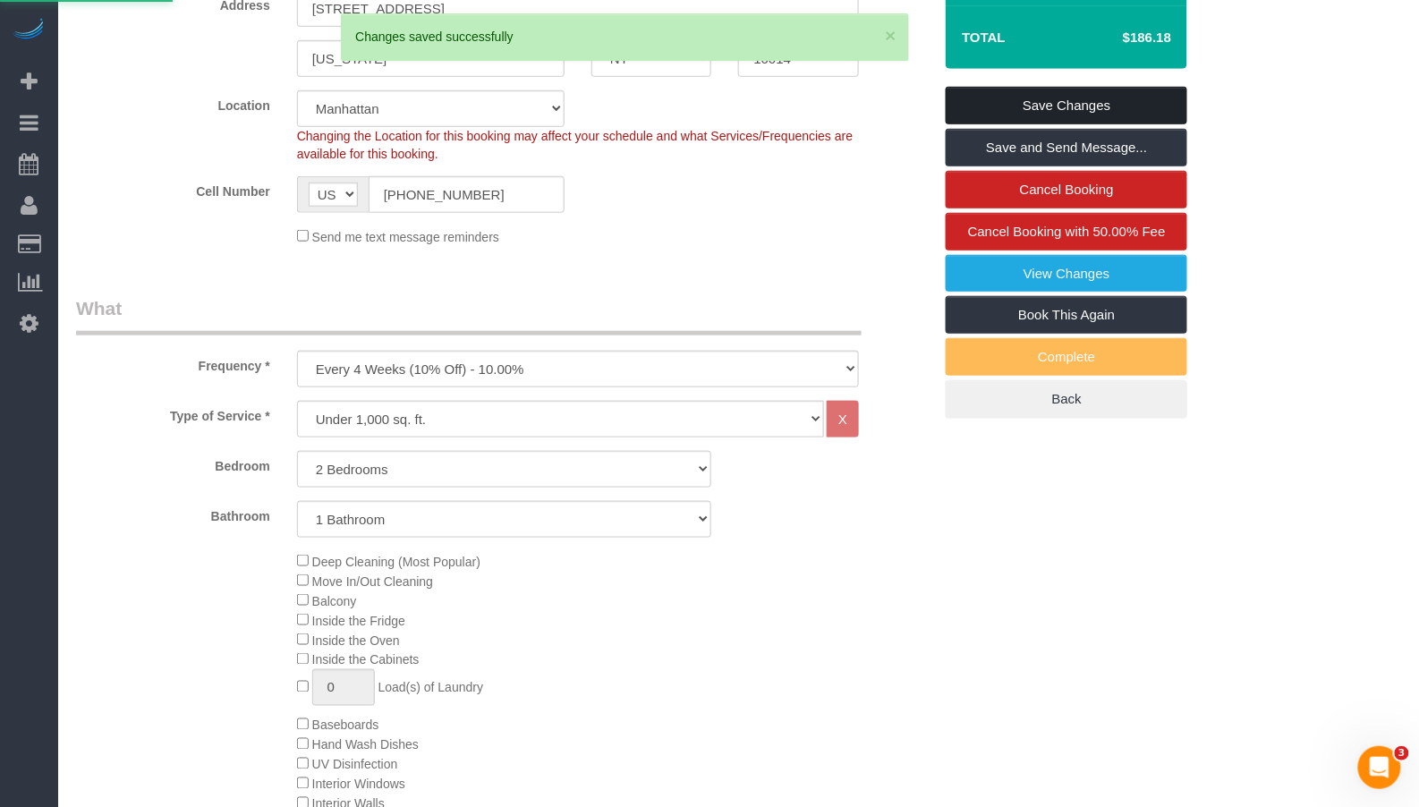
scroll to position [458, 0]
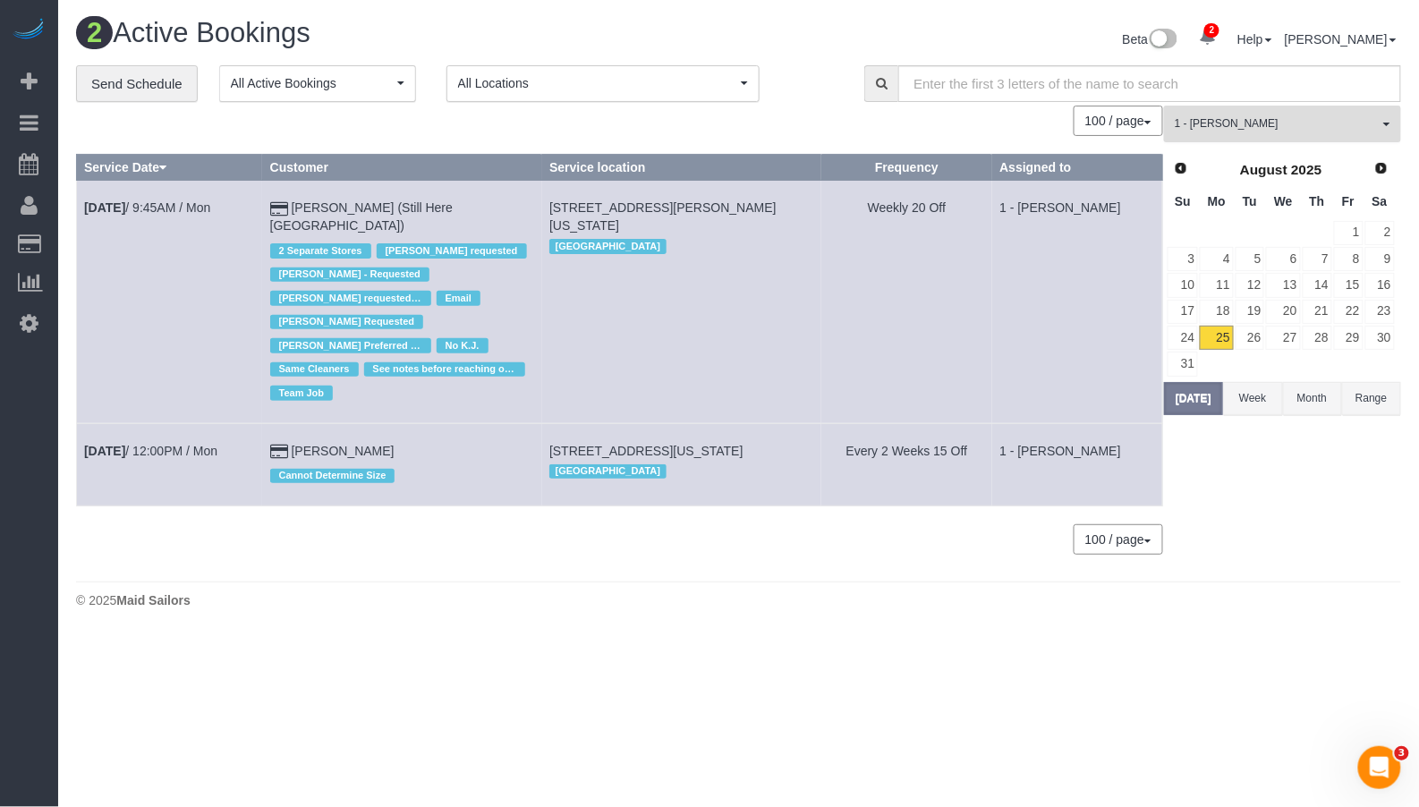
click at [1254, 132] on span "1 - [PERSON_NAME]" at bounding box center [1277, 123] width 204 height 15
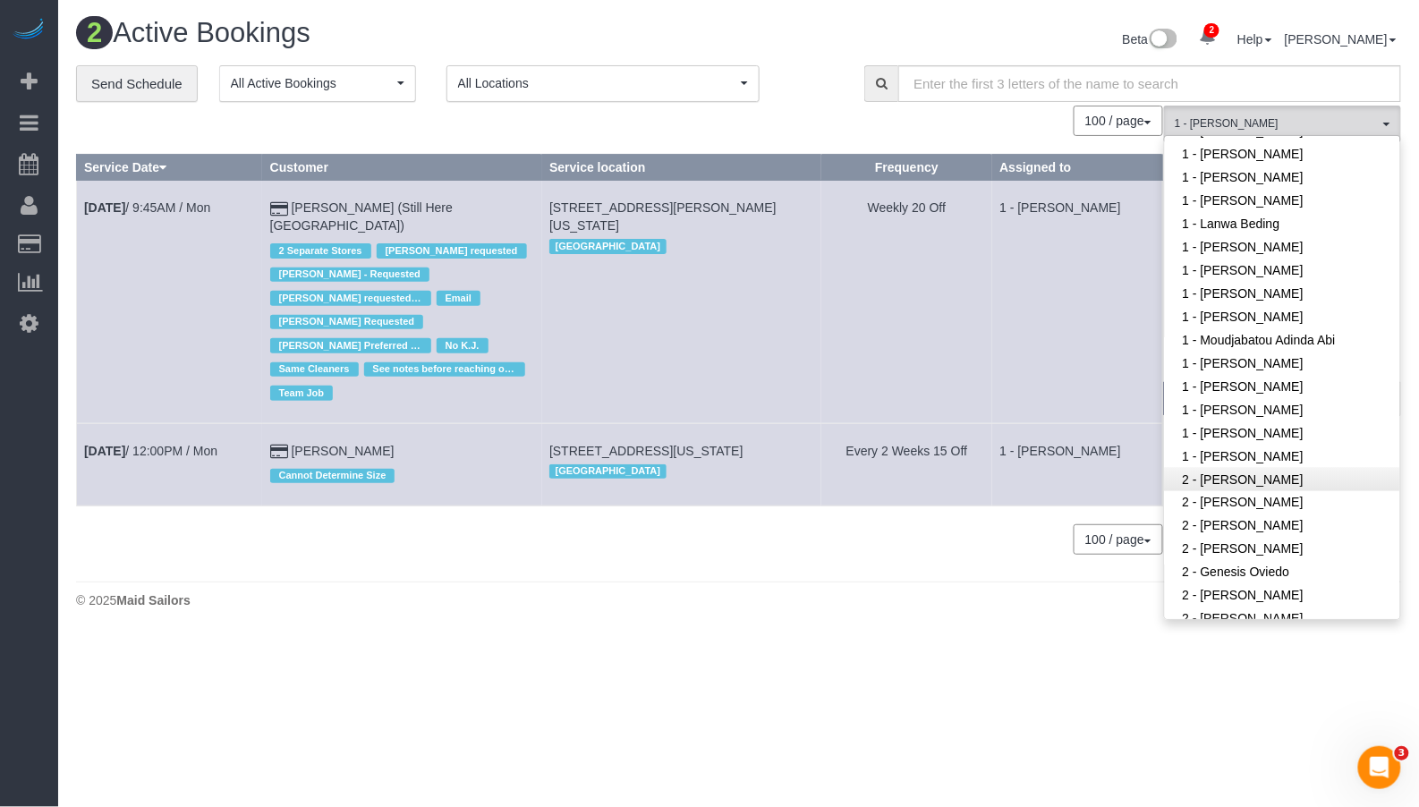
scroll to position [703, 0]
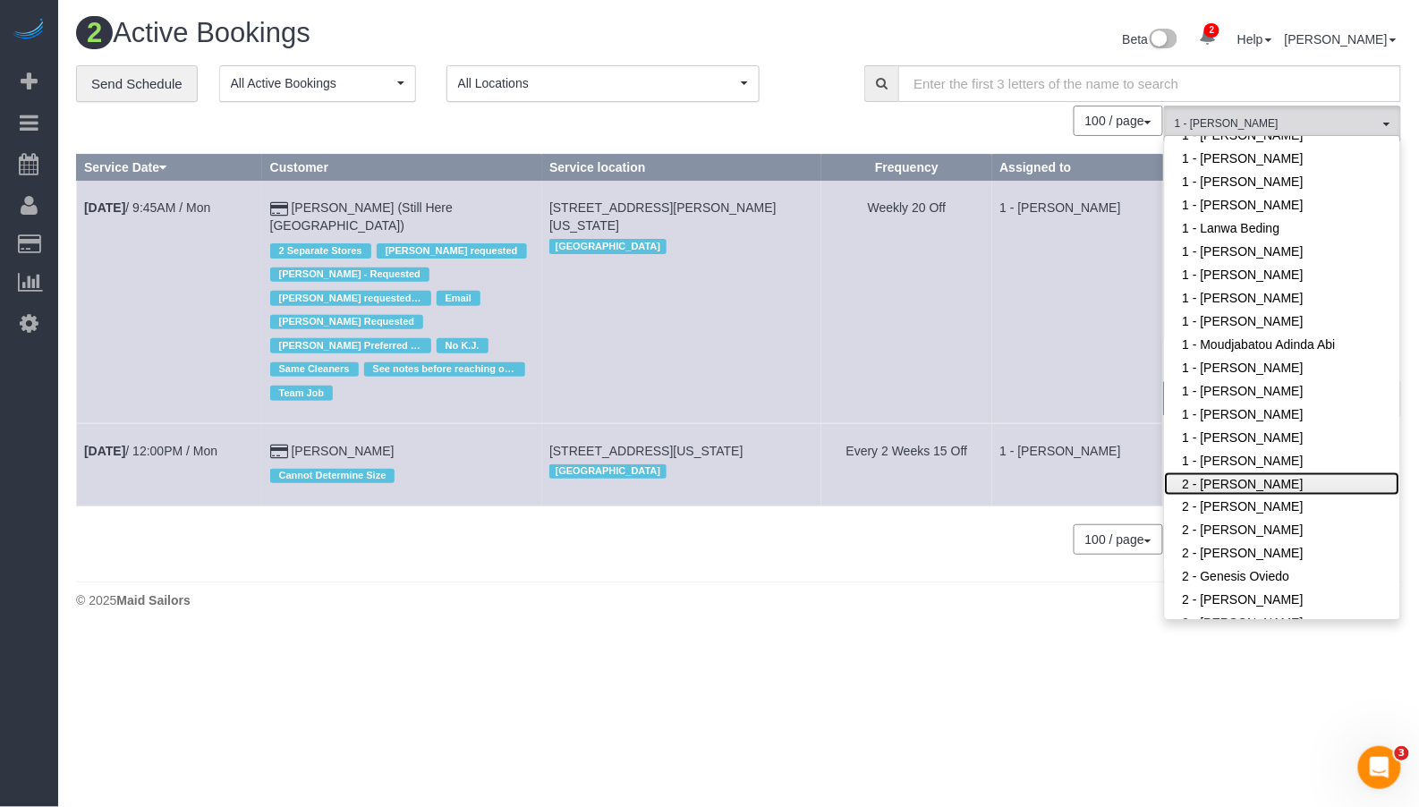
click at [1242, 478] on link "2 - [PERSON_NAME]" at bounding box center [1282, 483] width 235 height 23
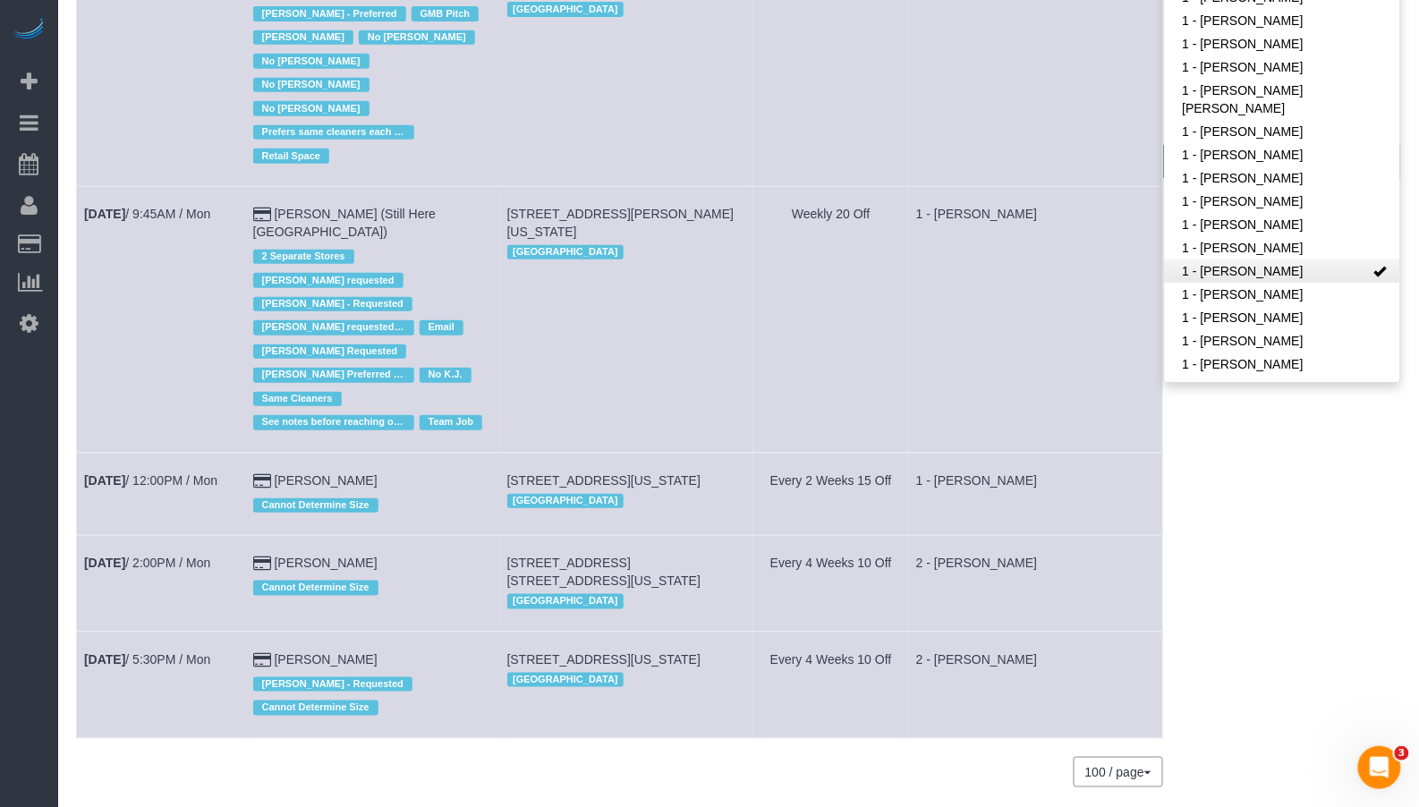
scroll to position [305, 0]
click at [1311, 266] on link "1 - [PERSON_NAME]" at bounding box center [1282, 272] width 235 height 23
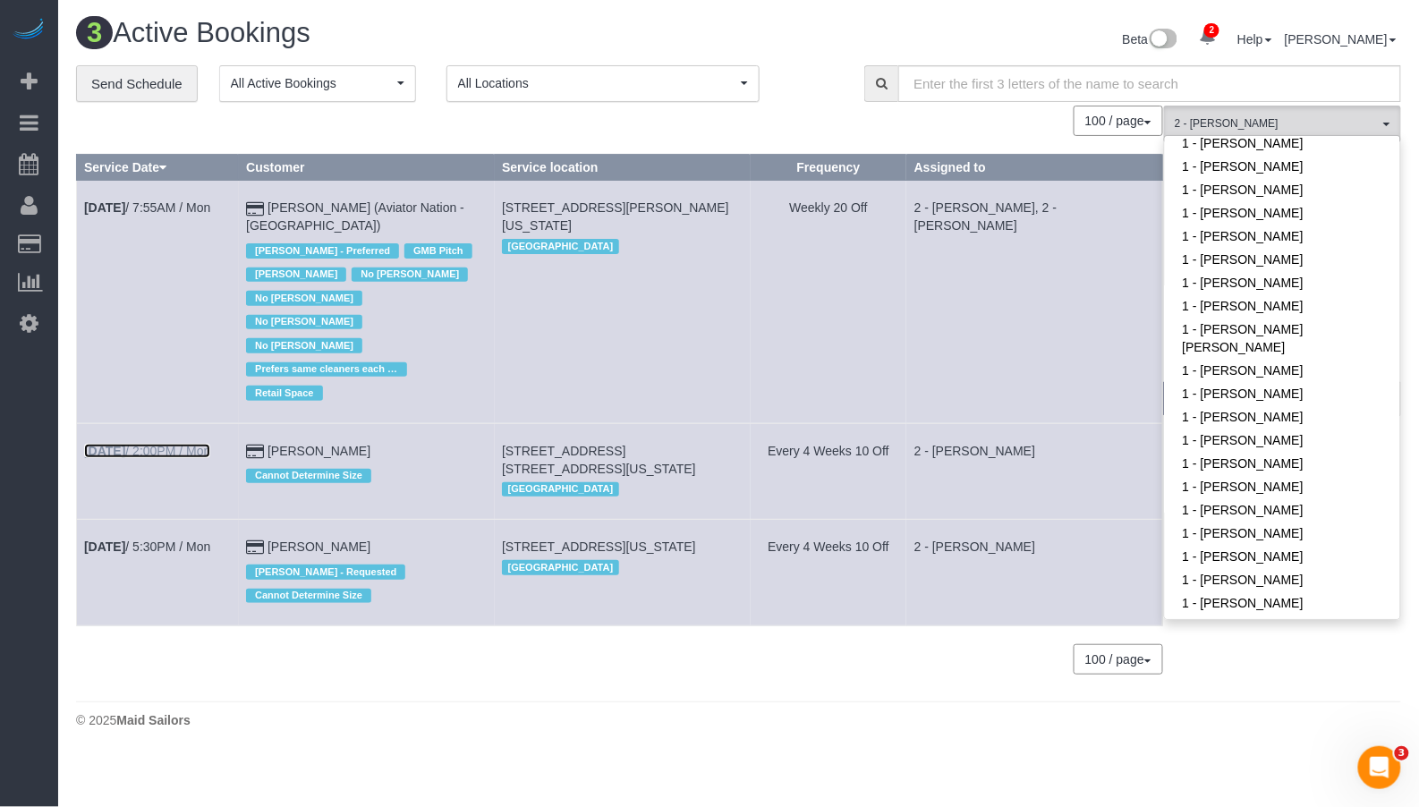
click at [152, 444] on link "Aug 25th / 2:00PM / Mon" at bounding box center [147, 451] width 126 height 14
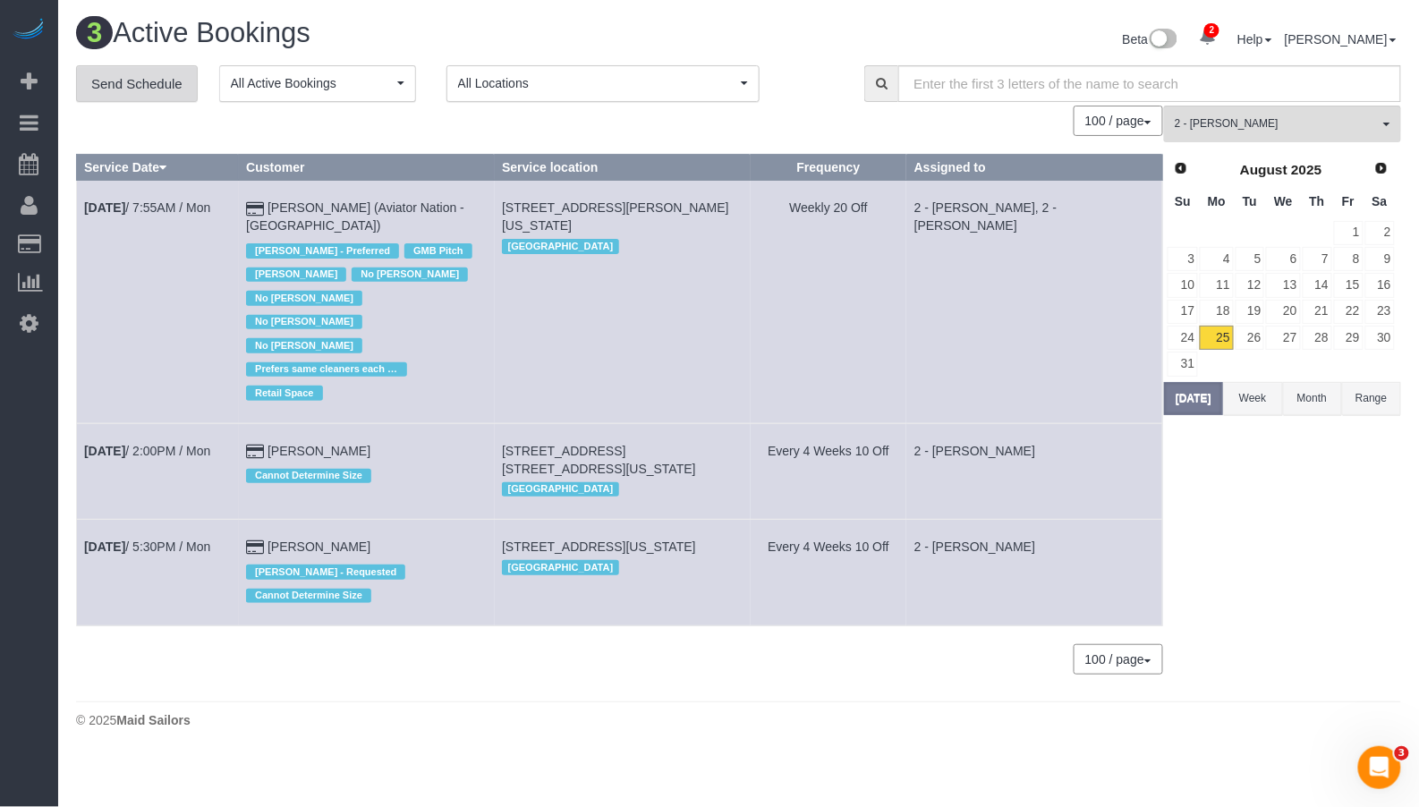
click at [135, 76] on link "Send Schedule" at bounding box center [137, 84] width 122 height 38
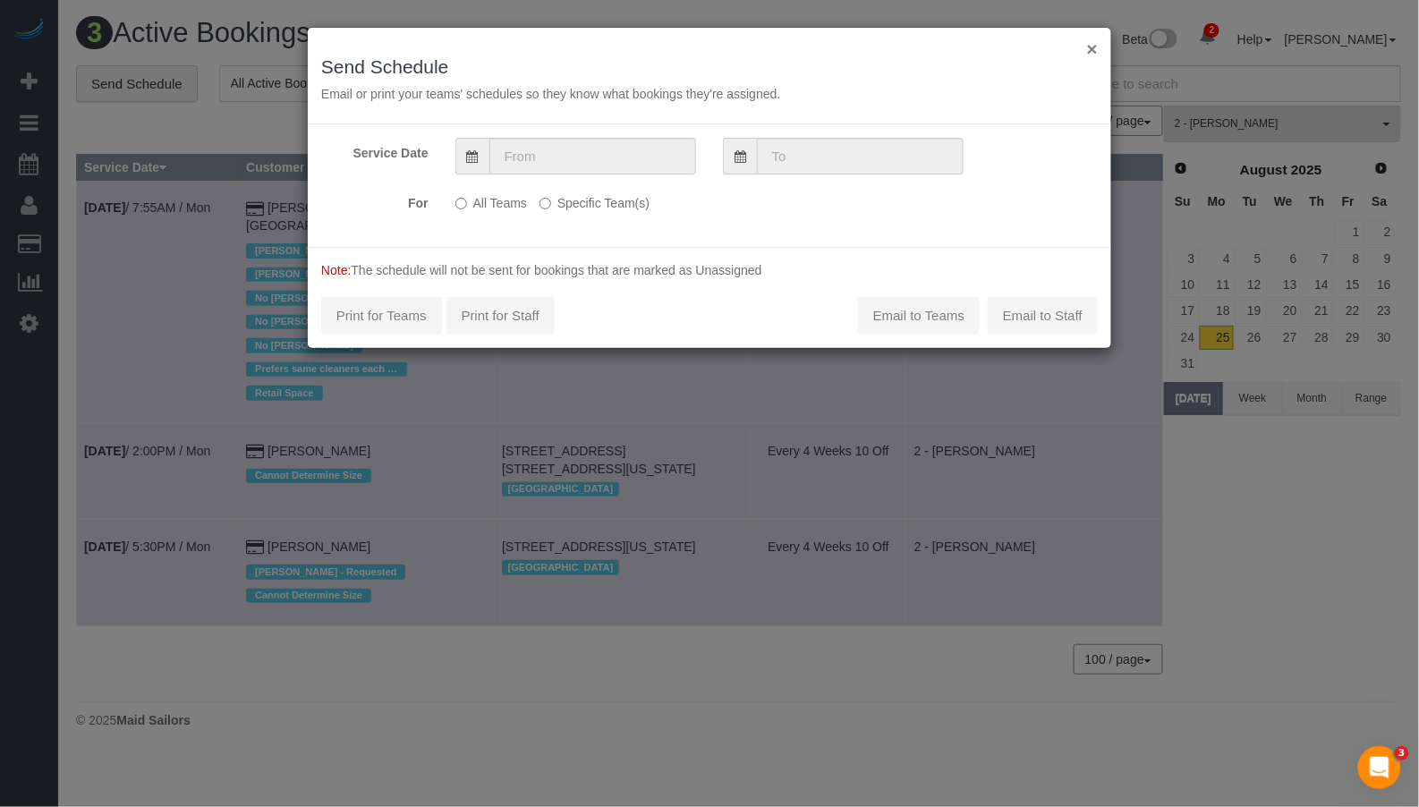
drag, startPoint x: 1095, startPoint y: 54, endPoint x: 1064, endPoint y: 47, distance: 32.1
click at [1095, 53] on button "×" at bounding box center [1092, 48] width 11 height 19
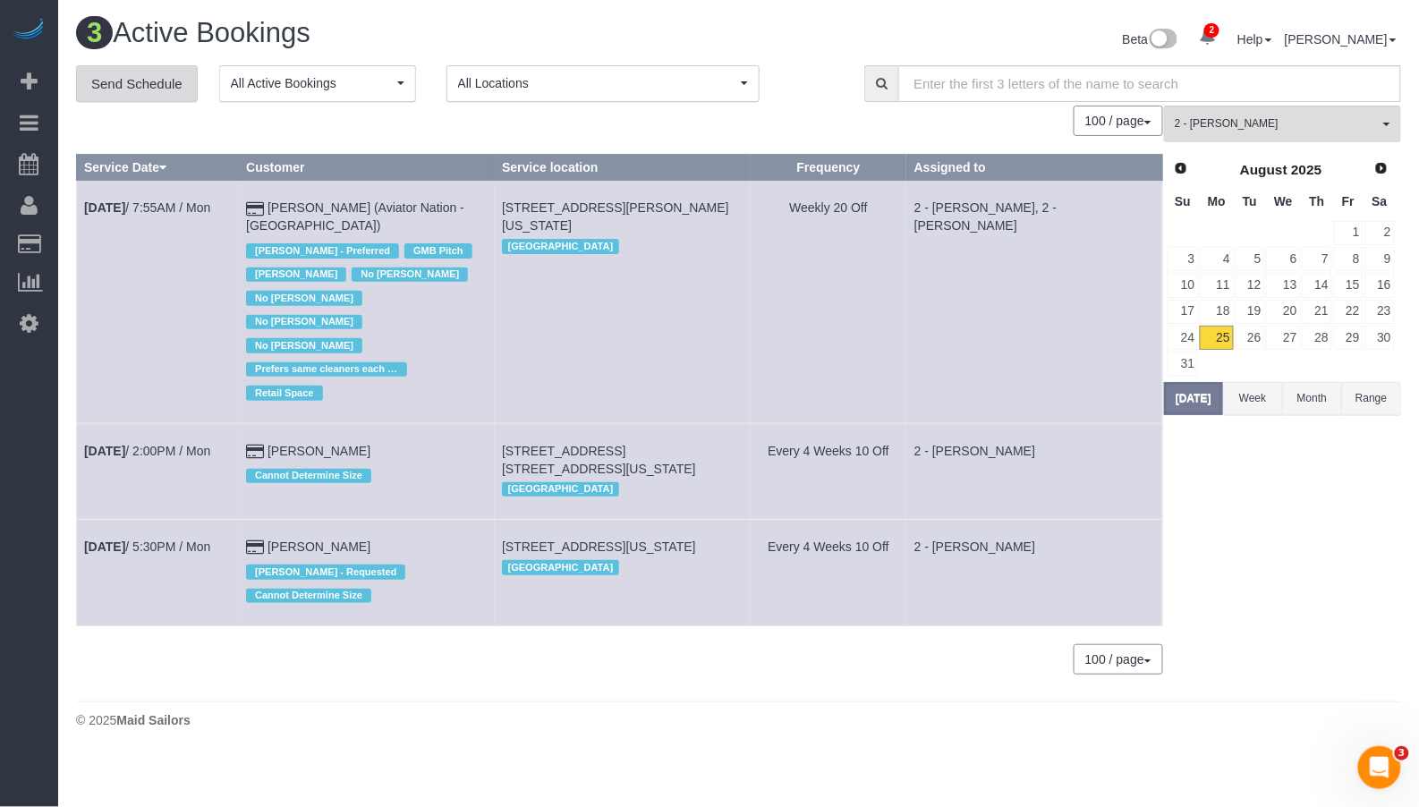
click at [123, 73] on link "Send Schedule" at bounding box center [137, 84] width 122 height 38
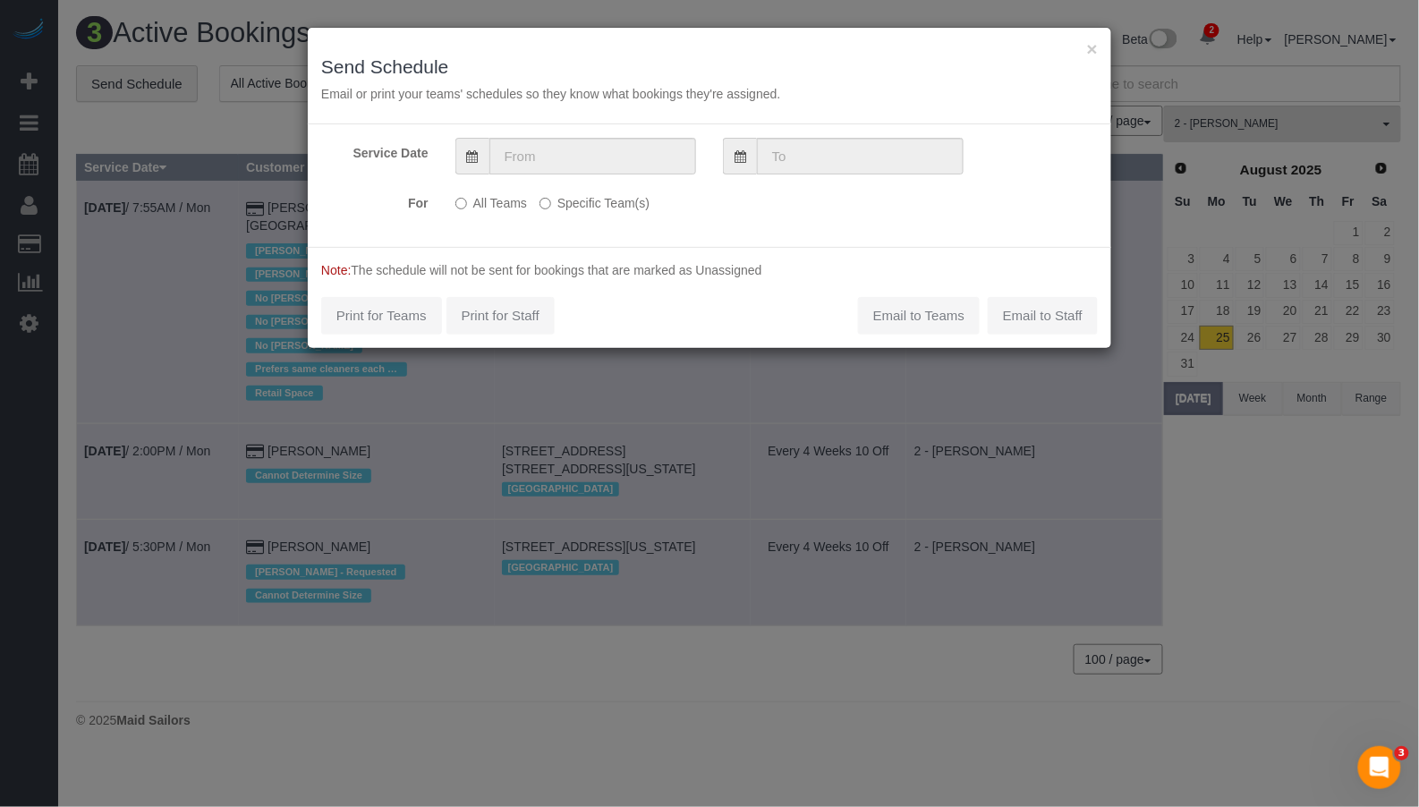
click at [585, 205] on label "Specific Team(s)" at bounding box center [594, 200] width 110 height 24
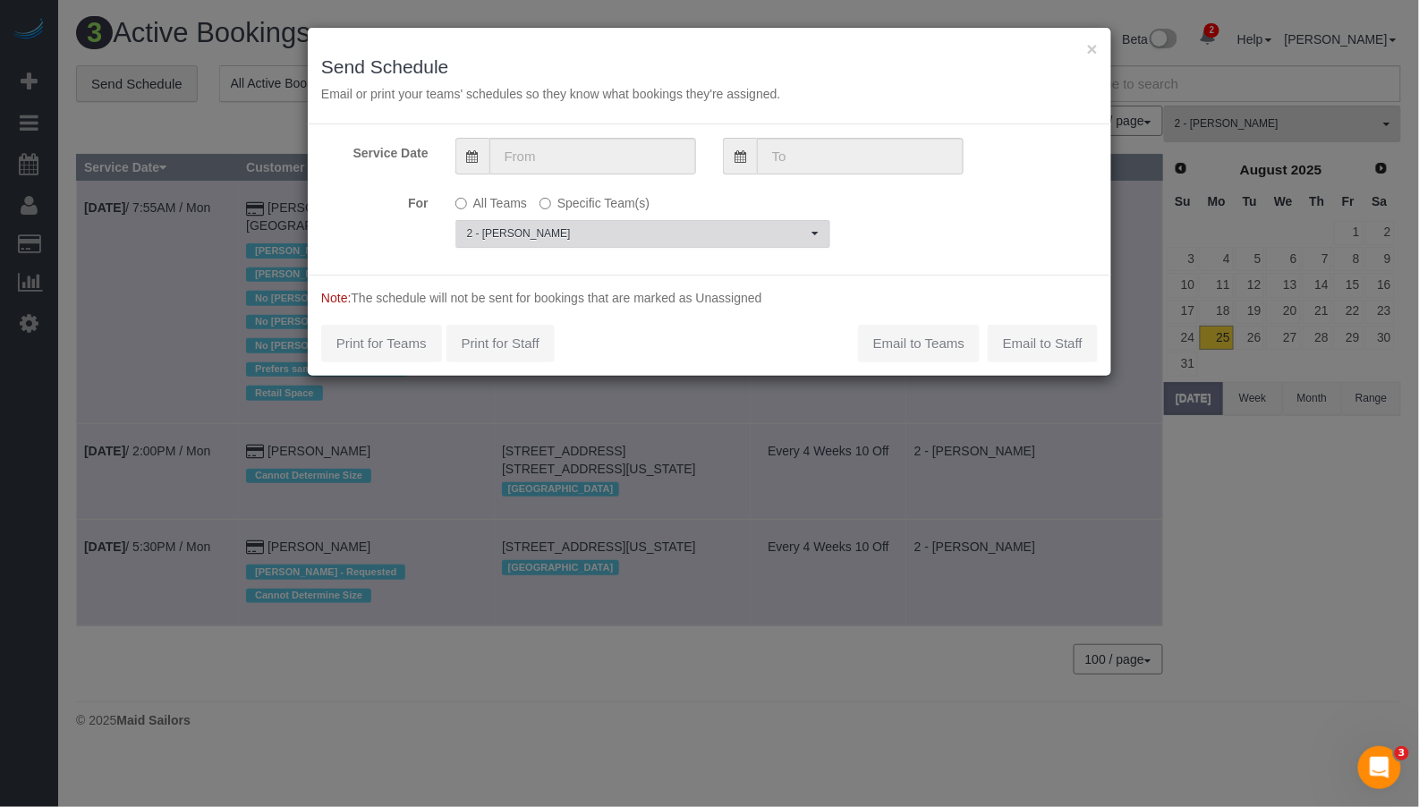
click at [584, 235] on span "2 - [PERSON_NAME]" at bounding box center [637, 233] width 340 height 15
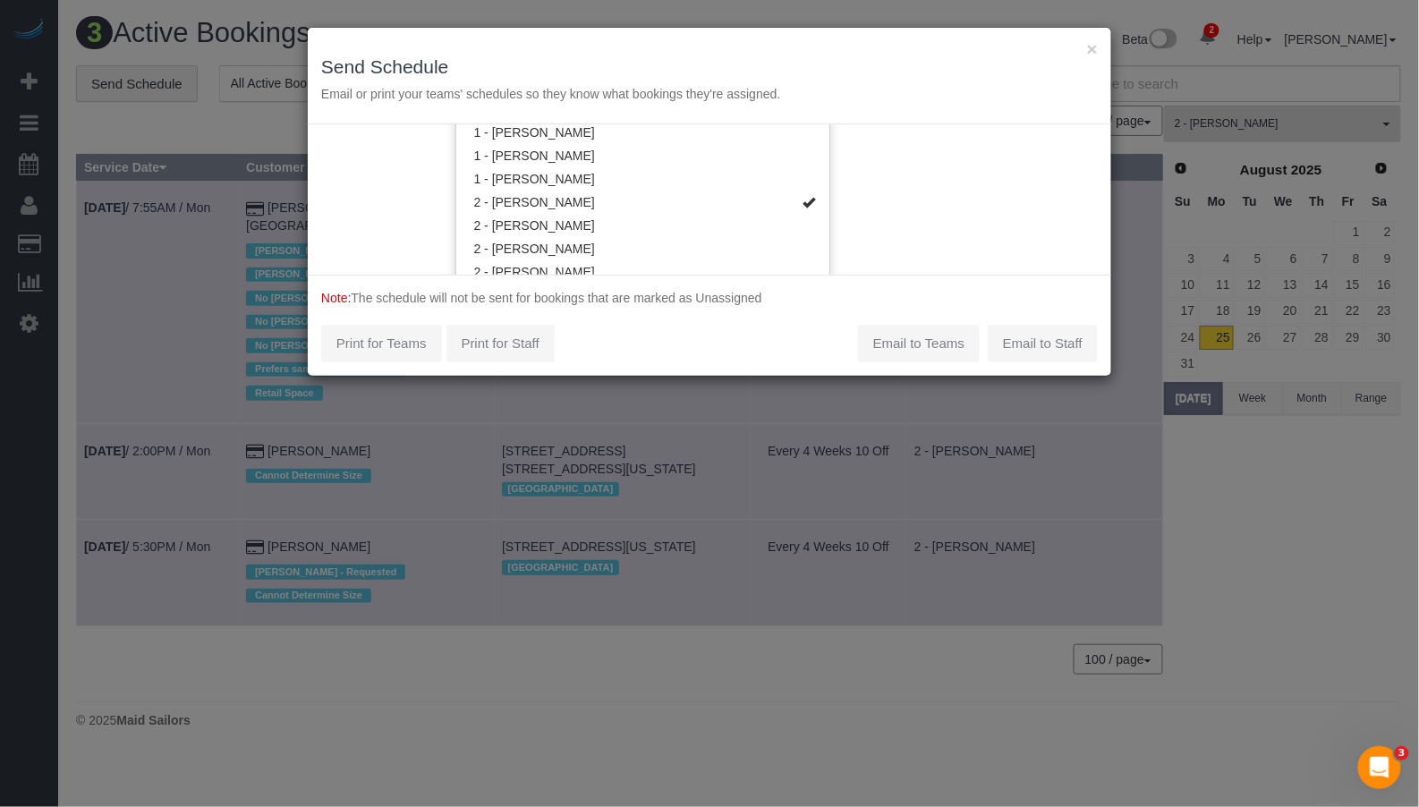
click at [390, 198] on div "Service Date For All Teams Specific Team(s) 2 - Alketa Tomaj Choose Team(s) * -…" at bounding box center [709, 199] width 803 height 150
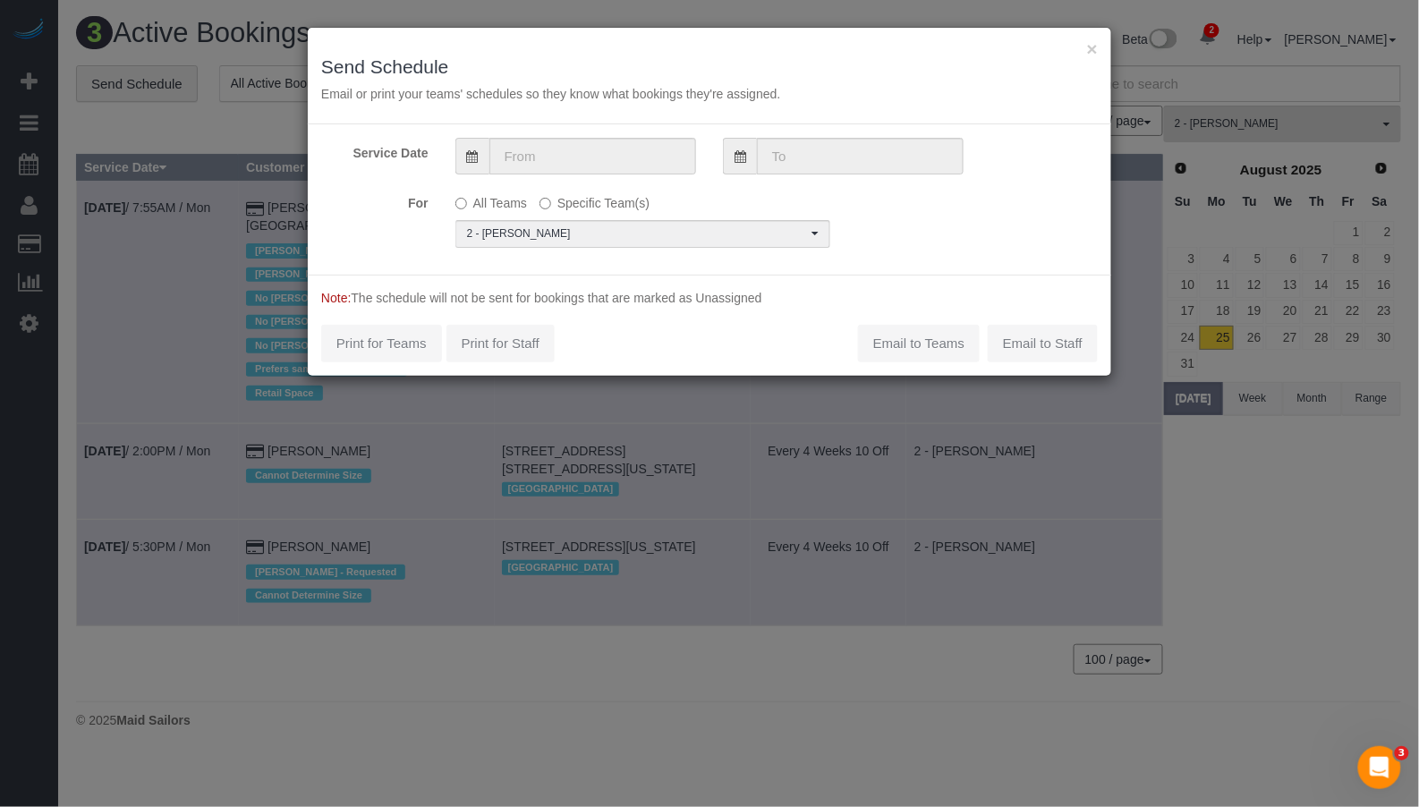
scroll to position [0, 0]
click at [583, 159] on input "text" at bounding box center [592, 156] width 207 height 37
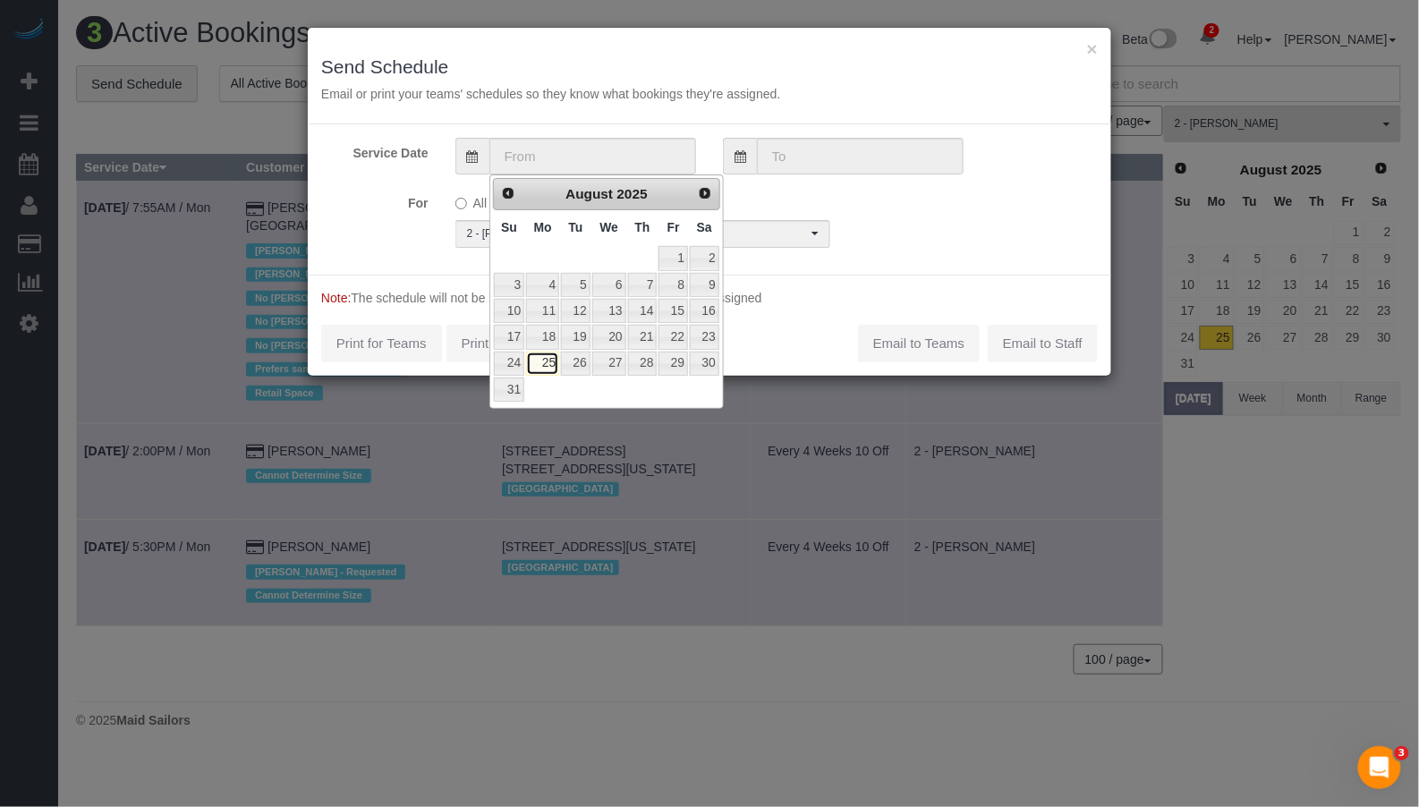
click at [540, 371] on link "25" at bounding box center [542, 364] width 33 height 24
type input "[DATE]"
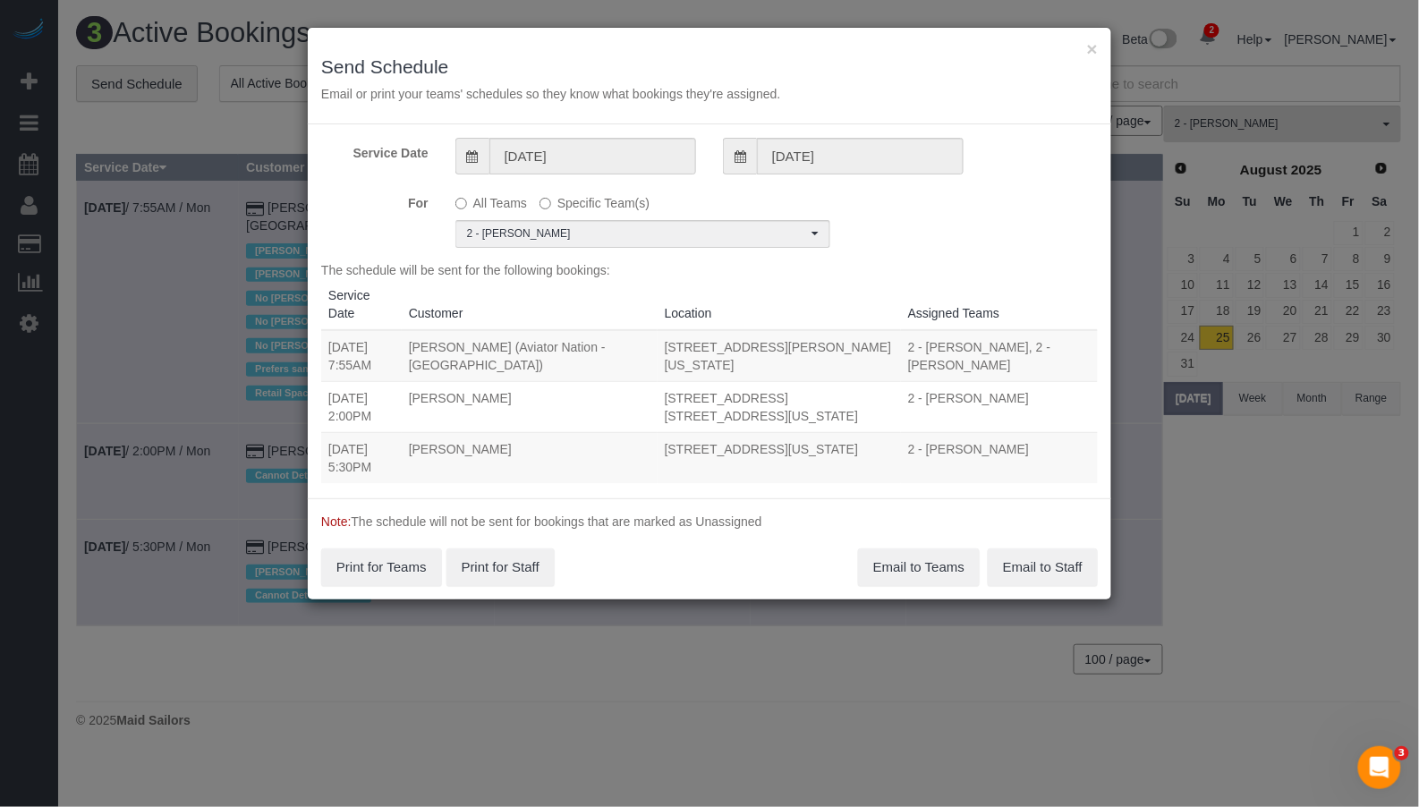
click at [590, 437] on td "Allison Neal" at bounding box center [530, 457] width 256 height 51
click at [1035, 555] on button "Email to Staff" at bounding box center [1043, 567] width 110 height 38
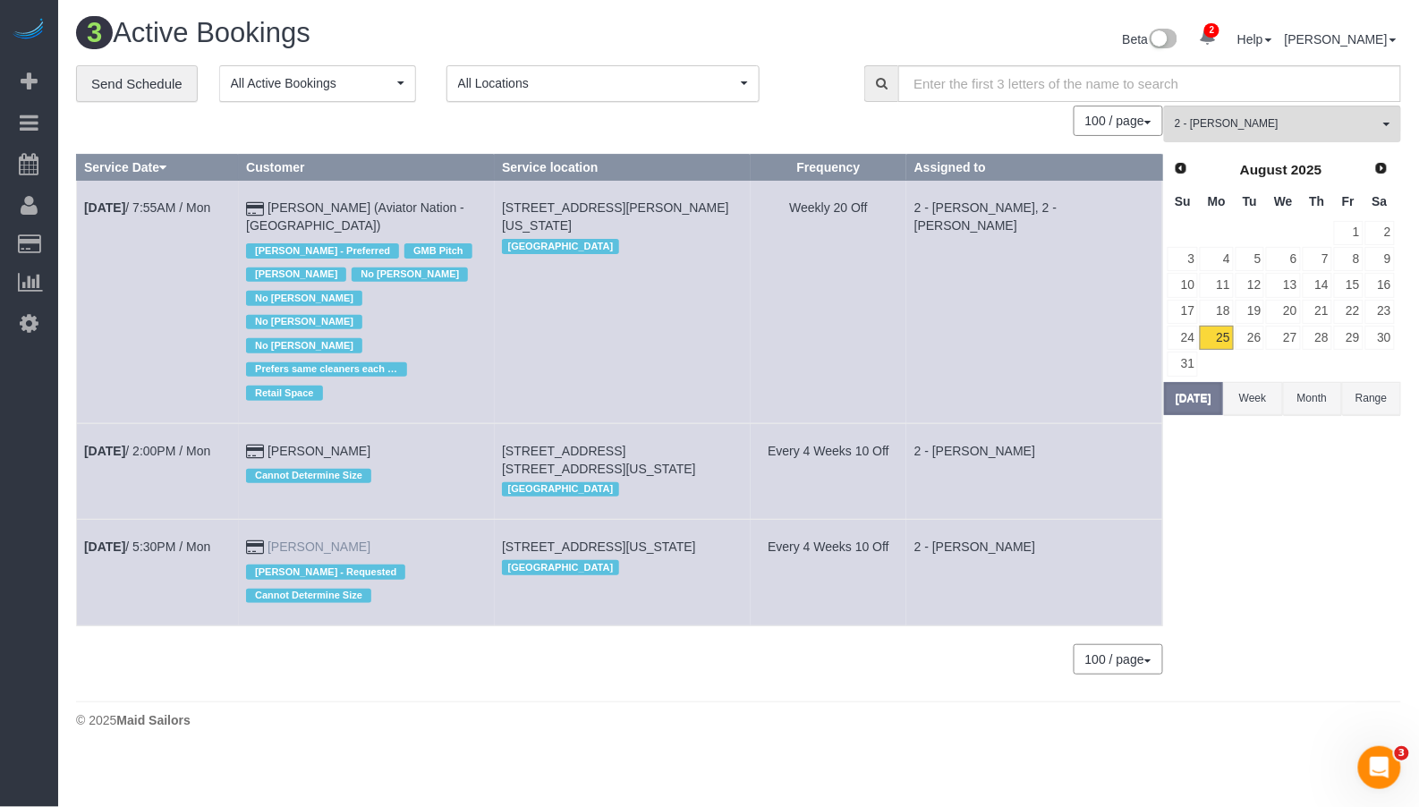
drag, startPoint x: 367, startPoint y: 513, endPoint x: 291, endPoint y: 509, distance: 76.1
click at [291, 520] on td "Allison Neal Alketa Tomaj - Requested Cannot Determine Size" at bounding box center [367, 573] width 256 height 106
copy link "Allison Neal"
click at [955, 87] on input "text" at bounding box center [1149, 83] width 503 height 37
paste input "Allison Neal"
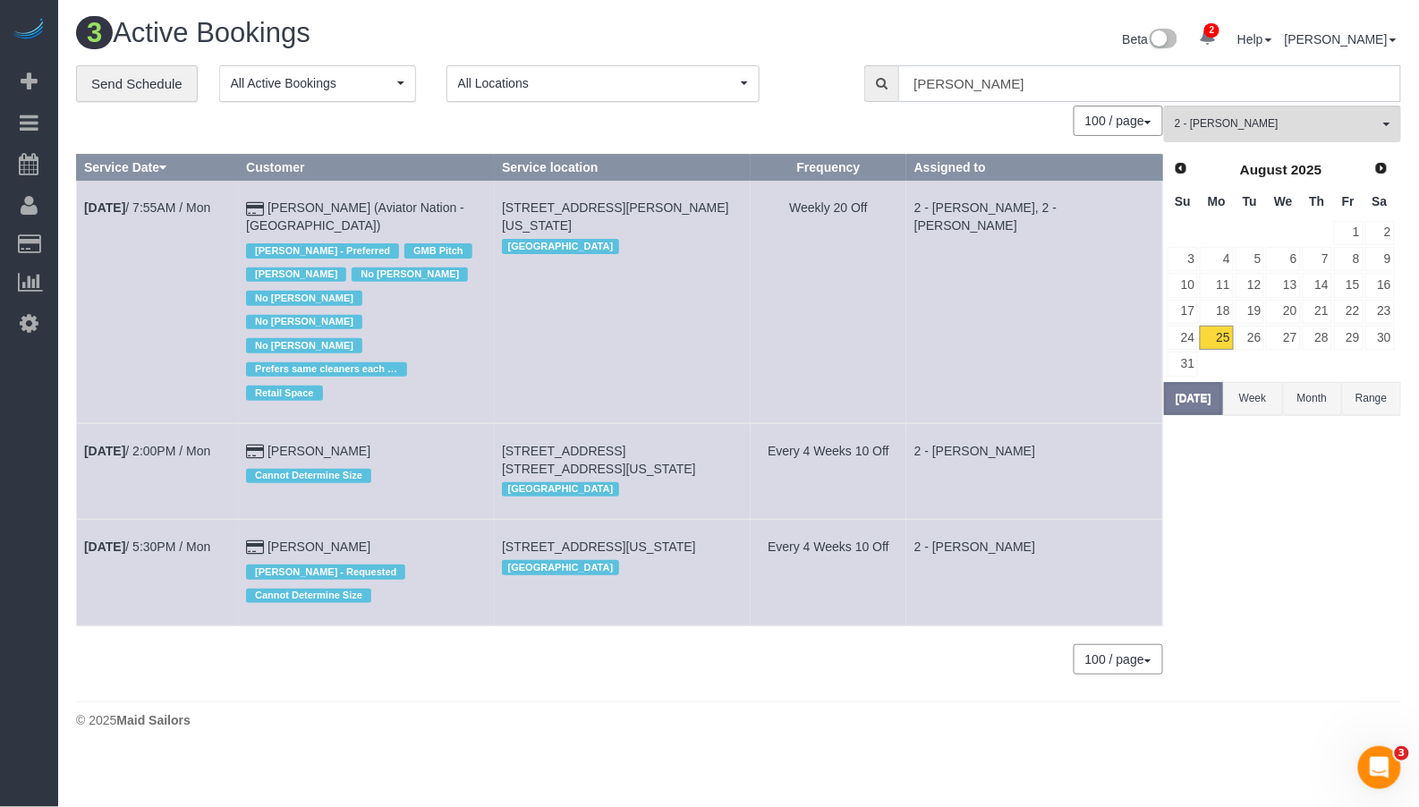
type input "Allison Neal"
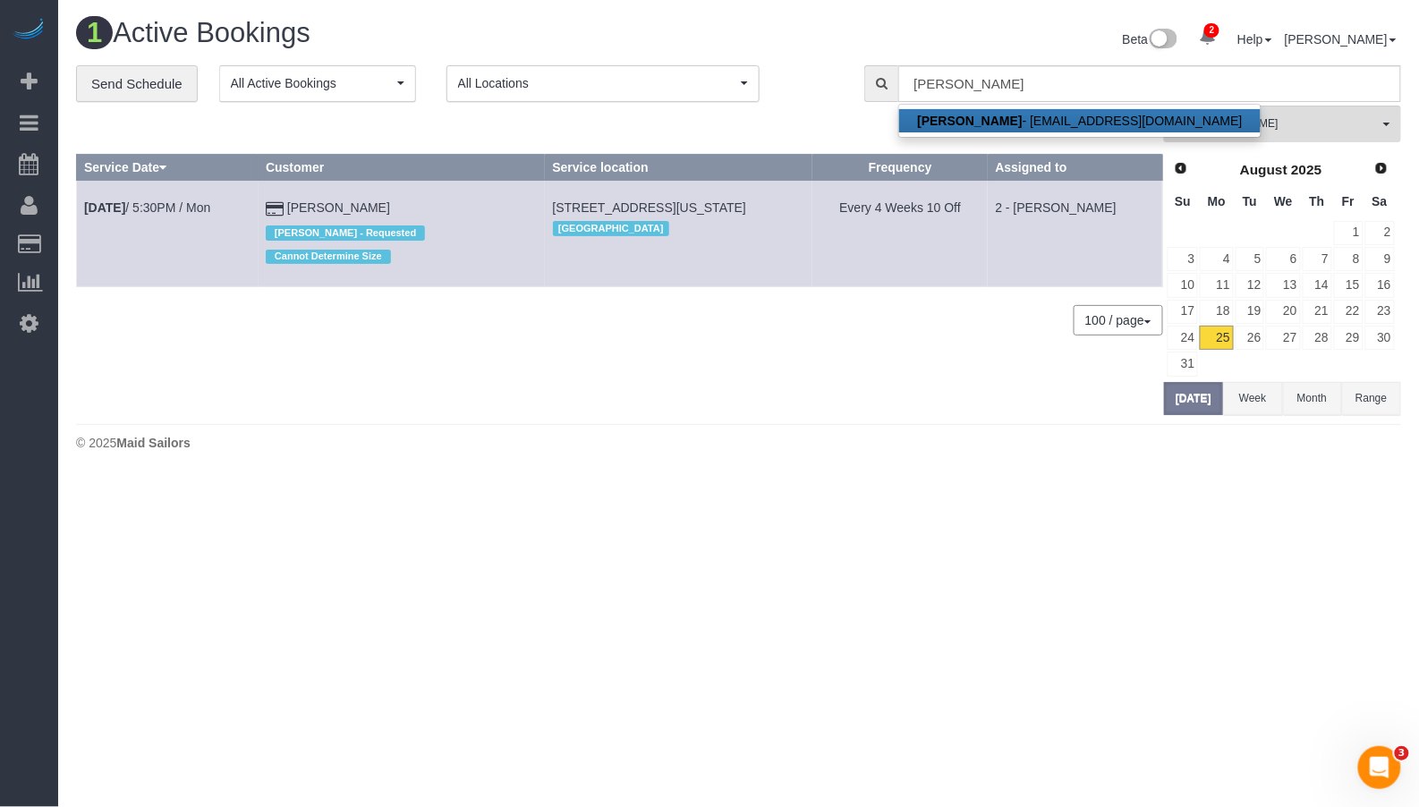
click at [699, 293] on div "0 Bookings found. We couldn't find any bookings that matched your search. Creat…" at bounding box center [620, 261] width 1088 height 310
click at [454, 372] on div "0 Bookings found. We couldn't find any bookings that matched your search. Creat…" at bounding box center [620, 261] width 1088 height 310
click at [143, 57] on div "1 Active Bookings Beta 2 Your Notifications You have 0 alerts × You have 3 to c…" at bounding box center [739, 41] width 1352 height 47
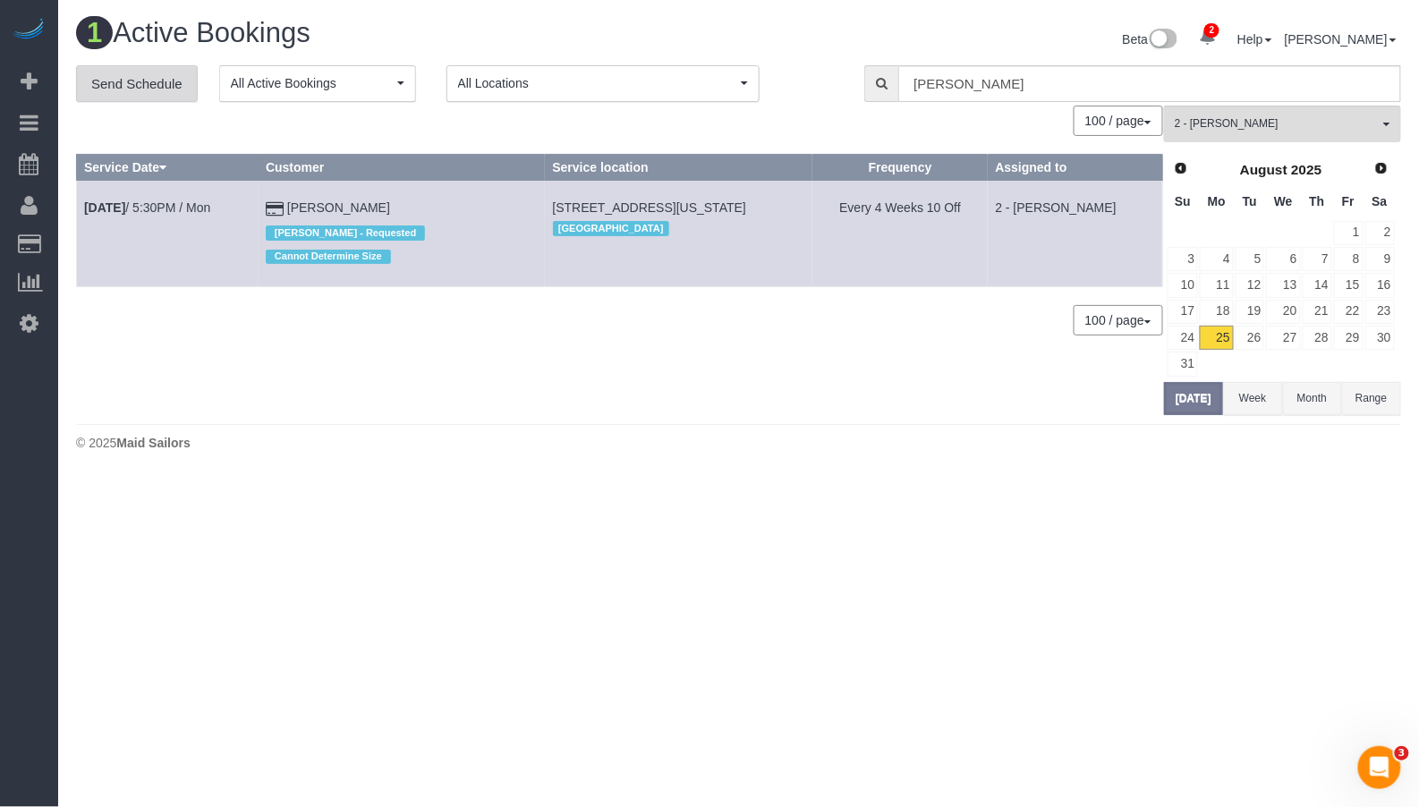
click at [134, 78] on link "Send Schedule" at bounding box center [137, 84] width 122 height 38
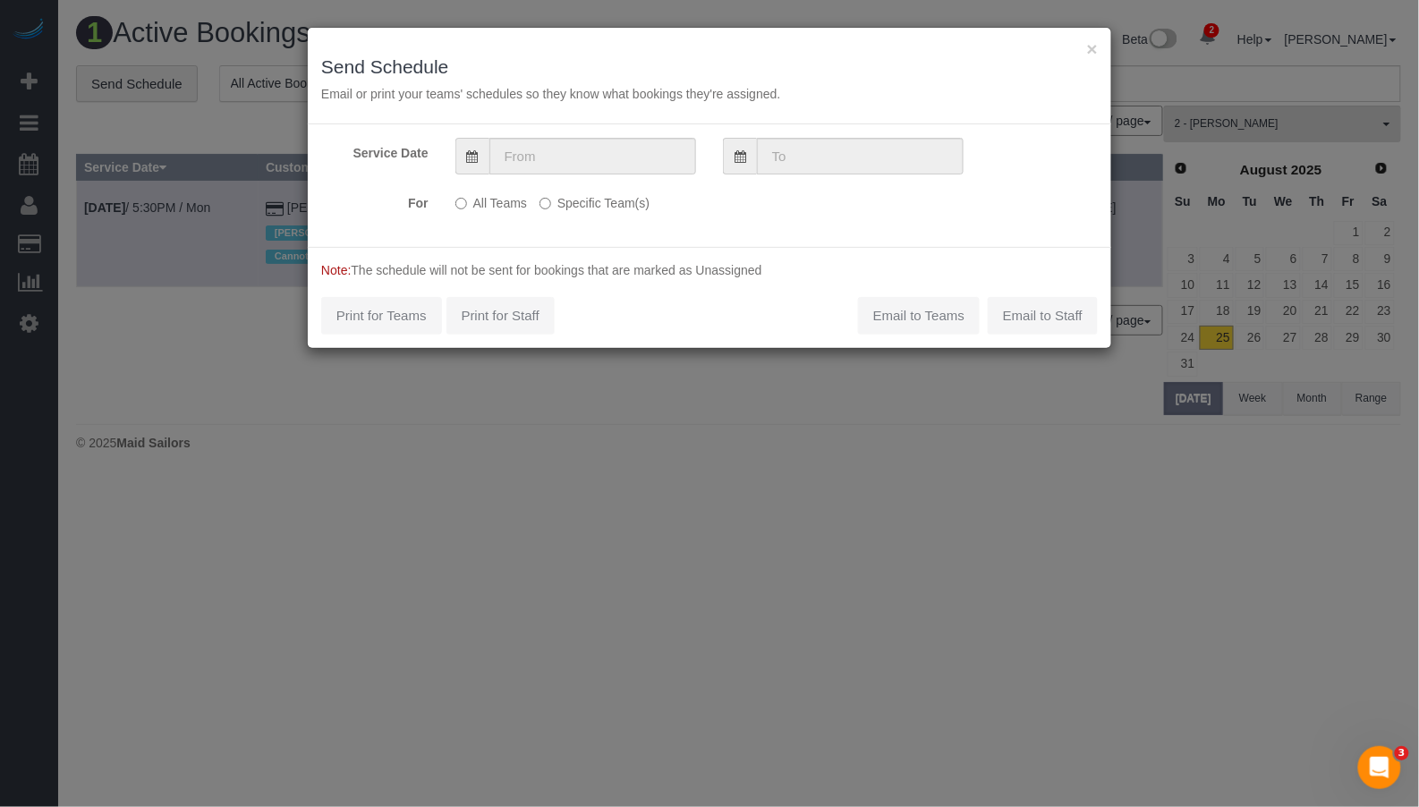
click at [556, 201] on label "Specific Team(s)" at bounding box center [594, 200] width 110 height 24
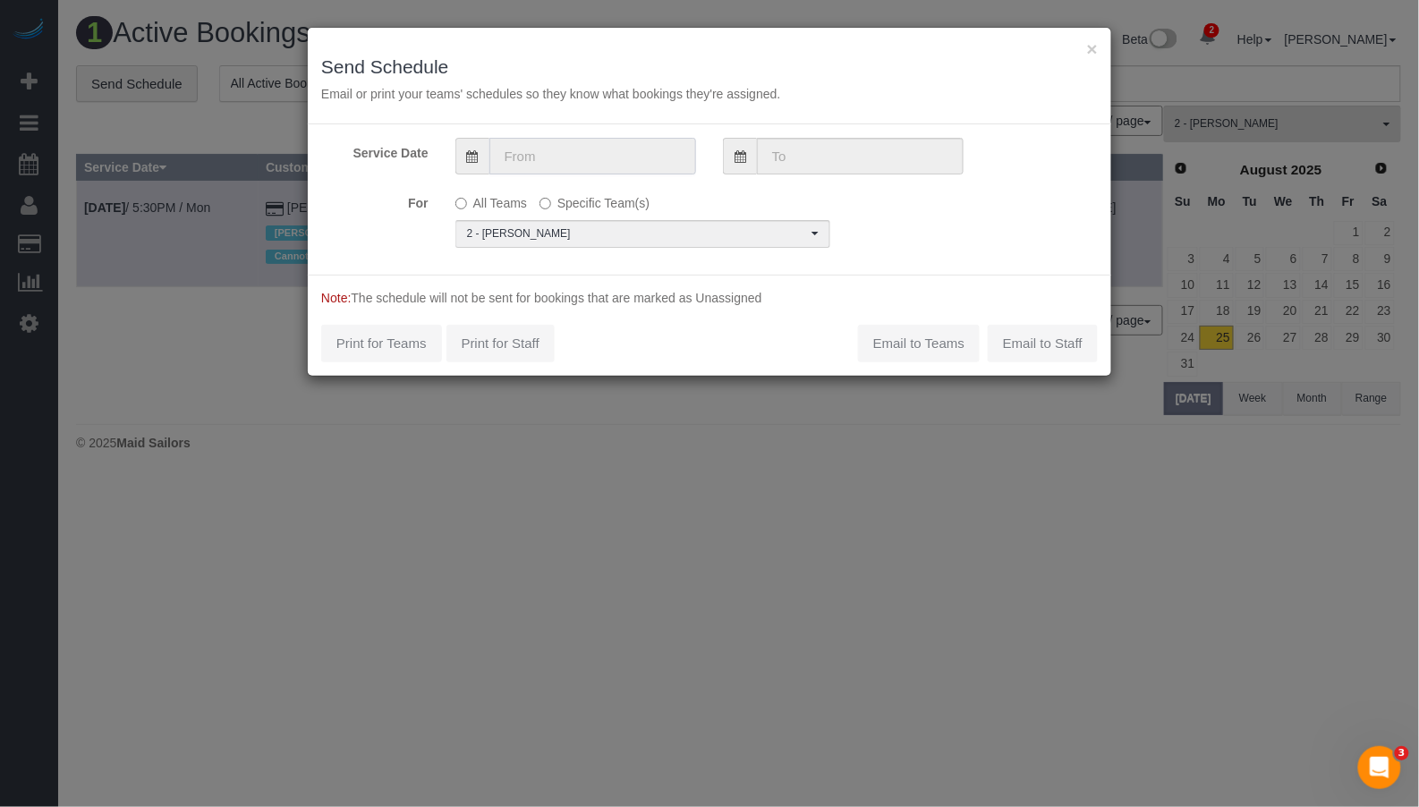
click at [575, 164] on input "text" at bounding box center [592, 156] width 207 height 37
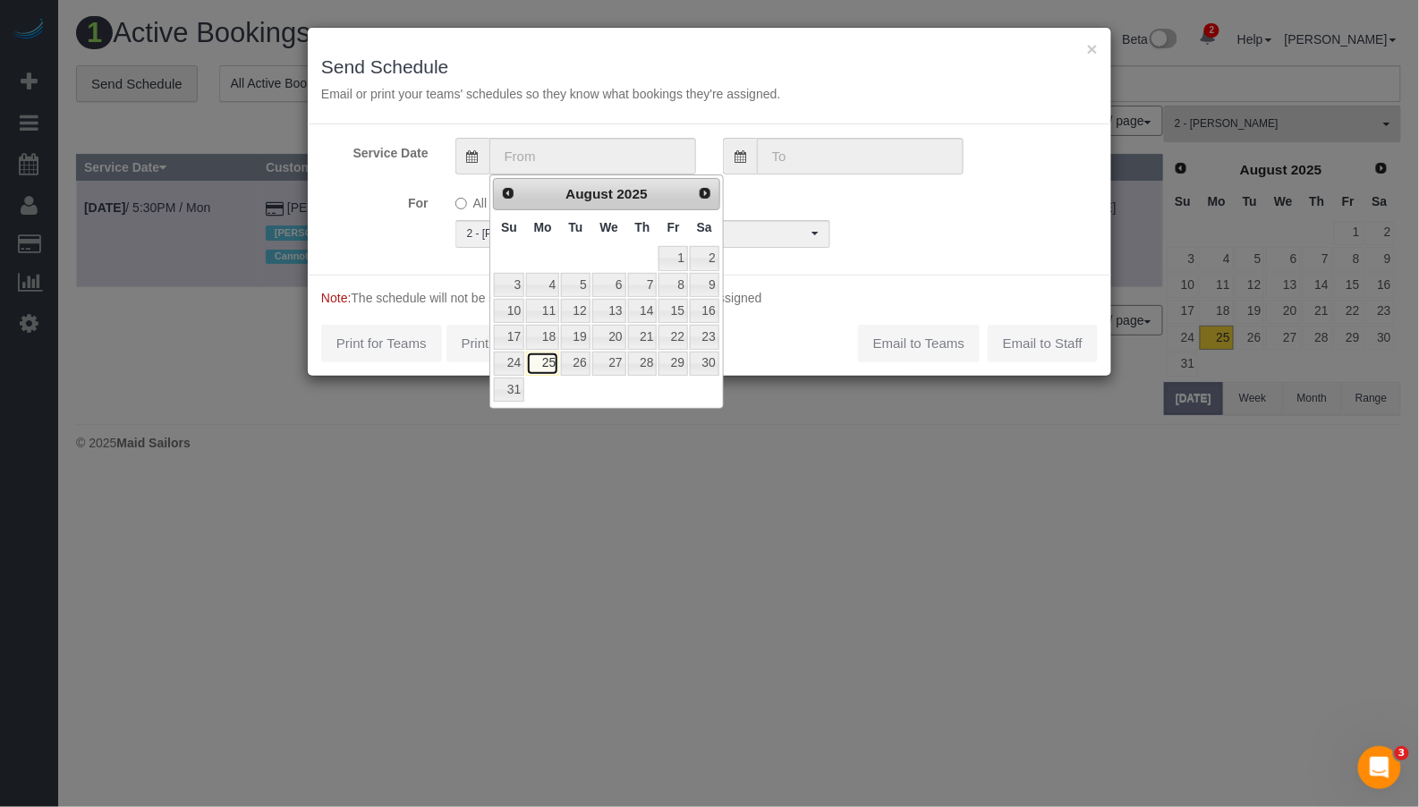
click at [544, 361] on link "25" at bounding box center [542, 364] width 33 height 24
type input "[DATE]"
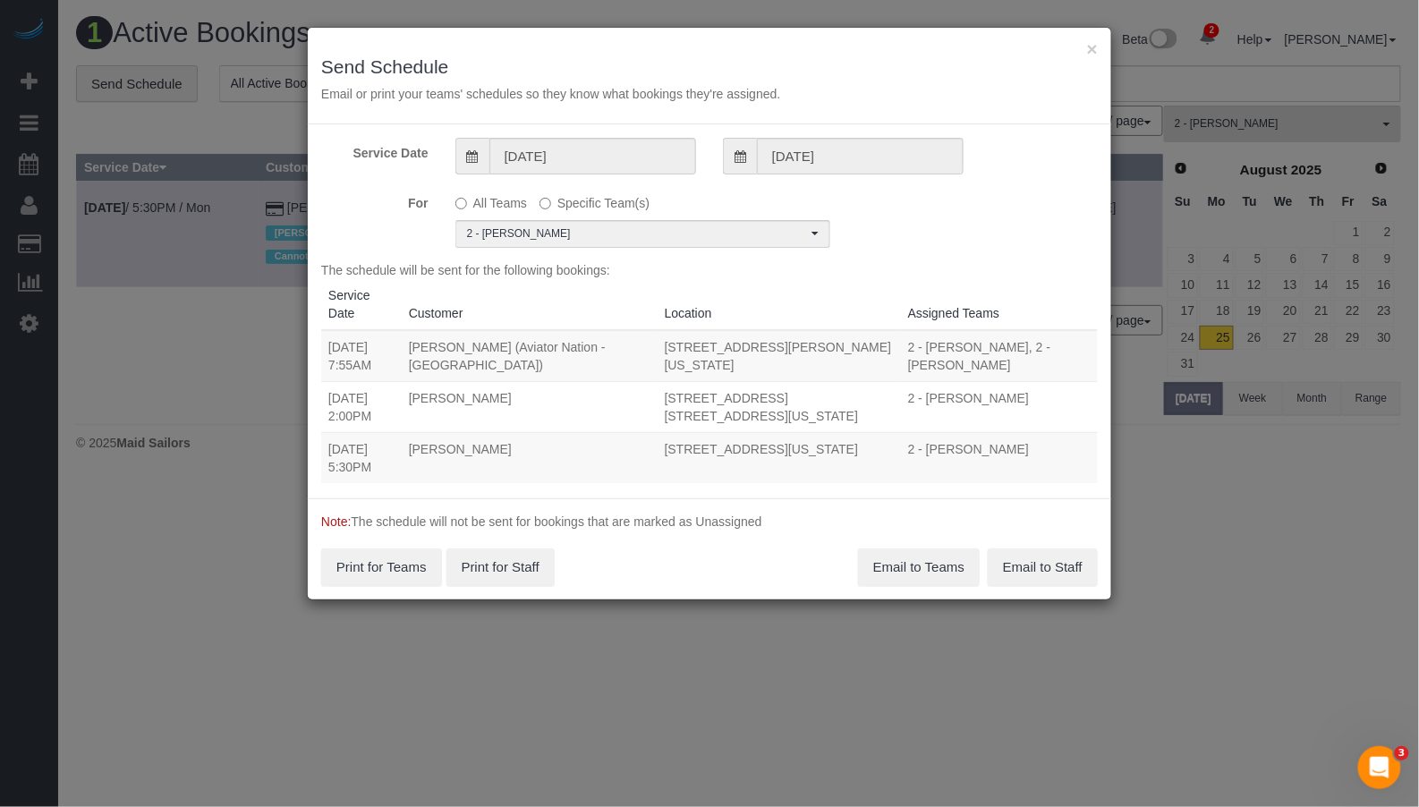
click at [398, 442] on td "08/25/2025 5:30PM" at bounding box center [361, 457] width 81 height 51
click at [929, 567] on button "Email to Teams" at bounding box center [919, 567] width 122 height 38
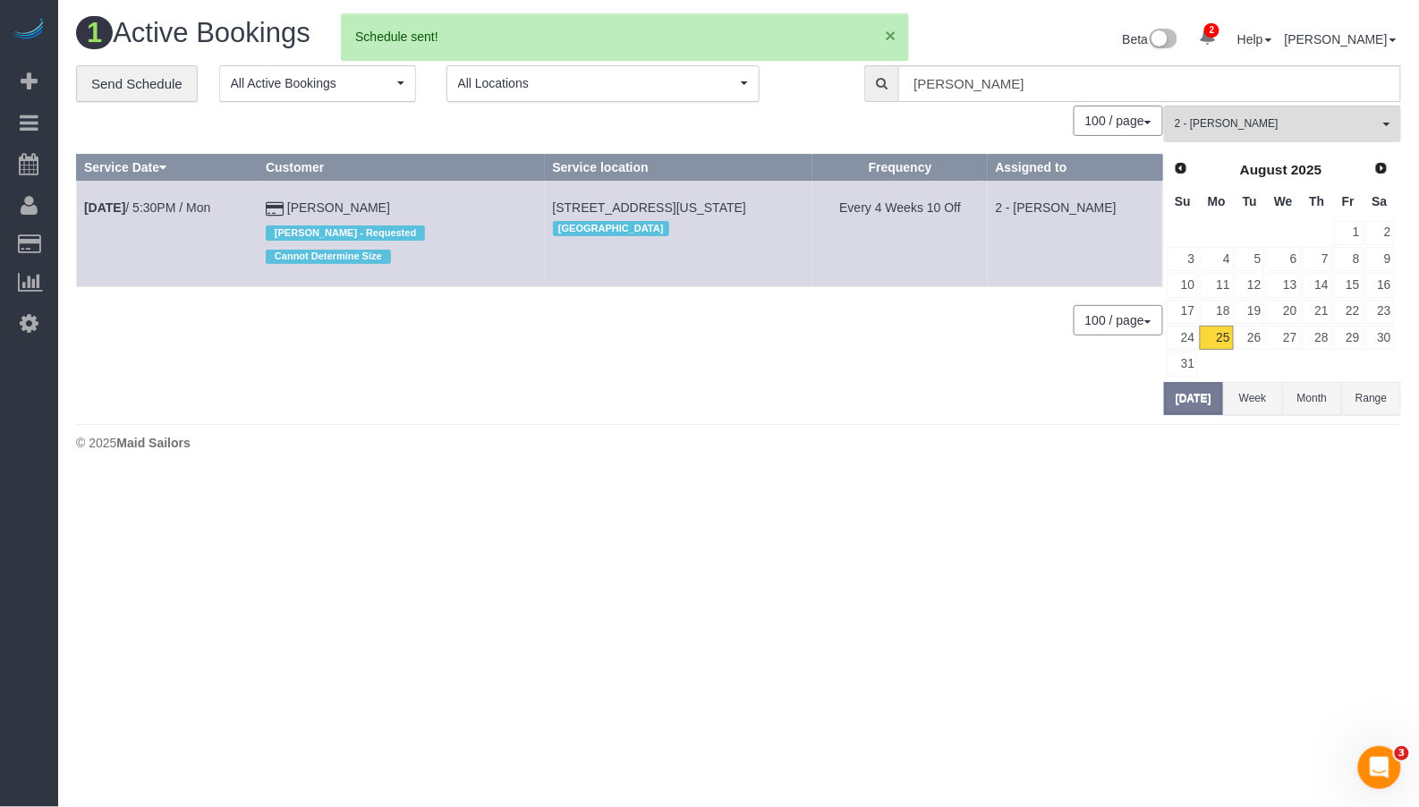
click at [887, 35] on button "×" at bounding box center [890, 35] width 11 height 19
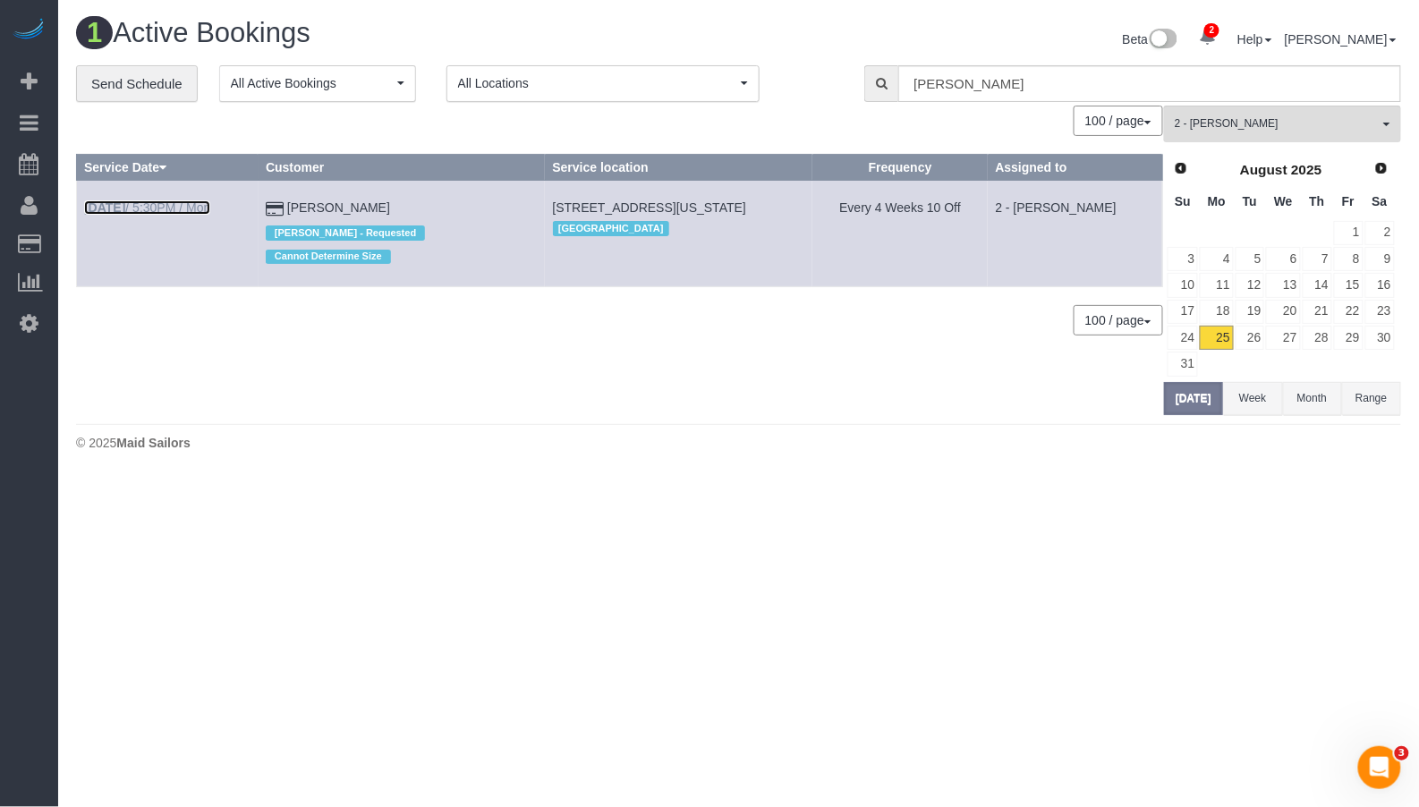
click at [193, 212] on link "Aug 25th / 5:30PM / Mon" at bounding box center [147, 207] width 126 height 14
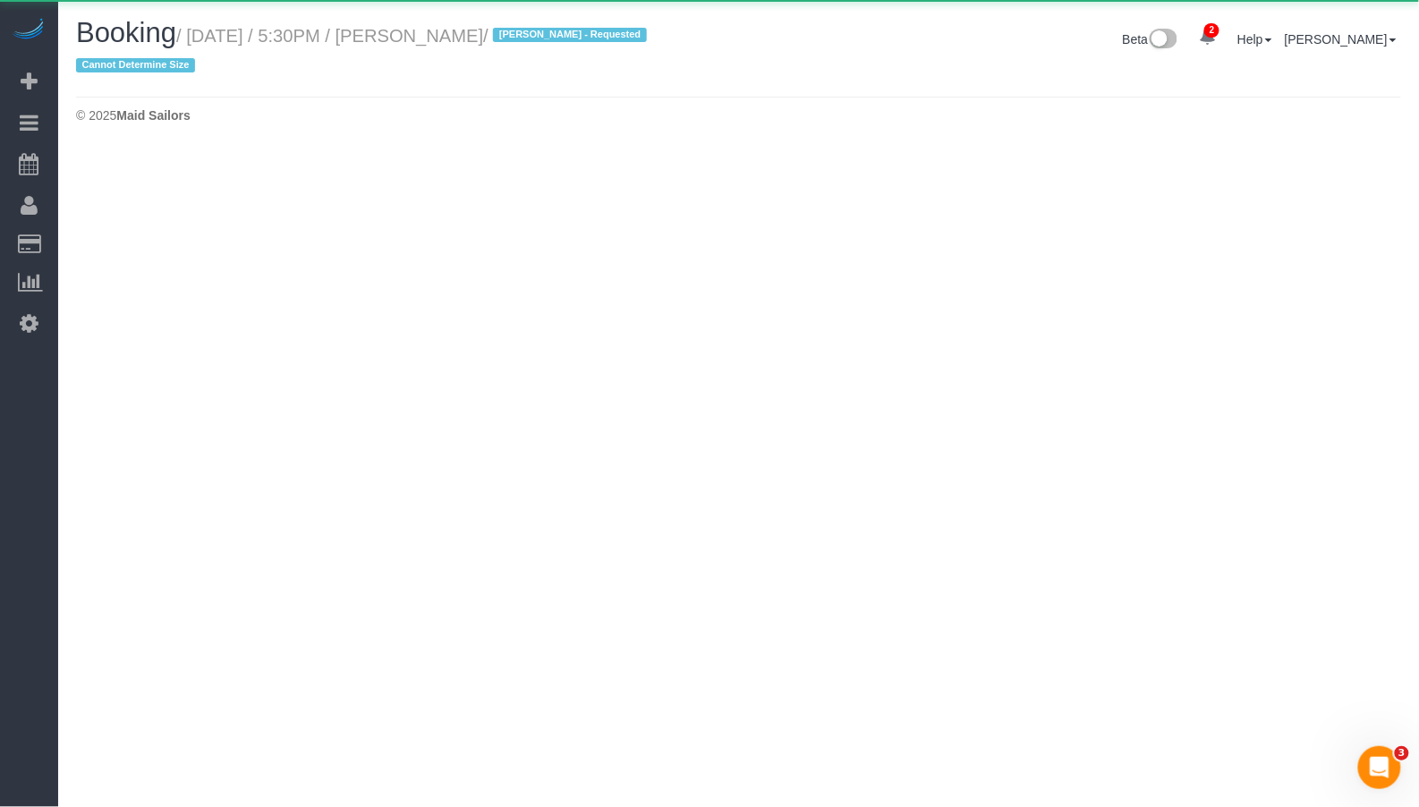
select select "NY"
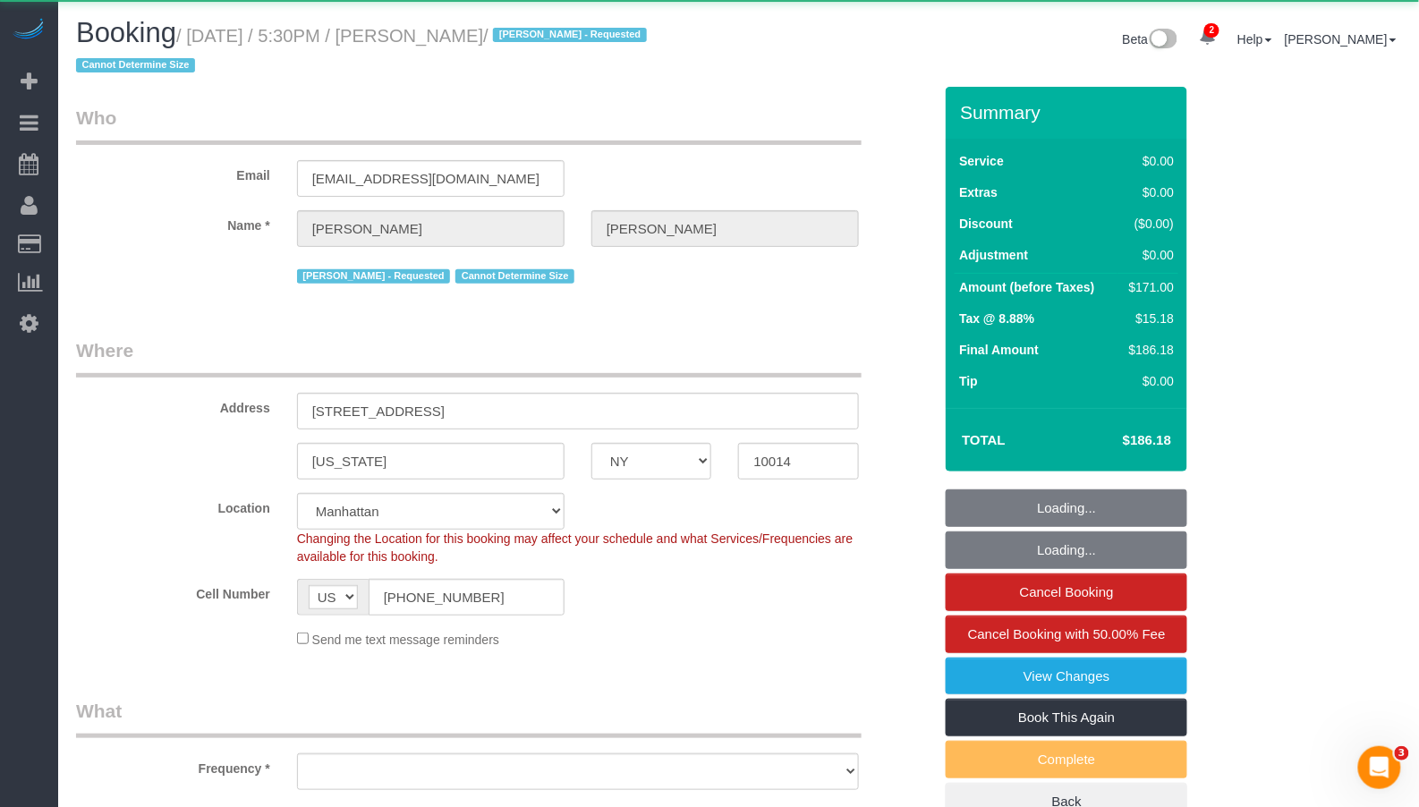
select select "object:5894"
select select "2"
select select "number:58"
select select "number:72"
select select "number:15"
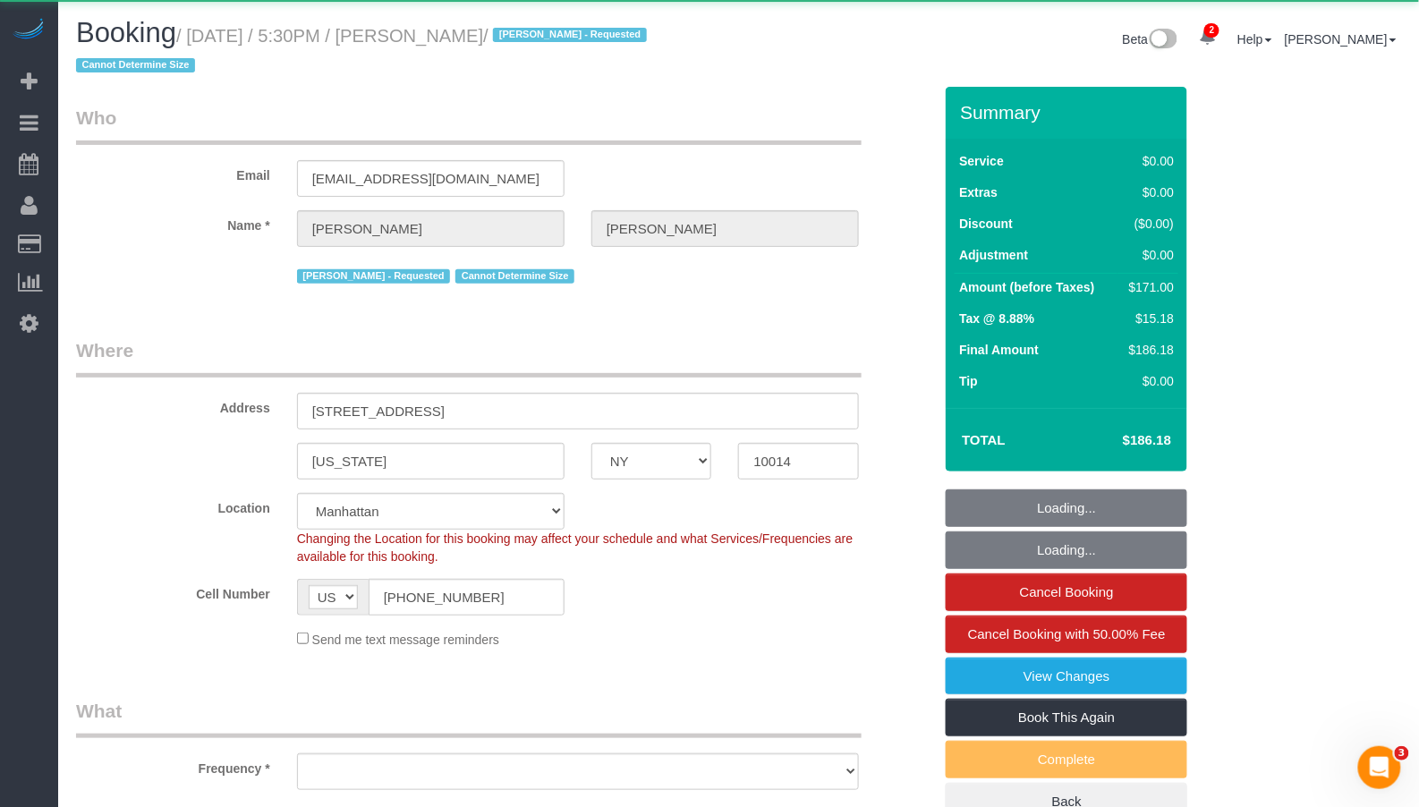
select select "number:6"
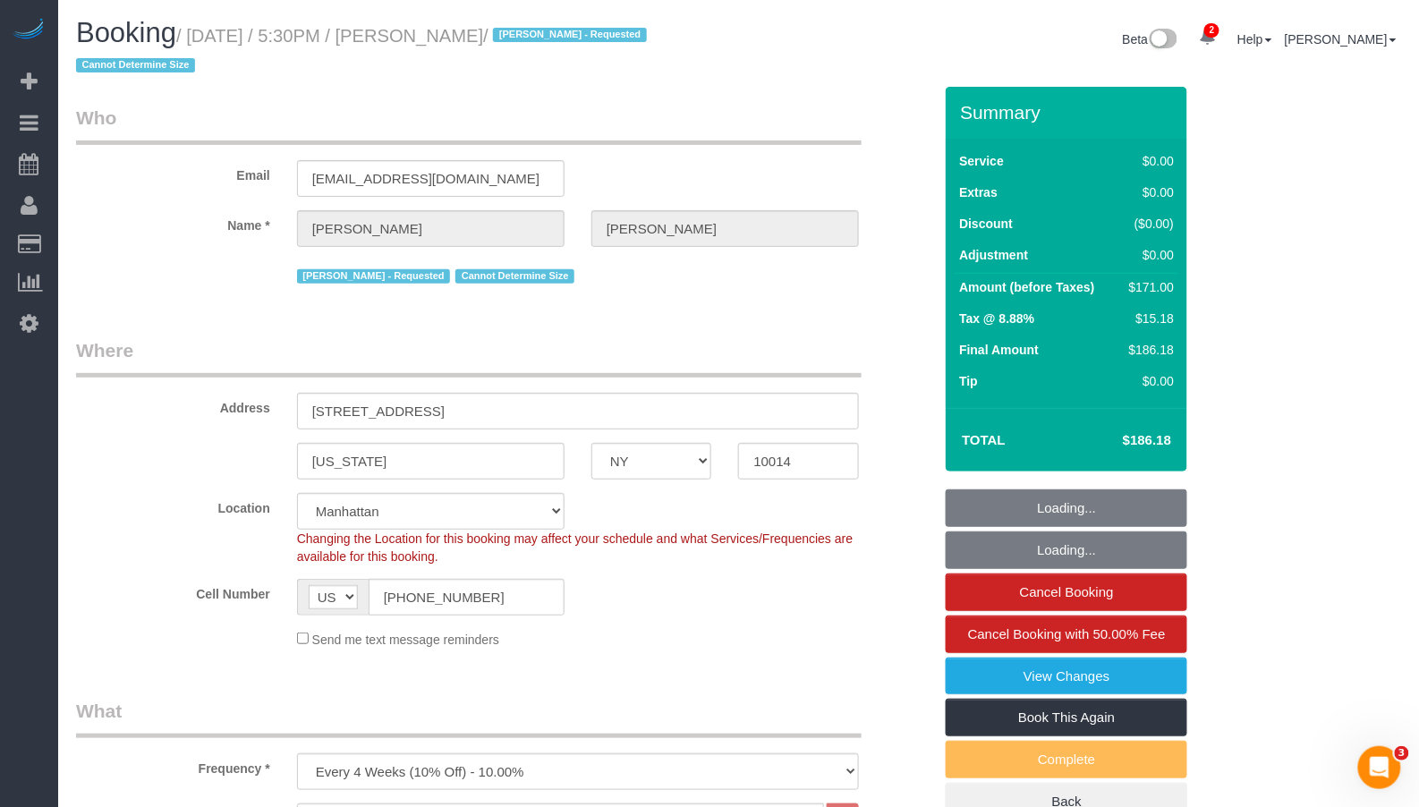
select select "object:6509"
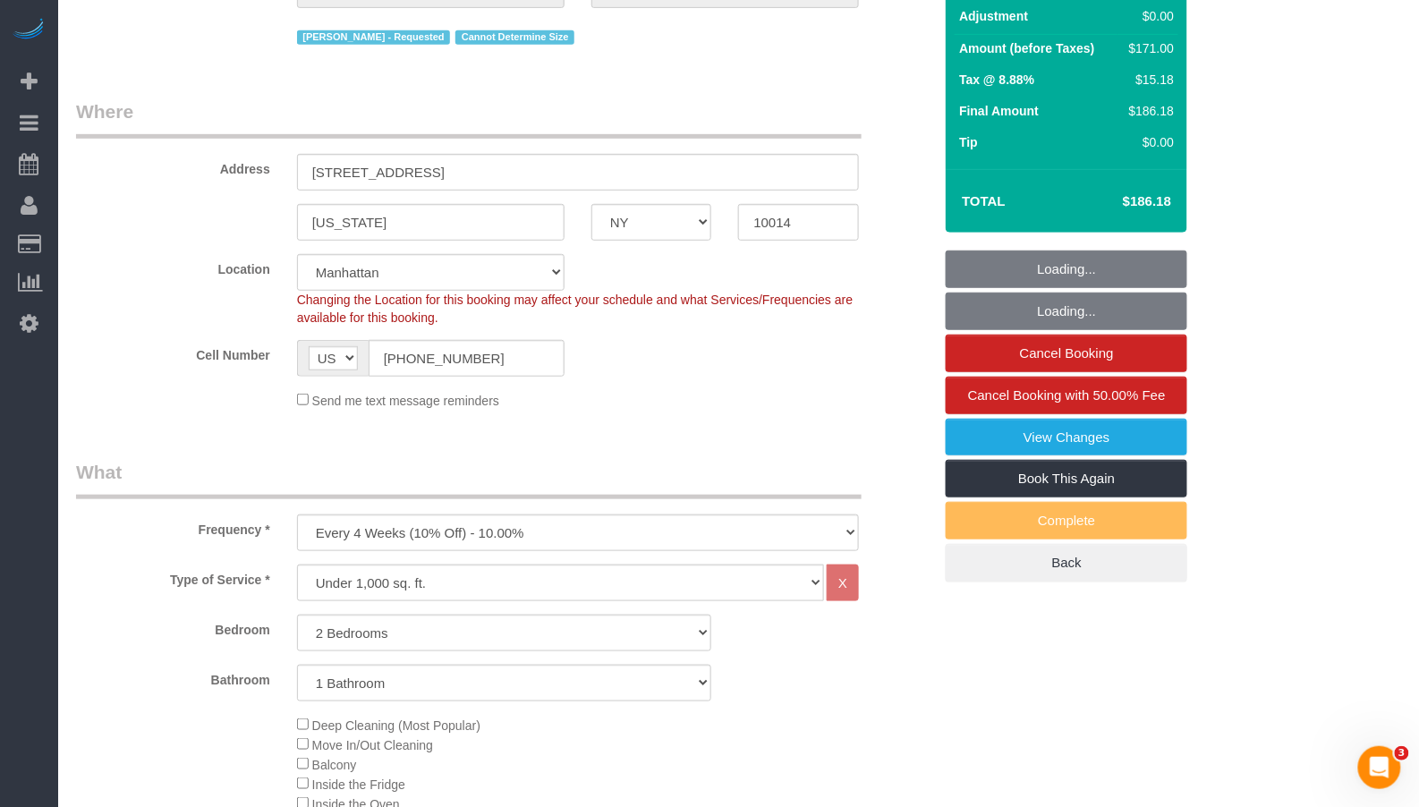
select select "string:stripe-pm_1Rh9oP4VGloSiKo7FuGIGsGr"
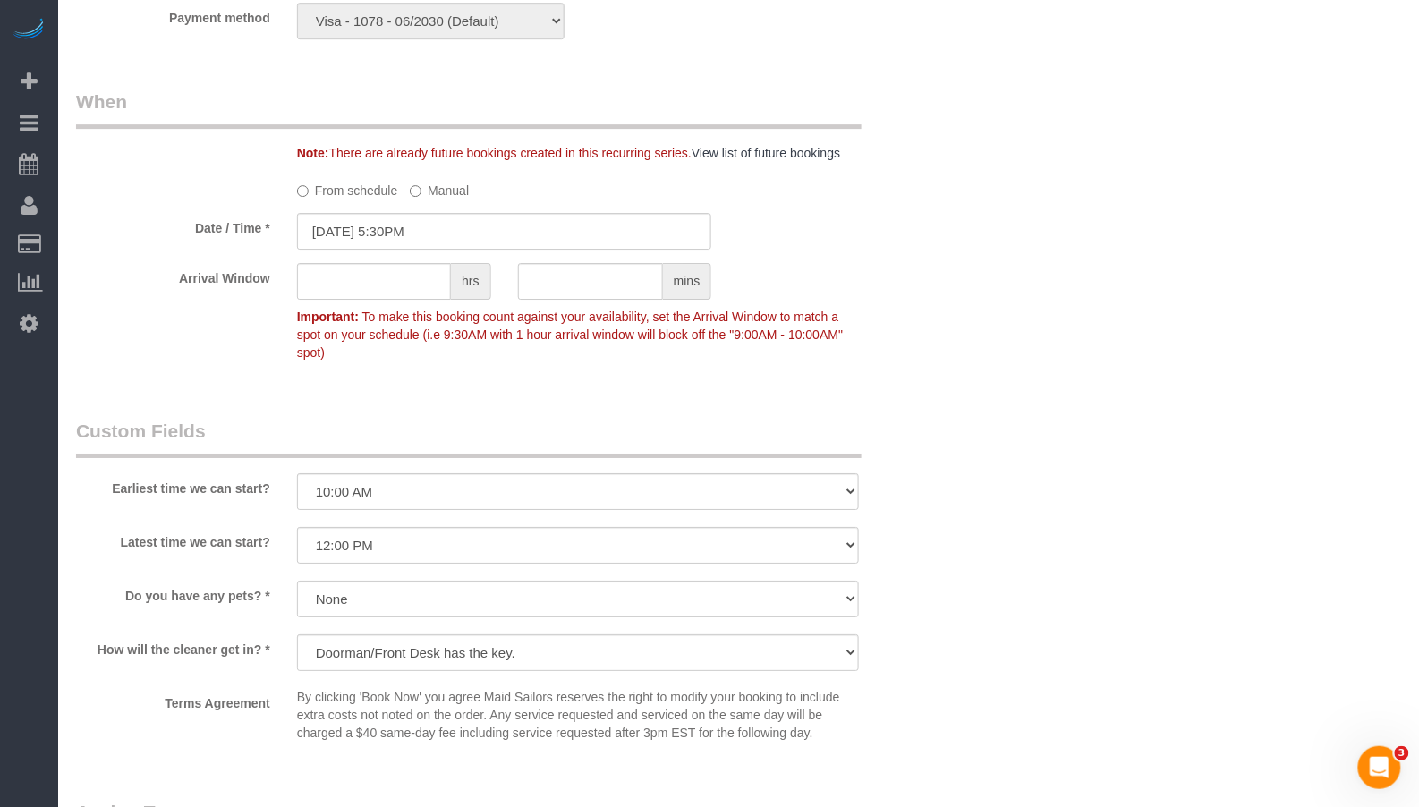
scroll to position [1739, 0]
click at [329, 233] on input "08/25/2025 5:30PM" at bounding box center [504, 233] width 415 height 37
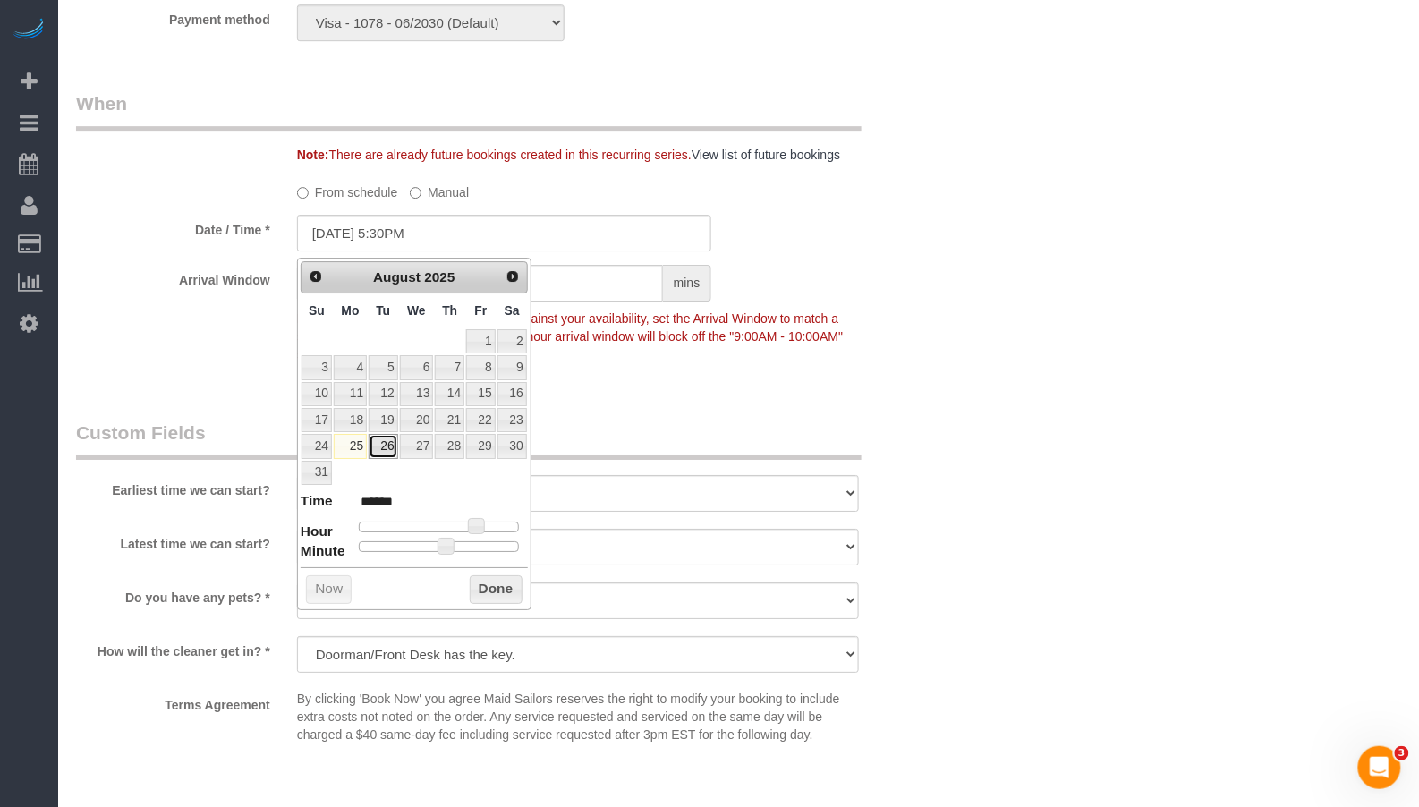
click at [381, 441] on link "26" at bounding box center [383, 446] width 29 height 24
type input "08/26/2025 5:30PM"
click at [500, 588] on button "Done" at bounding box center [496, 589] width 53 height 29
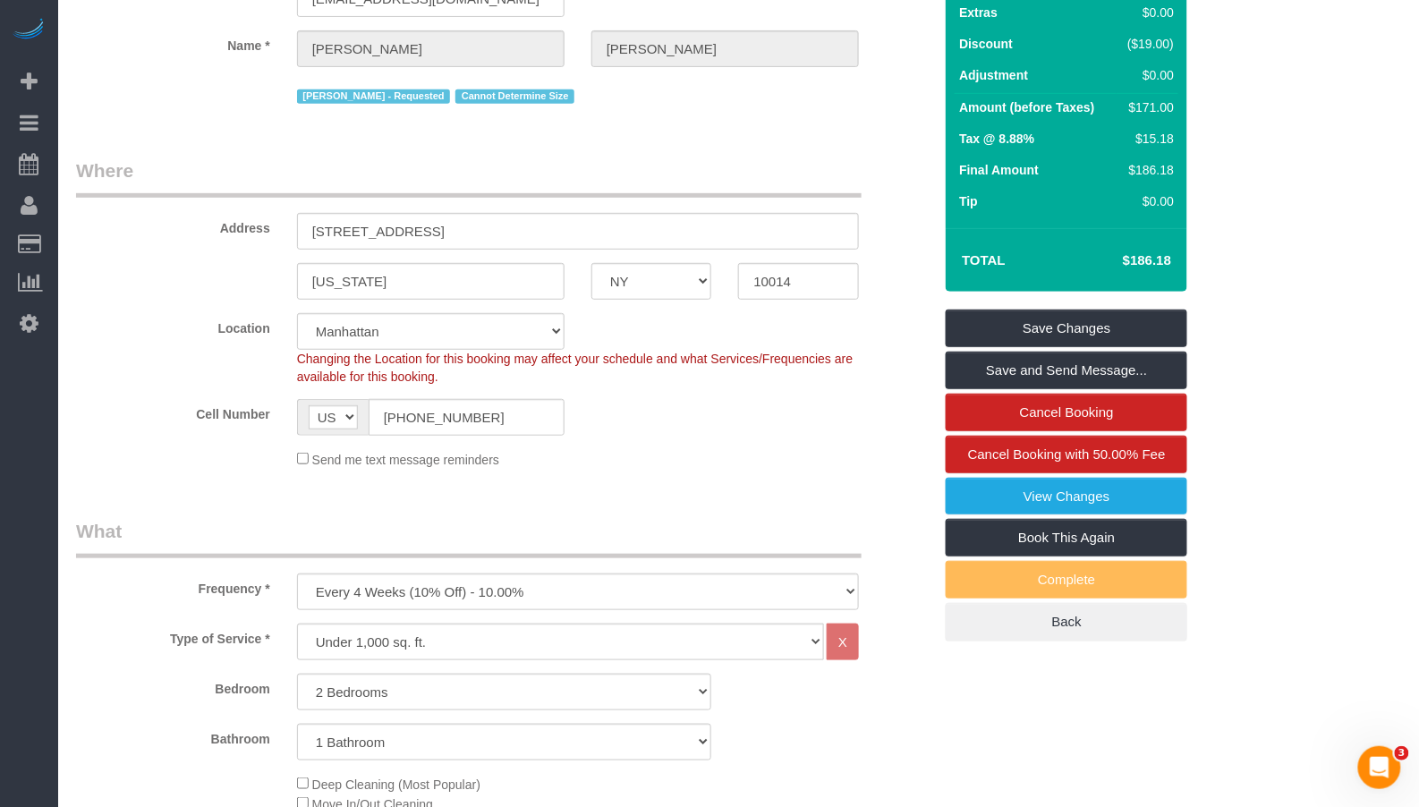
scroll to position [171, 0]
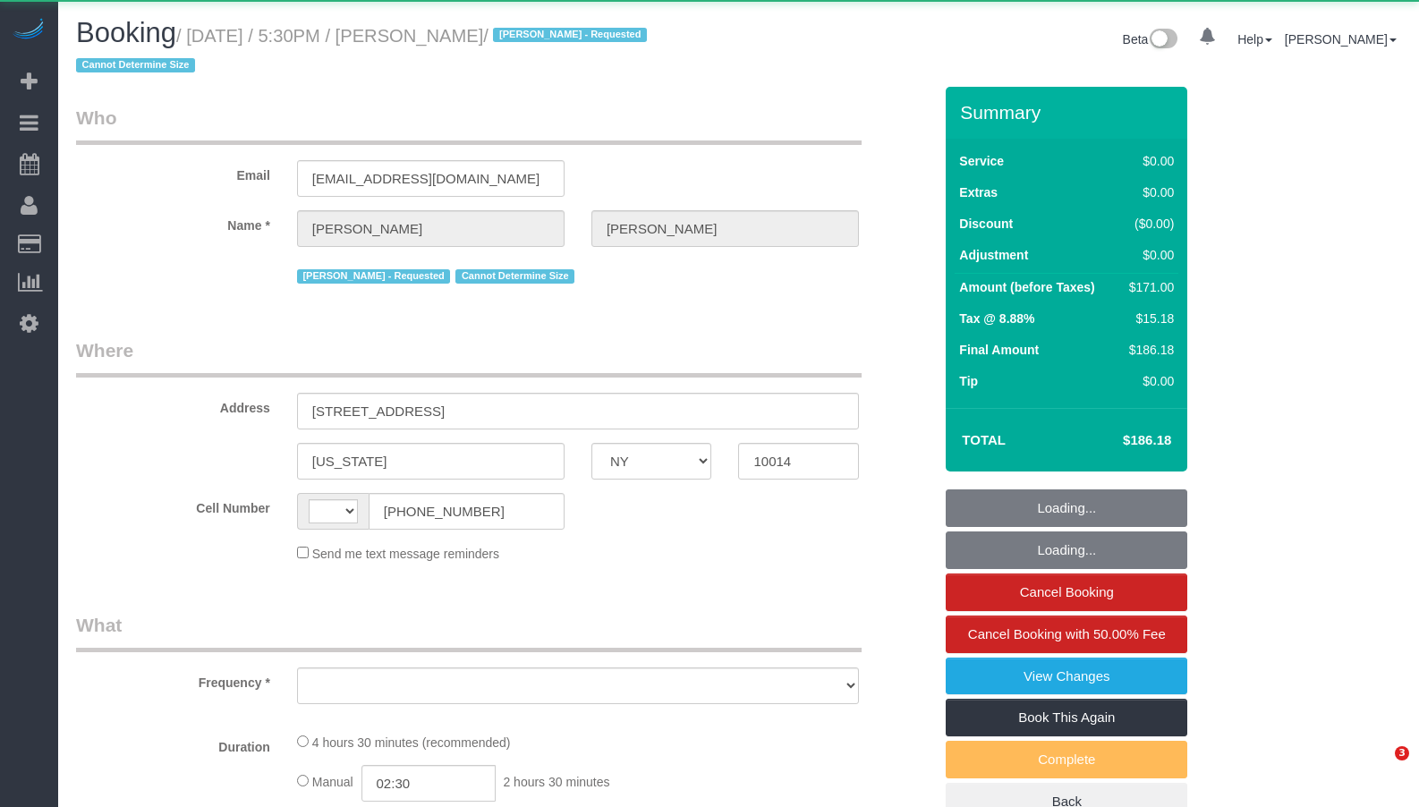
select select "NY"
select select "string:[GEOGRAPHIC_DATA]"
select select "object:797"
select select "number:58"
select select "number:72"
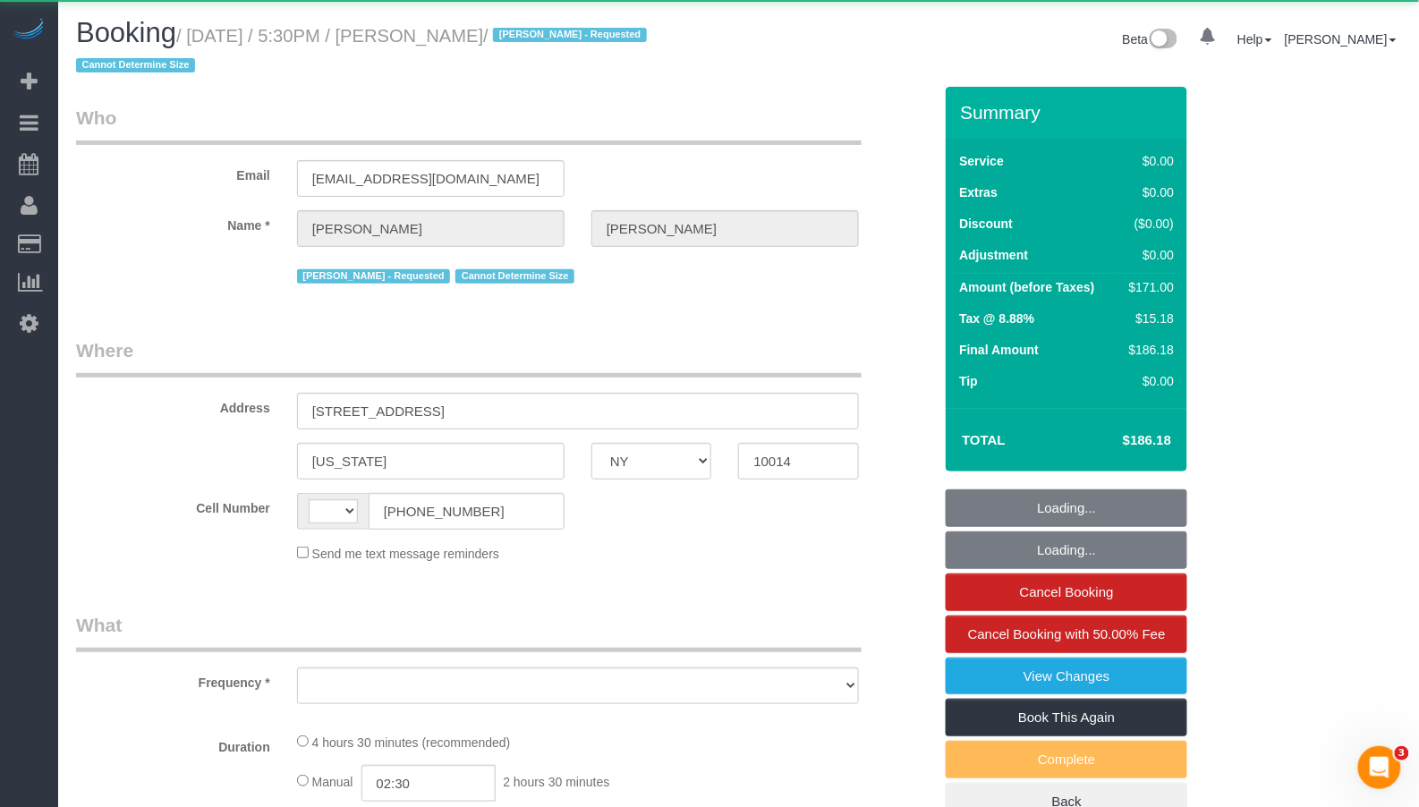
select select "number:15"
select select "number:6"
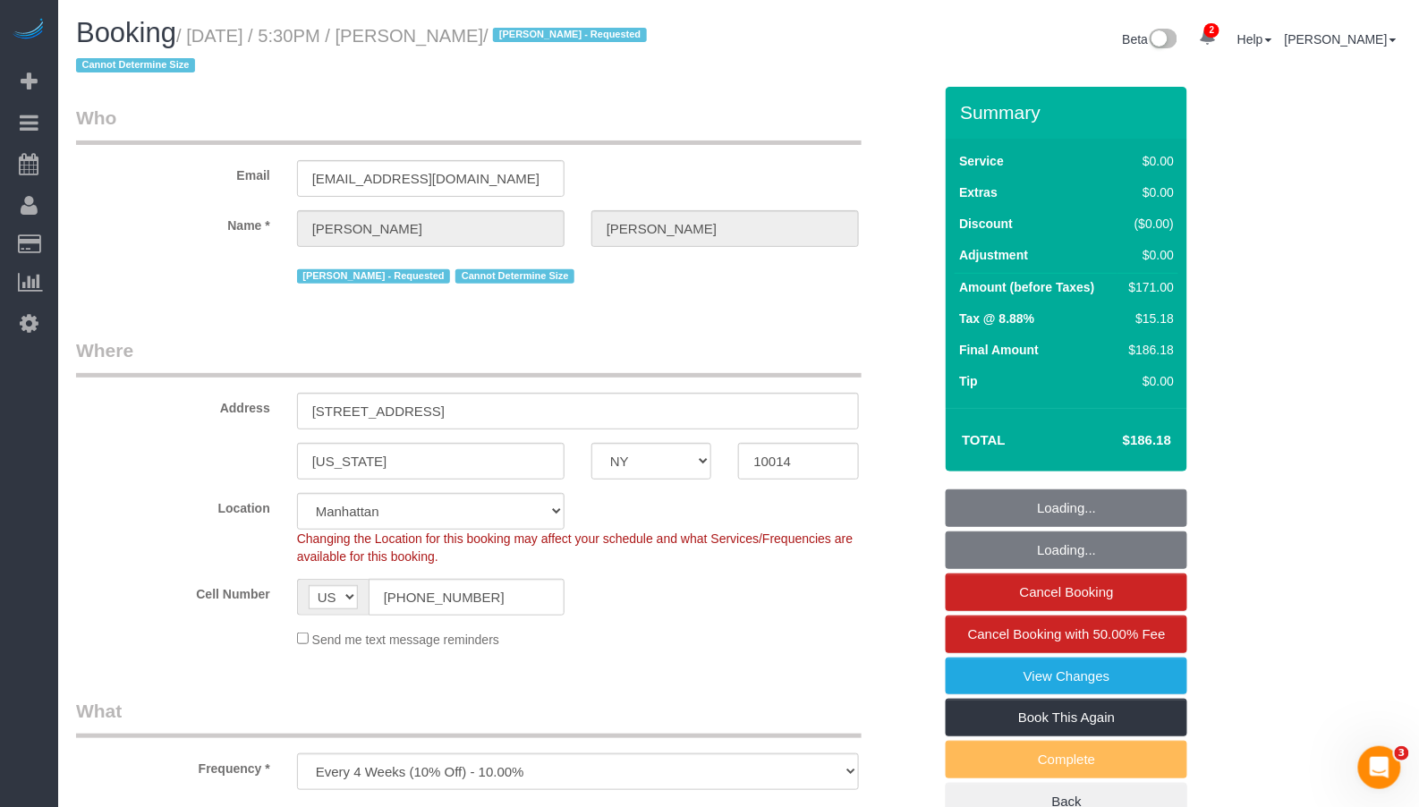
select select "string:stripe-pm_1Rh9oP4VGloSiKo7FuGIGsGr"
select select "2"
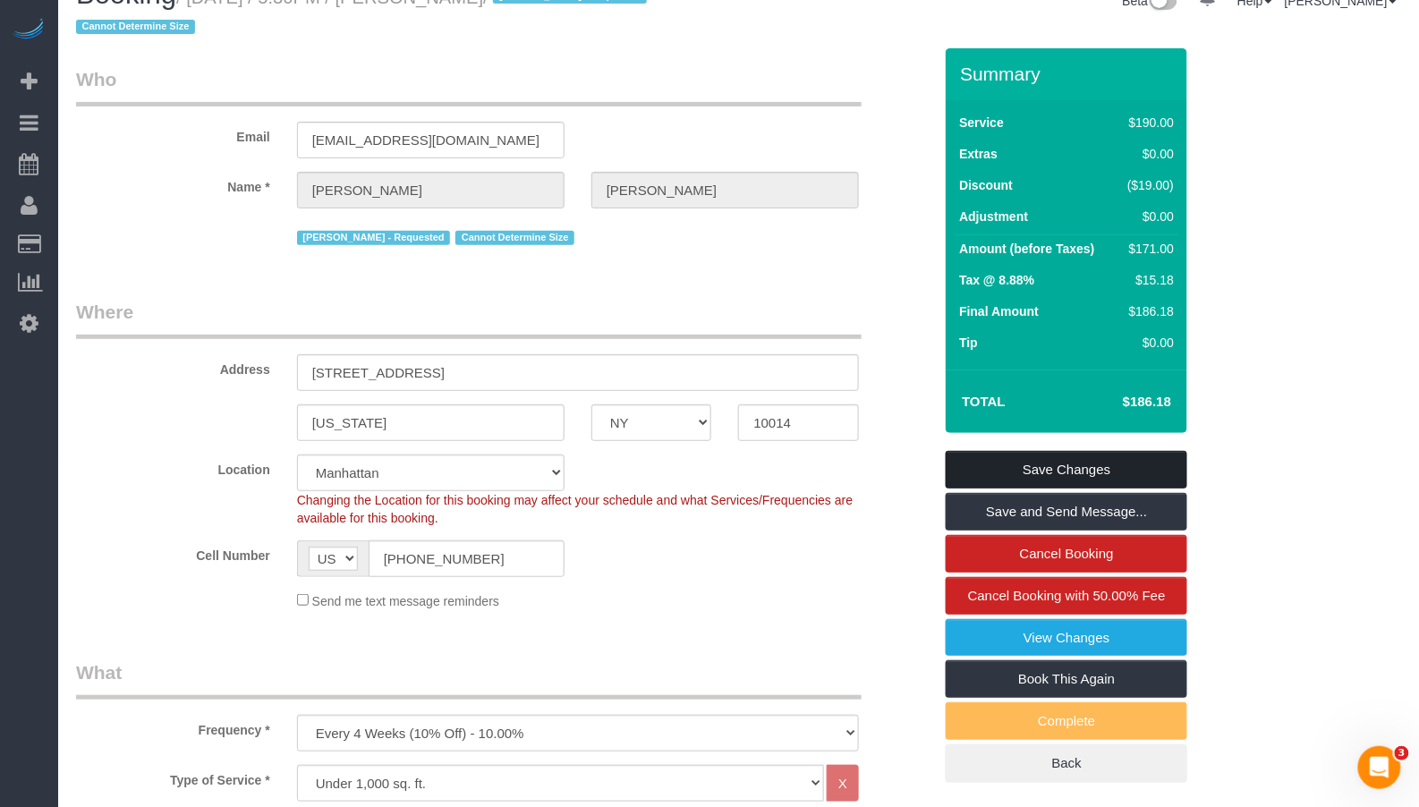
scroll to position [55, 0]
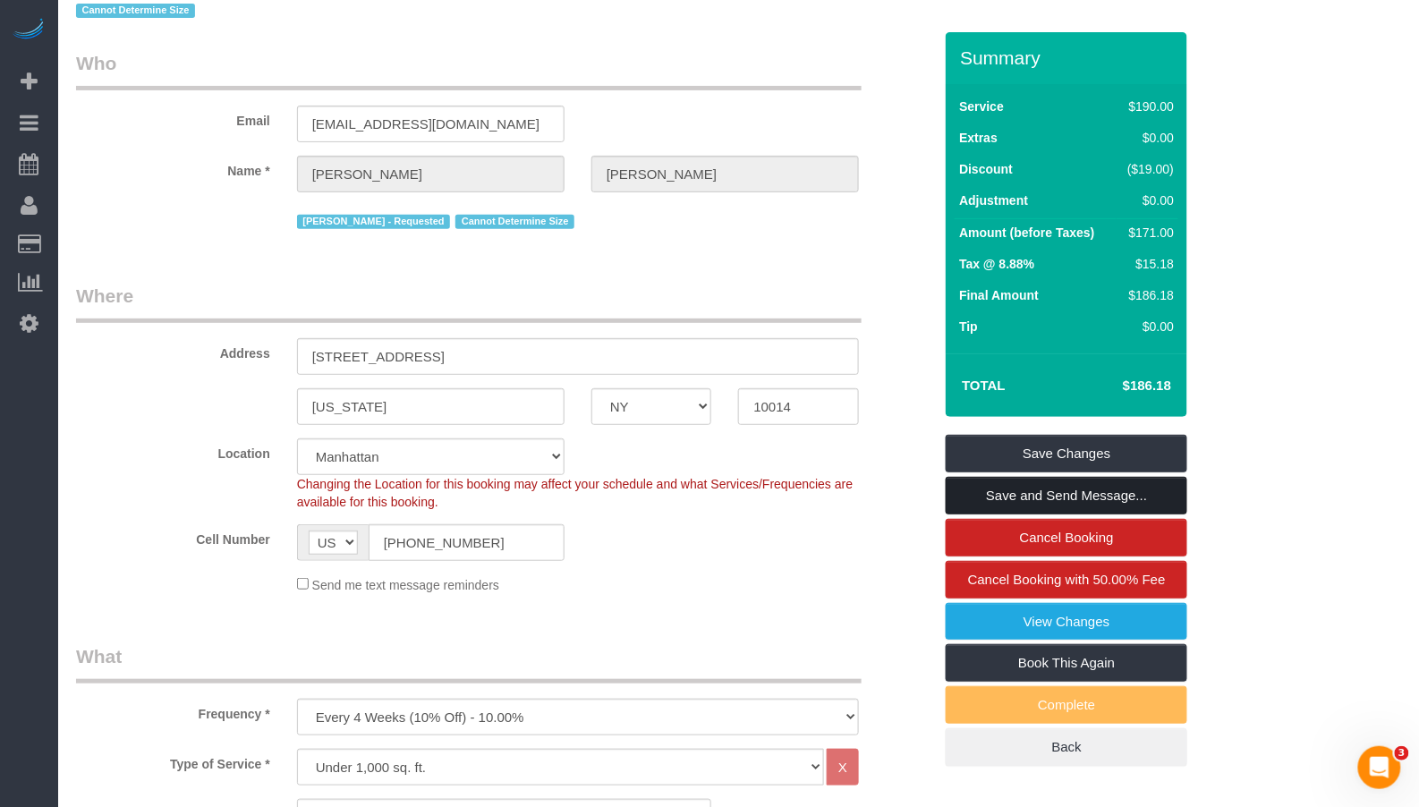
click at [997, 498] on link "Save and Send Message..." at bounding box center [1067, 496] width 242 height 38
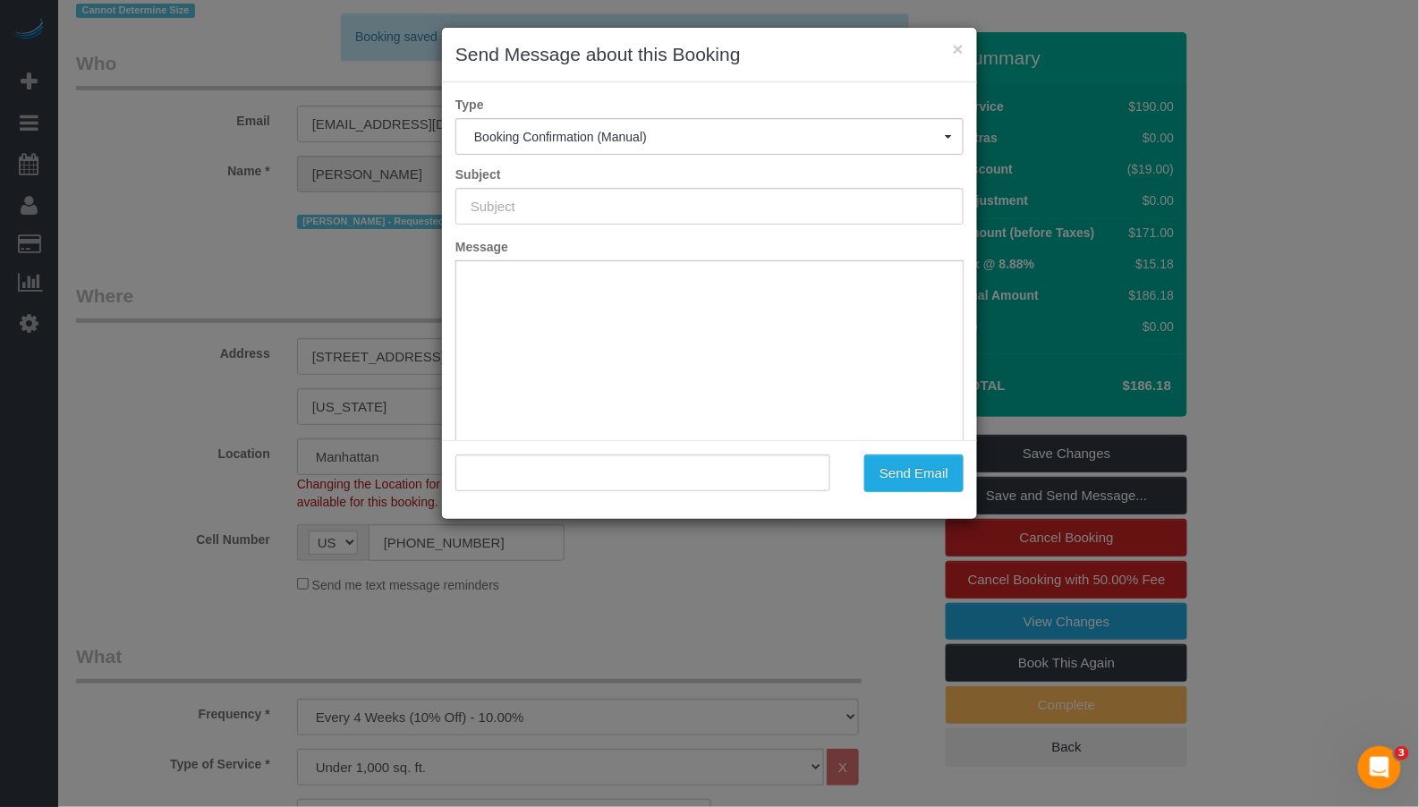
type input "Cleaning Confirmed for 08/25/2025 at 5:30pm"
type input ""Allison Neal" <allisonchapmanneal@gmail.com>"
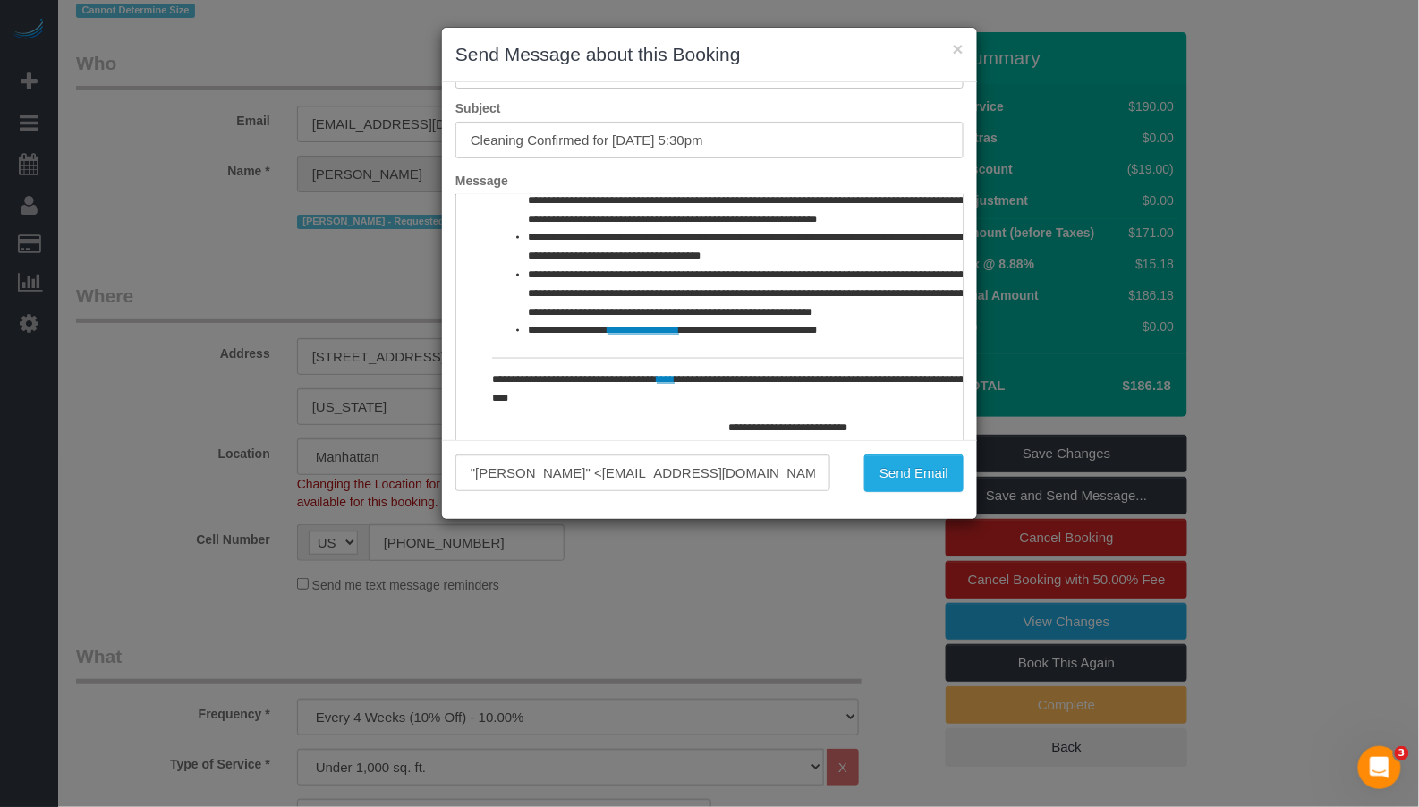
scroll to position [131, 0]
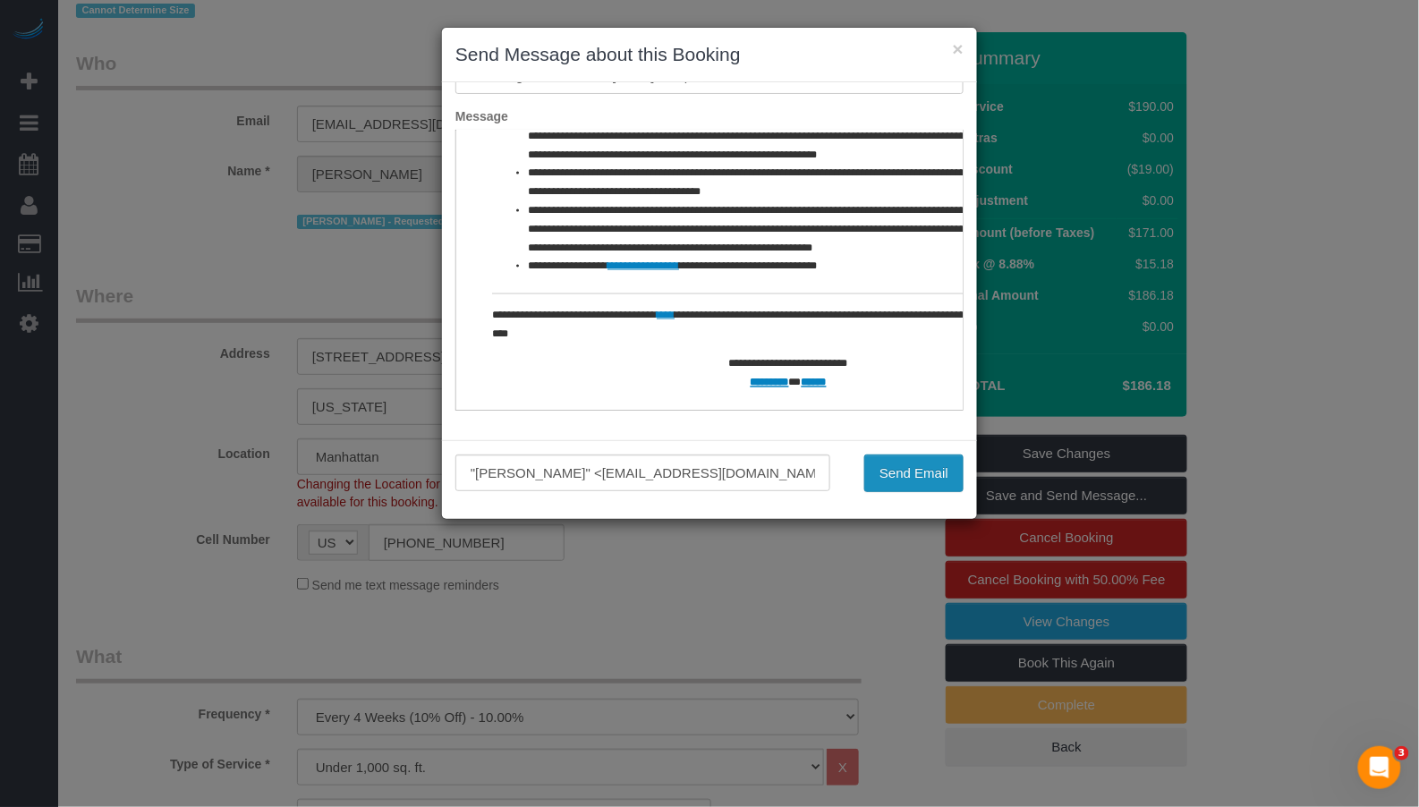
click at [891, 469] on button "Send Email" at bounding box center [913, 473] width 99 height 38
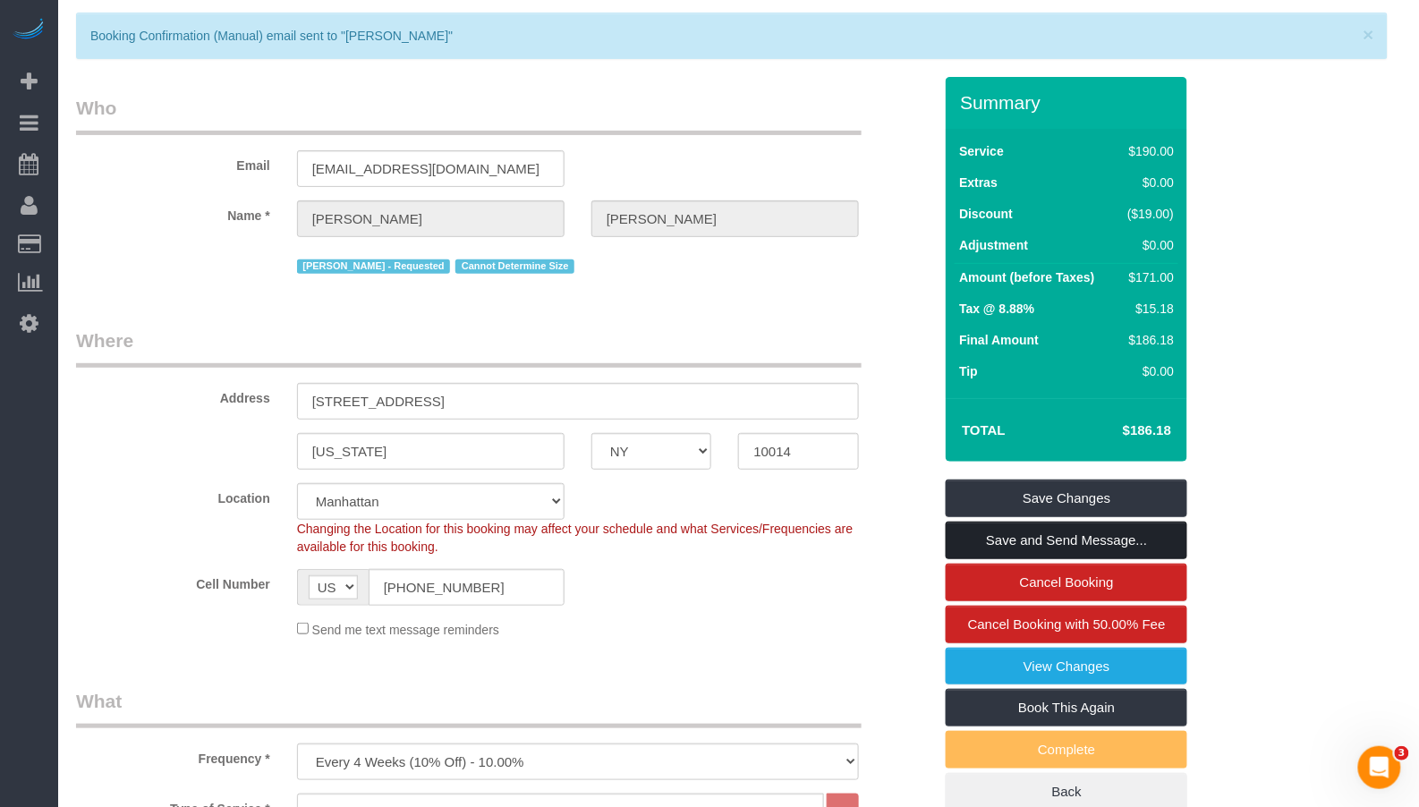
scroll to position [0, 0]
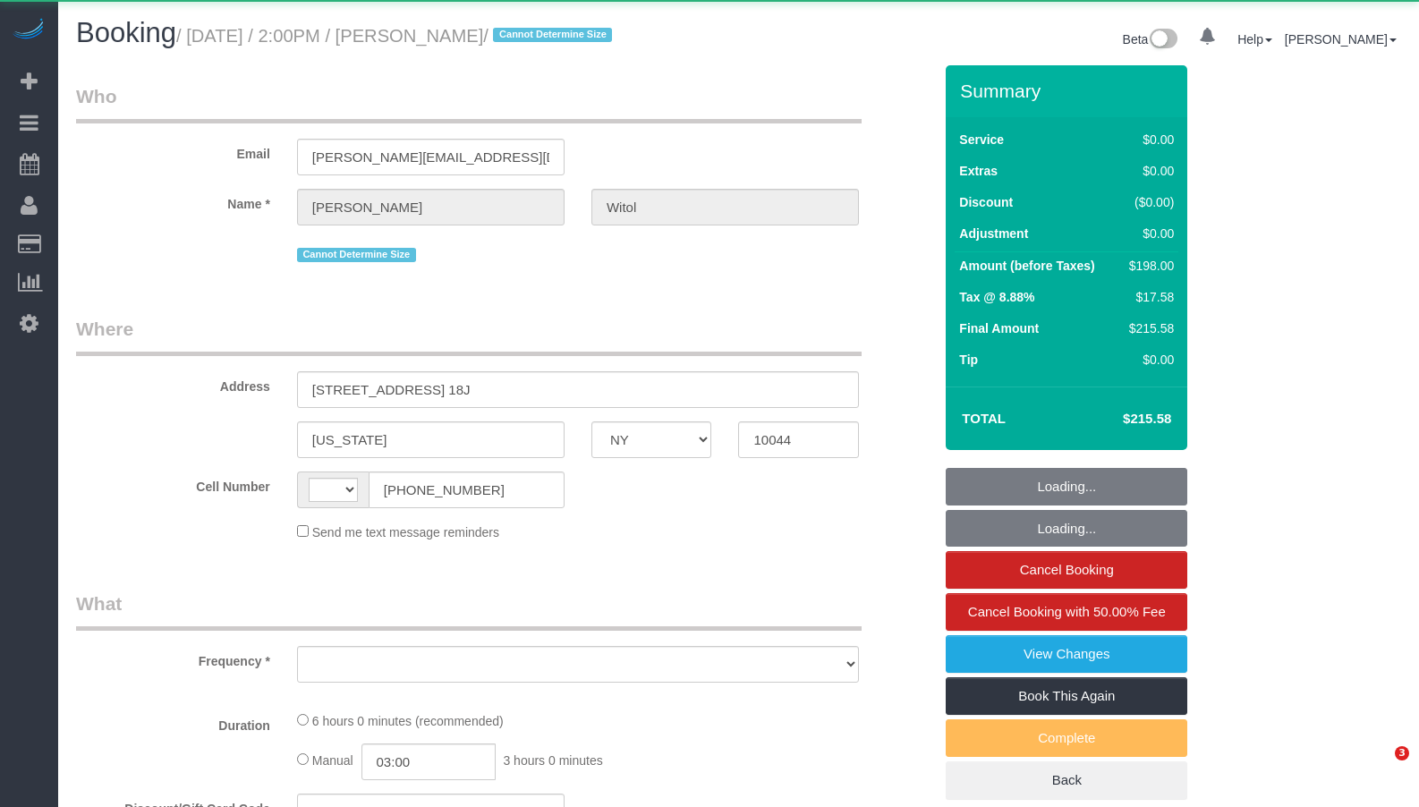
select select "NY"
select select "string:[GEOGRAPHIC_DATA]"
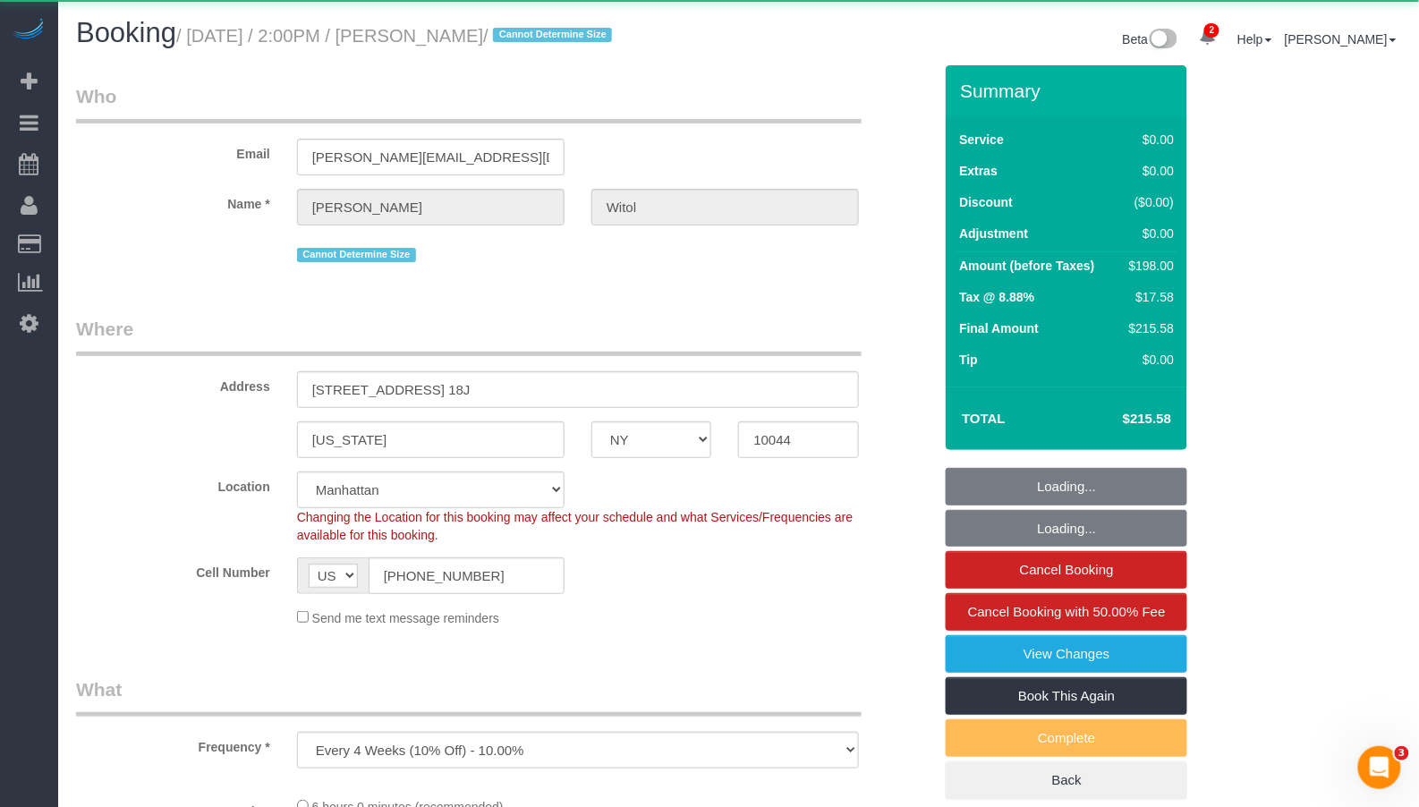
select select "object:751"
select select "string:stripe-pm_1RCSwM4VGloSiKo7JRcS8EW8"
select select "2"
select select "spot1"
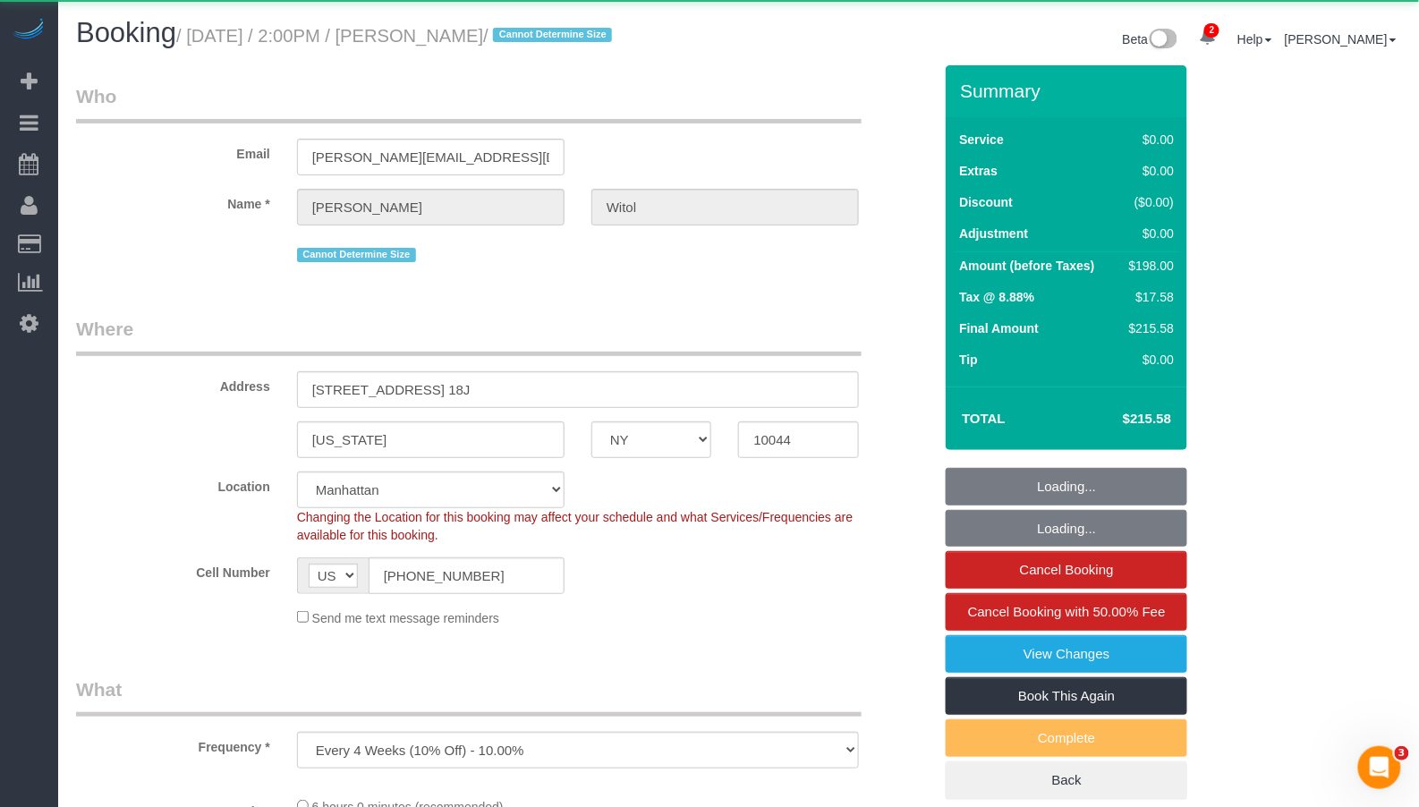
select select "number:58"
select select "number:75"
select select "number:15"
select select "number:6"
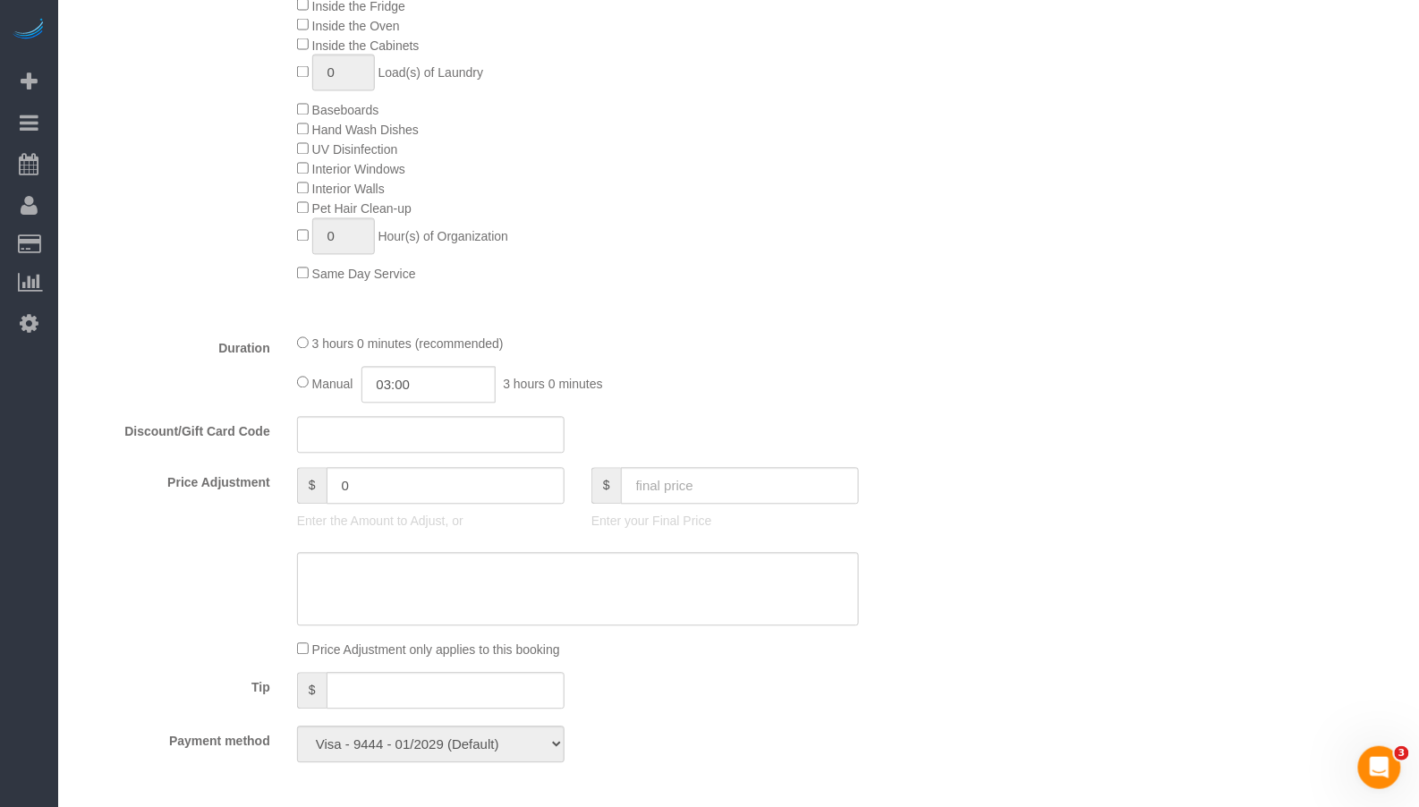
scroll to position [1156, 0]
